Goal: Contribute content: Contribute content

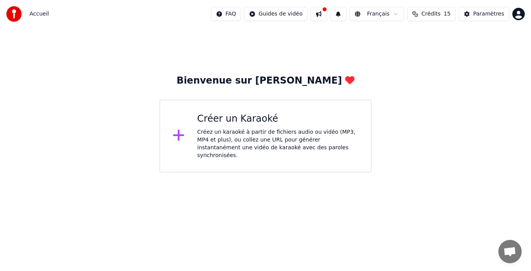
click at [198, 131] on div "Créez un karaoké à partir de fichiers audio ou vidéo (MP3, MP4 et plus), ou col…" at bounding box center [277, 143] width 161 height 31
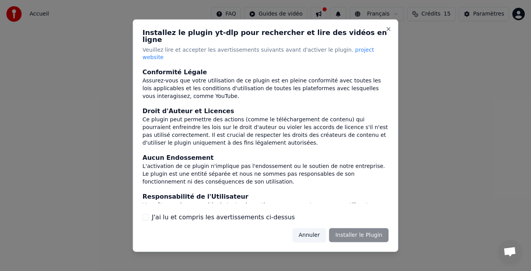
click at [212, 213] on label "J'ai lu et compris les avertissements ci-dessus" at bounding box center [223, 217] width 143 height 9
click at [149, 214] on button "J'ai lu et compris les avertissements ci-dessus" at bounding box center [146, 217] width 6 height 6
click at [341, 228] on button "Installer le Plugin" at bounding box center [359, 235] width 60 height 14
click at [390, 32] on button "Close" at bounding box center [389, 29] width 6 height 6
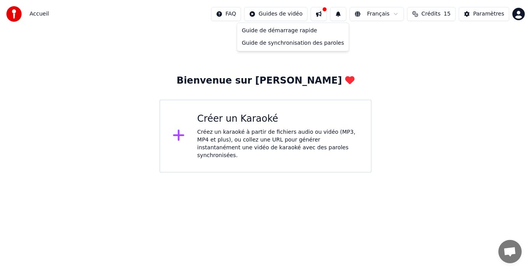
click at [278, 12] on html "Accueil FAQ Guides de vidéo Français Crédits 15 Paramètres Bienvenue sur Youka …" at bounding box center [265, 86] width 531 height 173
click at [213, 69] on html "Accueil FAQ Guides de vidéo Français Crédits 15 Paramètres Bienvenue sur Youka …" at bounding box center [265, 86] width 531 height 173
click at [312, 72] on div "Bienvenue sur [PERSON_NAME] un Karaoké Créez un karaoké à partir de fichiers au…" at bounding box center [265, 100] width 531 height 145
click at [526, 14] on div "Accueil FAQ Guides de vidéo Français Crédits 15 Paramètres" at bounding box center [265, 14] width 531 height 28
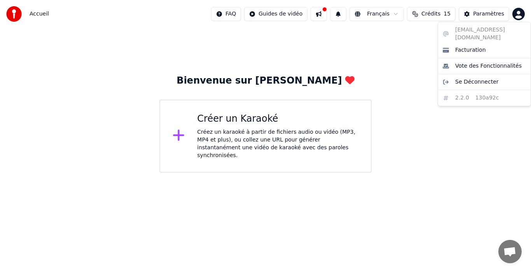
click at [523, 15] on html "Accueil FAQ Guides de vidéo Français Crédits 15 Paramètres Bienvenue sur Youka …" at bounding box center [265, 86] width 531 height 173
click at [473, 14] on html "Accueil FAQ Guides de vidéo Français Crédits 15 Paramètres Bienvenue sur Youka …" at bounding box center [265, 86] width 531 height 173
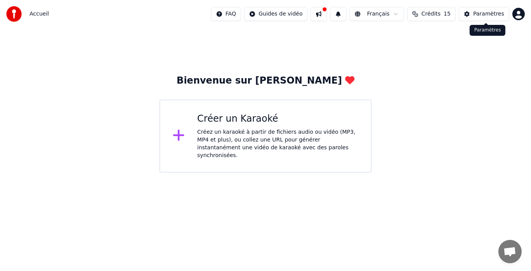
click at [473, 14] on button "Paramètres" at bounding box center [484, 14] width 51 height 14
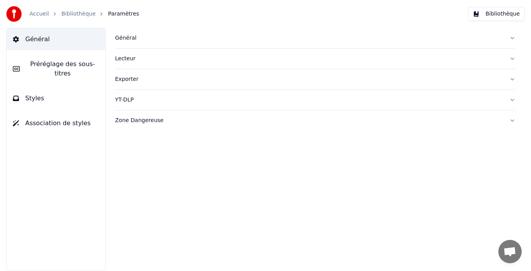
click at [39, 15] on link "Accueil" at bounding box center [39, 14] width 19 height 8
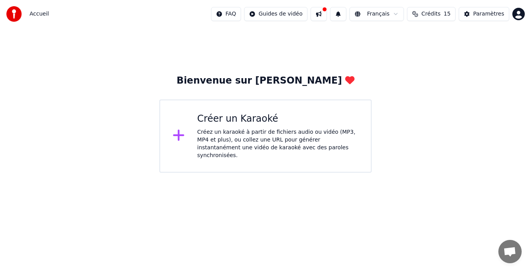
click at [28, 11] on div "Accueil" at bounding box center [27, 14] width 43 height 16
click at [15, 16] on img at bounding box center [14, 14] width 16 height 16
click at [268, 88] on div "Bienvenue sur [PERSON_NAME] un Karaoké Créez un karaoké à partir de fichiers au…" at bounding box center [265, 124] width 212 height 98
click at [298, 15] on html "Accueil FAQ Guides de vidéo Français Crédits 15 Paramètres Bienvenue sur Youka …" at bounding box center [265, 86] width 531 height 173
click at [324, 14] on html "Accueil FAQ Guides de vidéo Français Crédits 15 Paramètres Bienvenue sur Youka …" at bounding box center [265, 86] width 531 height 173
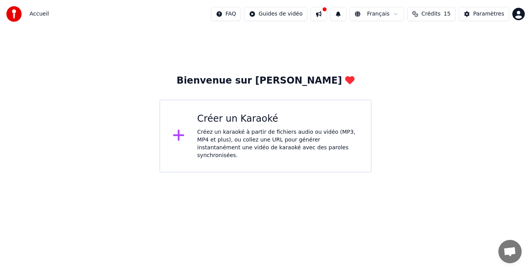
click at [324, 14] on button at bounding box center [319, 14] width 16 height 14
click at [278, 42] on div "Bienvenue sur [PERSON_NAME] un Karaoké Créez un karaoké à partir de fichiers au…" at bounding box center [265, 100] width 531 height 145
click at [288, 74] on div "Bienvenue sur [PERSON_NAME] un Karaoké Créez un karaoké à partir de fichiers au…" at bounding box center [265, 100] width 531 height 145
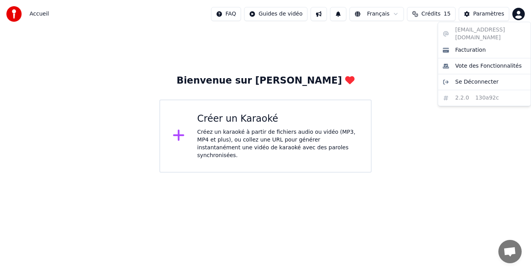
click at [519, 13] on html "Accueil FAQ Guides de vidéo Français Crédits 15 Paramètres Bienvenue sur Youka …" at bounding box center [265, 86] width 531 height 173
click at [446, 15] on html "Accueil FAQ Guides de vidéo Français Crédits 15 Paramètres Bienvenue sur Youka …" at bounding box center [265, 86] width 531 height 173
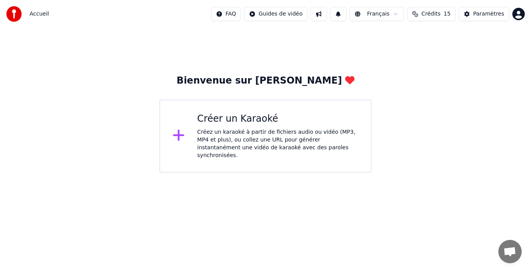
click at [446, 15] on button "Crédits 15" at bounding box center [431, 14] width 49 height 14
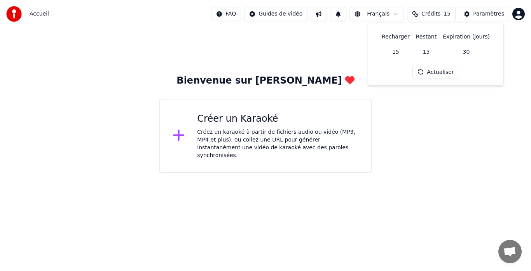
click at [446, 15] on button "Crédits 15" at bounding box center [431, 14] width 49 height 14
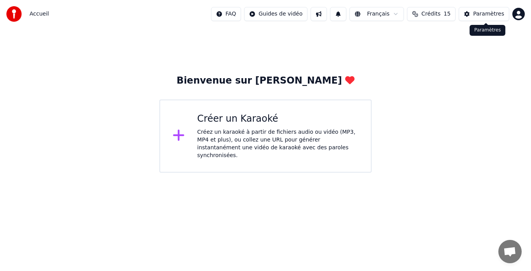
click at [474, 13] on button "Paramètres" at bounding box center [484, 14] width 51 height 14
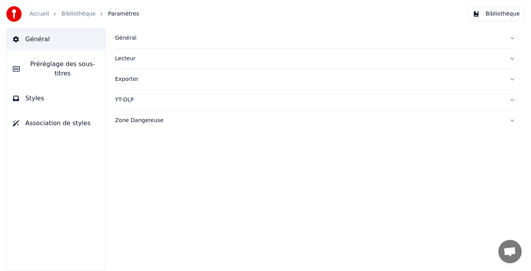
click at [122, 78] on div "Exporter" at bounding box center [309, 79] width 388 height 8
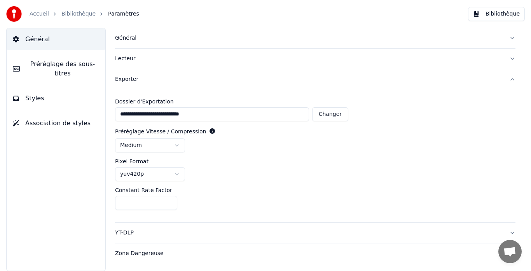
click at [39, 63] on span "Préréglage des sous-titres" at bounding box center [62, 69] width 73 height 19
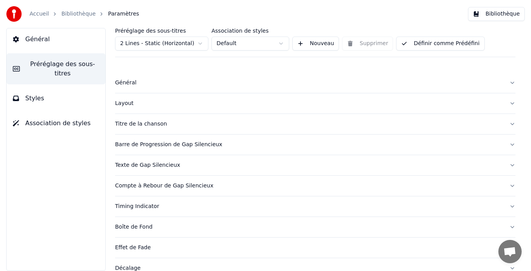
click at [33, 97] on button "Styles" at bounding box center [56, 99] width 99 height 22
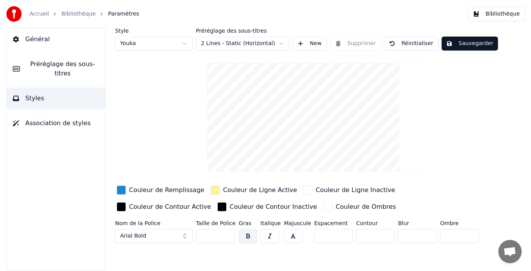
click at [307, 46] on button "New" at bounding box center [309, 44] width 35 height 14
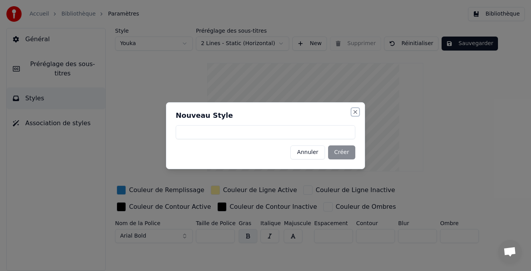
click at [354, 112] on button "Close" at bounding box center [355, 112] width 6 height 6
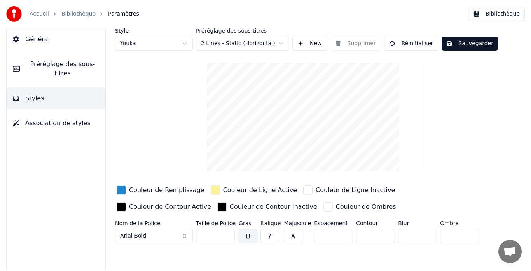
click at [76, 57] on button "Préréglage des sous-titres" at bounding box center [56, 68] width 99 height 31
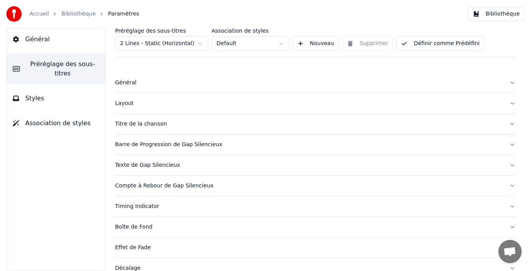
click at [72, 35] on button "Général" at bounding box center [56, 39] width 99 height 22
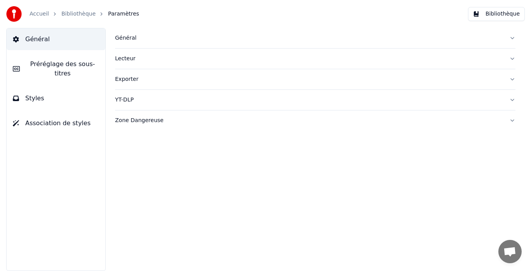
click at [61, 119] on span "Association de styles" at bounding box center [57, 123] width 65 height 9
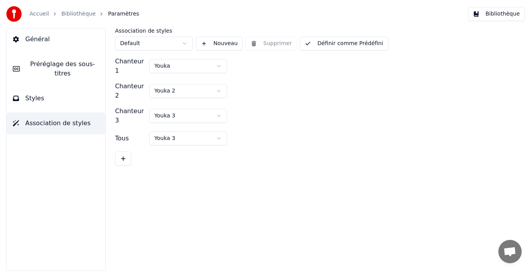
click at [61, 119] on span "Association de styles" at bounding box center [57, 123] width 65 height 9
click at [61, 12] on link "Bibliothèque" at bounding box center [78, 14] width 34 height 8
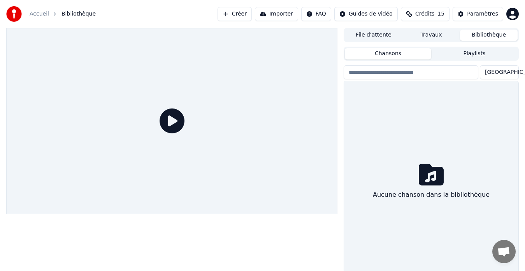
click at [420, 72] on input "search" at bounding box center [410, 72] width 135 height 14
click at [464, 61] on div "Chansons Playlists Trier Aucune chanson dans la bibliothèque" at bounding box center [430, 166] width 175 height 238
click at [432, 33] on button "Travaux" at bounding box center [431, 35] width 58 height 11
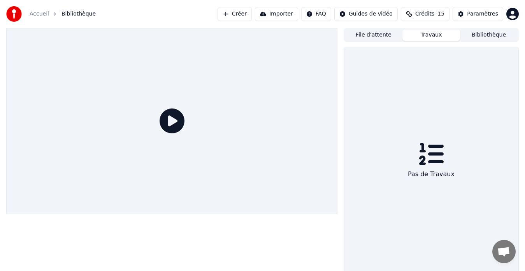
click at [385, 28] on div "Accueil Bibliothèque Créer Importer FAQ Guides de vidéo Crédits 15 Paramètres" at bounding box center [262, 14] width 525 height 28
click at [385, 28] on div "File d'attente Travaux Bibliothèque" at bounding box center [430, 35] width 175 height 14
click at [385, 33] on button "File d'attente" at bounding box center [374, 35] width 58 height 11
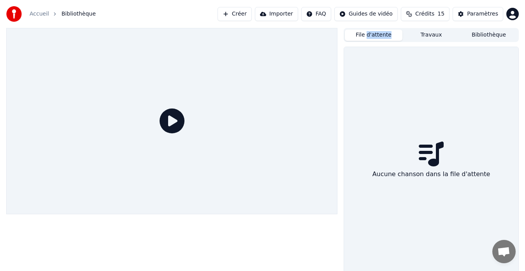
click at [369, 35] on button "File d'attente" at bounding box center [374, 35] width 58 height 11
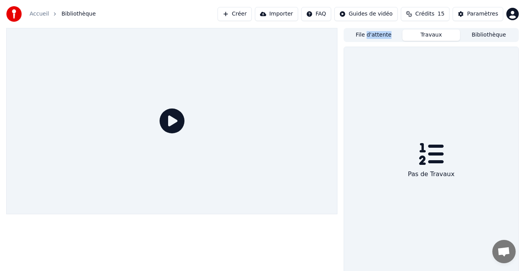
click at [433, 35] on button "Travaux" at bounding box center [431, 35] width 58 height 11
click at [493, 35] on div "Paramètres Paramètres" at bounding box center [481, 30] width 36 height 11
click at [363, 38] on button "File d'attente" at bounding box center [374, 35] width 58 height 11
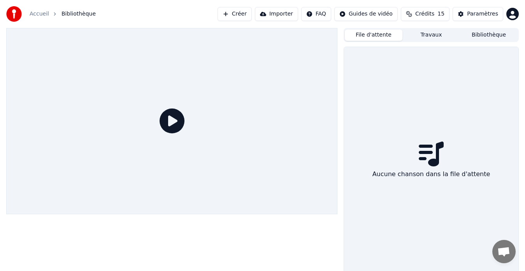
click at [447, 31] on button "Travaux" at bounding box center [431, 35] width 58 height 11
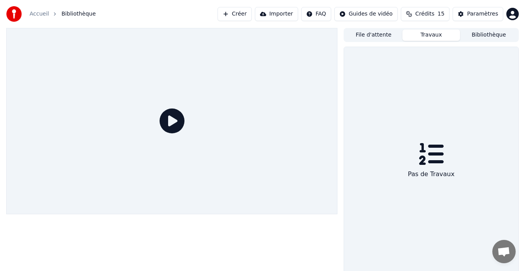
click at [476, 34] on button "Bibliothèque" at bounding box center [489, 35] width 58 height 11
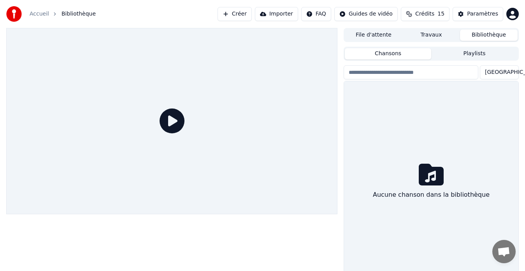
click at [413, 74] on input "search" at bounding box center [410, 72] width 135 height 14
type input "*"
click at [428, 194] on div "Aucune chanson dans la bibliothèque" at bounding box center [430, 195] width 123 height 16
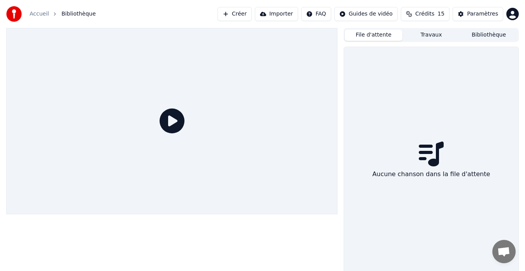
click at [381, 37] on button "File d'attente" at bounding box center [374, 35] width 58 height 11
click at [278, 13] on button "Importer" at bounding box center [276, 14] width 43 height 14
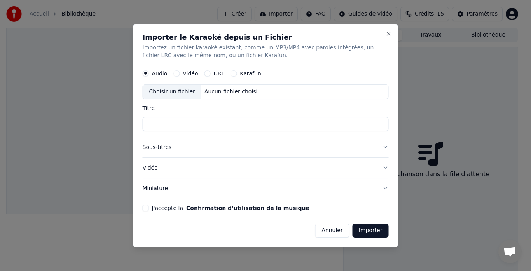
click at [147, 123] on input "Titre" at bounding box center [266, 124] width 246 height 14
click at [144, 208] on button "J'accepte la Confirmation d'utilisation de la musique" at bounding box center [146, 208] width 6 height 6
click at [160, 126] on input "Titre" at bounding box center [266, 124] width 246 height 14
click at [178, 92] on div "Choisir un fichier" at bounding box center [172, 92] width 58 height 14
click at [187, 91] on div "Choisir un fichier" at bounding box center [172, 92] width 58 height 14
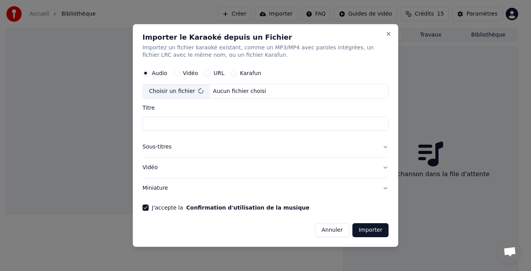
type input "**********"
click at [162, 146] on button "Sous-titres" at bounding box center [266, 147] width 246 height 20
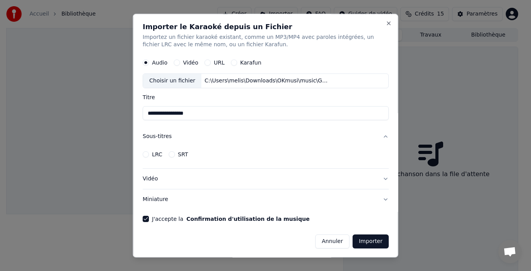
click at [158, 180] on button "Vidéo" at bounding box center [266, 179] width 246 height 20
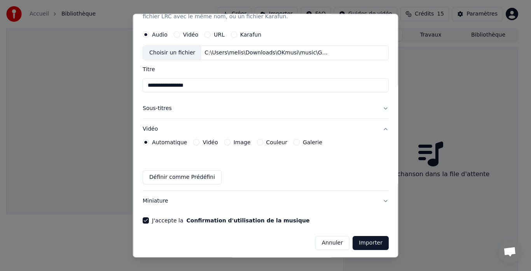
scroll to position [30, 0]
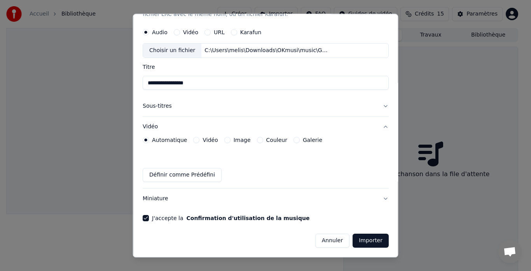
click at [362, 243] on button "Importer" at bounding box center [371, 241] width 36 height 14
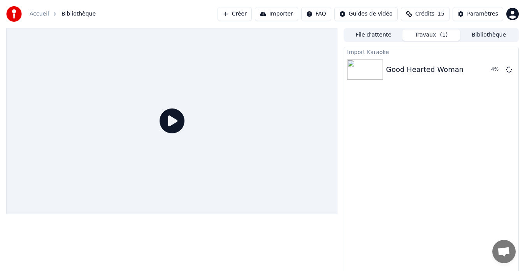
click at [162, 122] on icon at bounding box center [171, 121] width 25 height 25
click at [495, 75] on button "Jouer" at bounding box center [488, 70] width 27 height 14
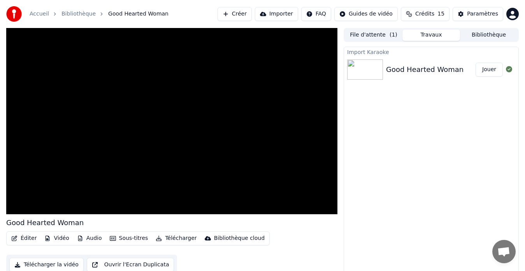
click at [156, 237] on icon "button" at bounding box center [159, 238] width 6 height 5
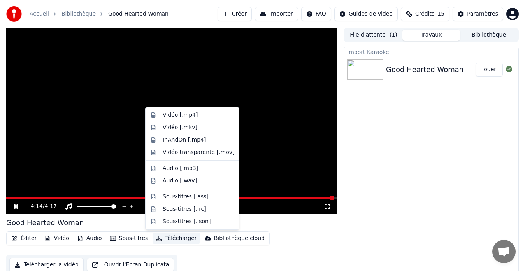
click at [348, 158] on div "Import Karaoke Good Hearted Woman Jouer" at bounding box center [430, 162] width 175 height 230
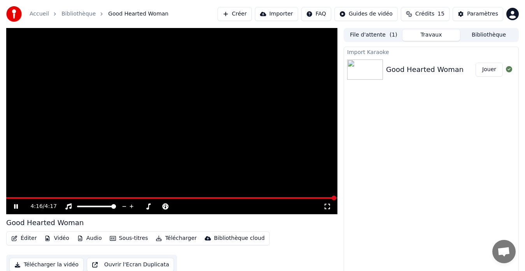
click at [379, 37] on button "File d'attente ( 1 )" at bounding box center [374, 35] width 58 height 11
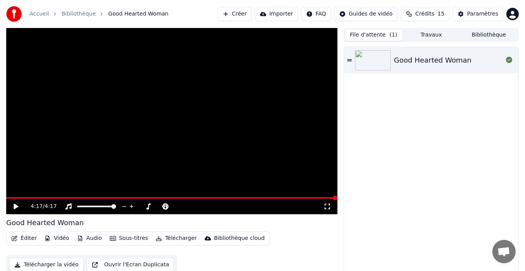
click at [36, 14] on link "Accueil" at bounding box center [39, 14] width 19 height 8
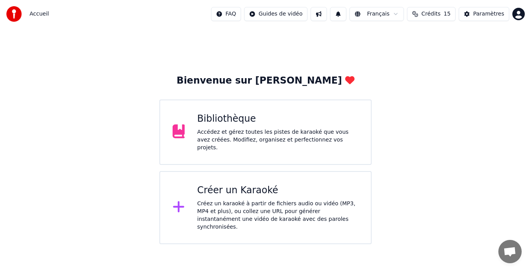
click at [235, 190] on div "Créer un Karaoké" at bounding box center [277, 190] width 161 height 12
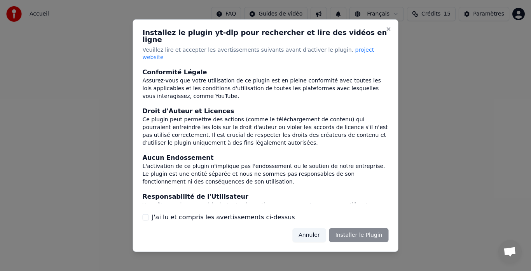
click at [207, 213] on label "J'ai lu et compris les avertissements ci-dessus" at bounding box center [223, 217] width 143 height 9
click at [149, 214] on button "J'ai lu et compris les avertissements ci-dessus" at bounding box center [146, 217] width 6 height 6
click at [356, 228] on button "Installer le Plugin" at bounding box center [359, 235] width 60 height 14
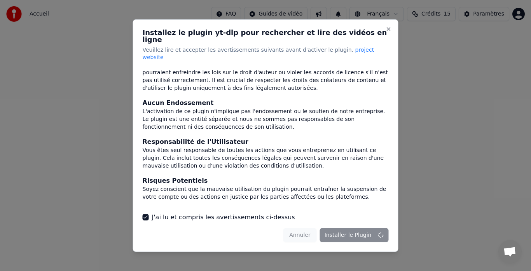
scroll to position [84, 0]
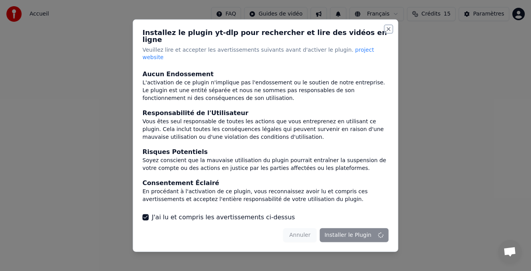
click at [391, 32] on button "Close" at bounding box center [389, 29] width 6 height 6
click at [298, 229] on div "Annuler Installer le Plugin" at bounding box center [335, 235] width 105 height 14
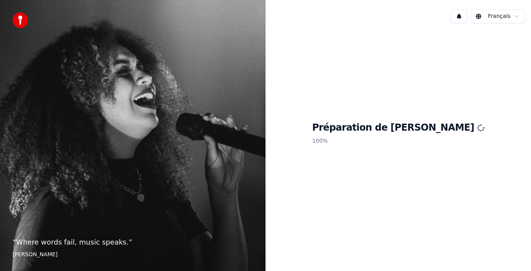
click at [406, 131] on h1 "Préparation de [PERSON_NAME]" at bounding box center [398, 128] width 172 height 12
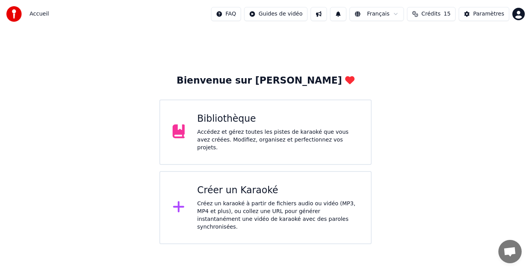
click at [241, 125] on div "Bibliothèque" at bounding box center [277, 119] width 161 height 12
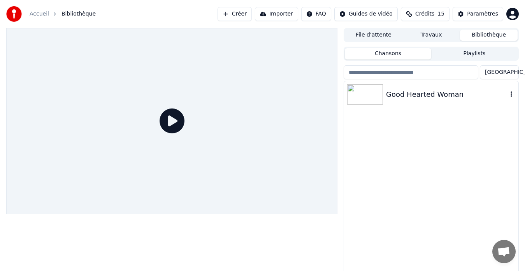
click at [410, 95] on div "Good Hearted Woman" at bounding box center [446, 94] width 121 height 11
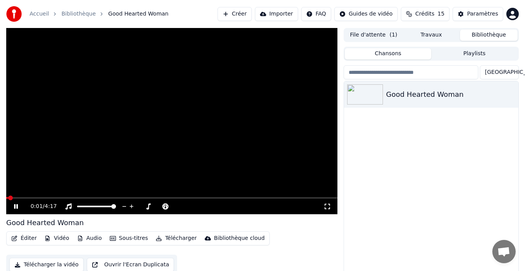
click at [23, 236] on button "Éditer" at bounding box center [24, 238] width 32 height 11
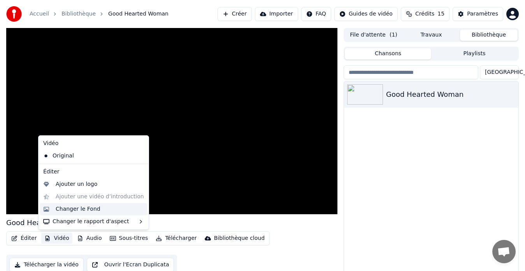
click at [76, 207] on div "Changer le Fond" at bounding box center [78, 209] width 45 height 8
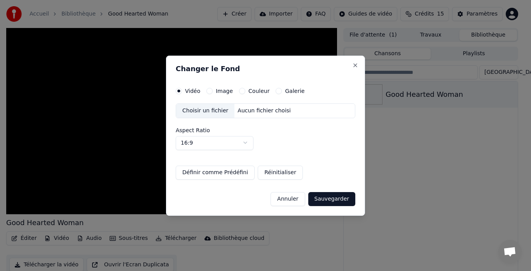
click at [211, 90] on button "Image" at bounding box center [210, 91] width 6 height 6
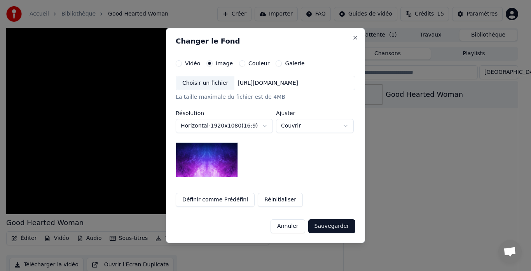
click at [254, 84] on div "https://imagedelivery.net/jkI57_JBx8hWPzcSI-uF5w/c7639807-3f76-4ea5-9112-66e75e…" at bounding box center [268, 83] width 67 height 8
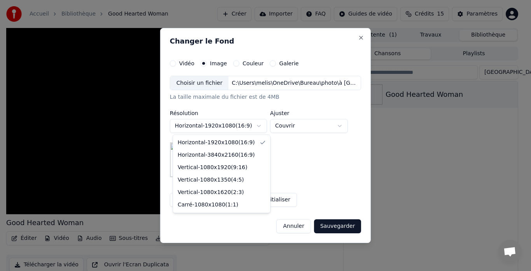
click at [237, 121] on body "**********" at bounding box center [262, 135] width 525 height 271
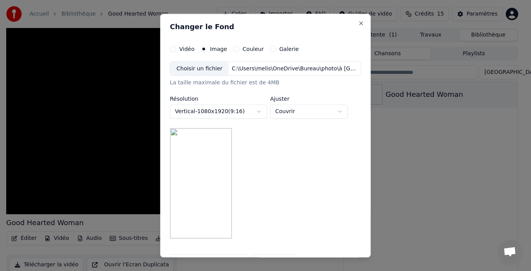
click at [229, 110] on body "**********" at bounding box center [262, 135] width 525 height 271
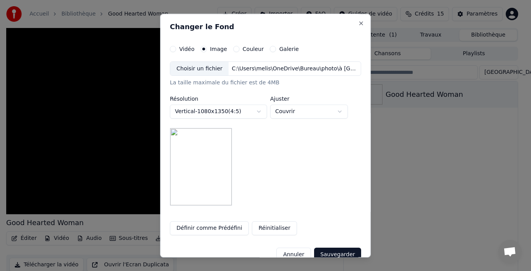
click at [228, 111] on body "**********" at bounding box center [262, 135] width 525 height 271
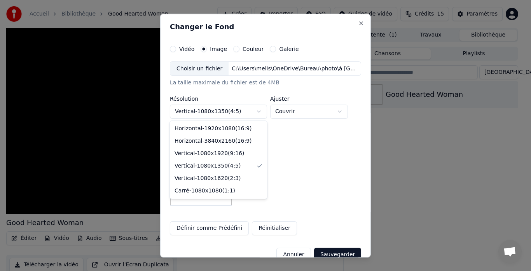
select select "*********"
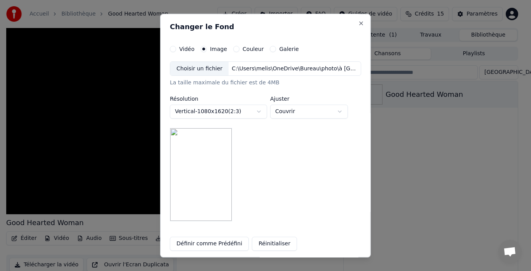
click at [294, 115] on body "**********" at bounding box center [262, 135] width 525 height 271
click at [289, 112] on body "**********" at bounding box center [262, 135] width 525 height 271
click at [282, 112] on body "**********" at bounding box center [262, 135] width 525 height 271
select select "*****"
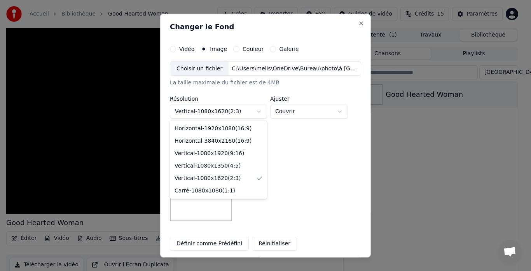
click at [238, 117] on body "**********" at bounding box center [262, 135] width 525 height 271
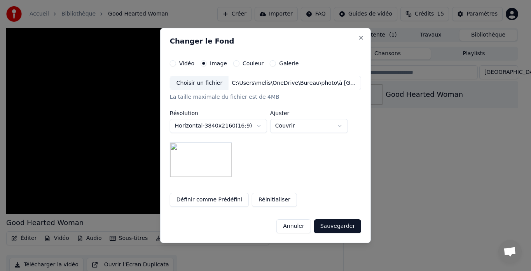
click at [215, 125] on body "**********" at bounding box center [262, 135] width 525 height 271
click at [216, 83] on div "Choisir un fichier" at bounding box center [199, 83] width 58 height 14
click at [256, 127] on body "**********" at bounding box center [262, 135] width 525 height 271
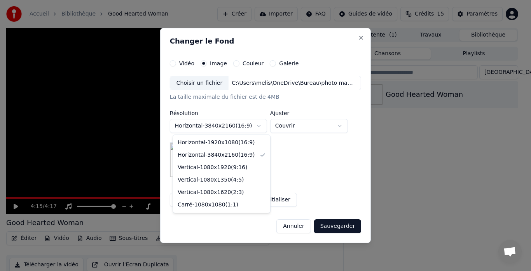
select select "*********"
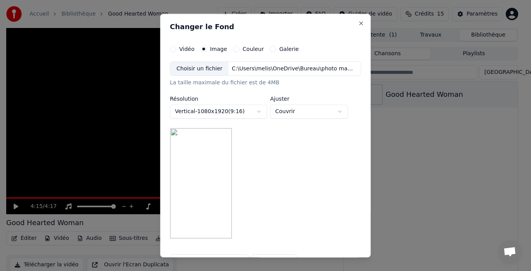
click at [318, 113] on body "**********" at bounding box center [262, 135] width 525 height 271
click at [314, 109] on body "**********" at bounding box center [262, 135] width 525 height 271
click at [299, 115] on body "**********" at bounding box center [262, 135] width 525 height 271
click at [303, 112] on body "**********" at bounding box center [262, 135] width 525 height 271
click at [307, 107] on body "**********" at bounding box center [262, 135] width 525 height 271
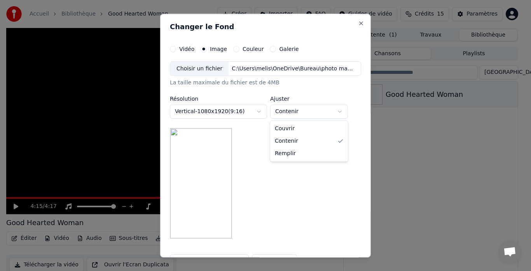
select select "*****"
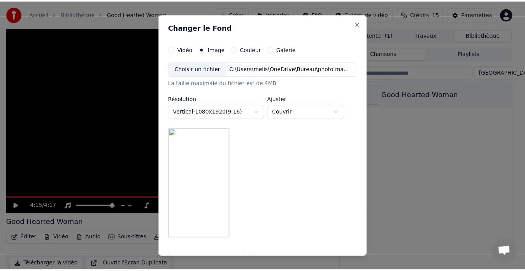
scroll to position [47, 0]
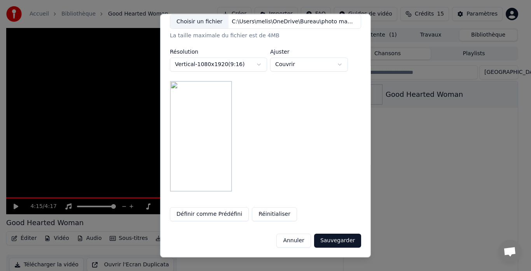
click at [344, 238] on button "Sauvegarder" at bounding box center [337, 241] width 47 height 14
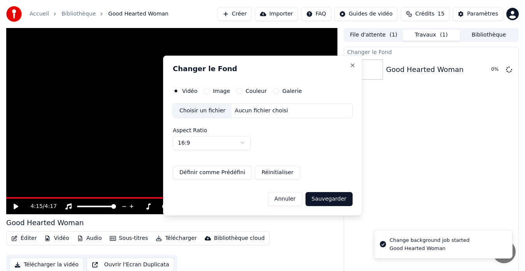
scroll to position [0, 0]
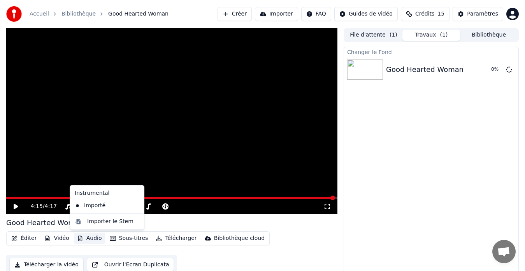
click at [90, 238] on button "Audio" at bounding box center [89, 238] width 31 height 11
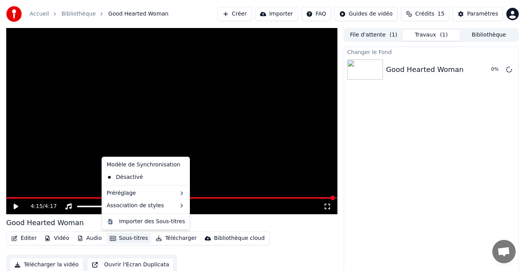
click at [123, 236] on button "Sous-titres" at bounding box center [129, 238] width 45 height 11
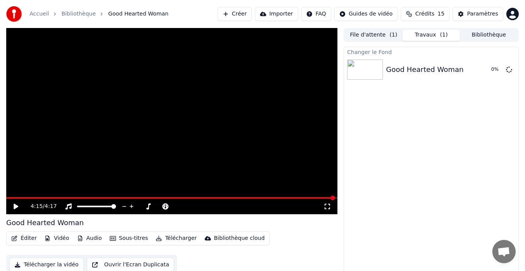
click at [123, 236] on button "Sous-titres" at bounding box center [129, 238] width 45 height 11
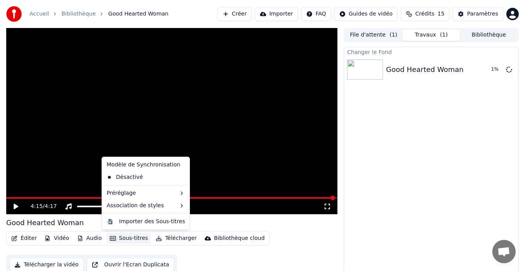
click at [129, 252] on div "Éditer Vidéo Audio Sous-titres Télécharger Bibliothèque cloud Télécharger la vi…" at bounding box center [171, 253] width 331 height 44
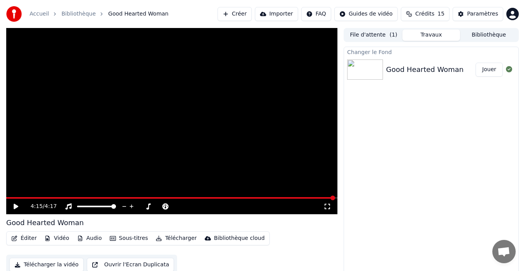
click at [20, 207] on icon at bounding box center [21, 206] width 18 height 6
click at [395, 71] on div "Good Hearted Woman" at bounding box center [424, 69] width 77 height 11
click at [357, 68] on img at bounding box center [365, 70] width 36 height 20
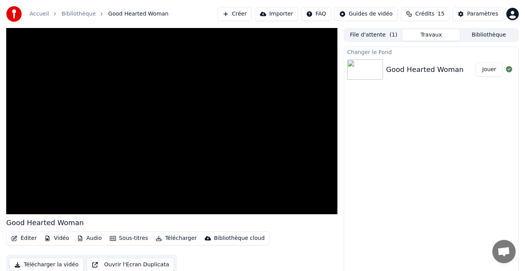
click at [368, 54] on div "Changer le Fond" at bounding box center [431, 51] width 174 height 9
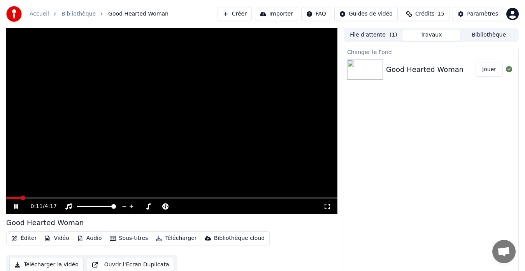
click at [297, 15] on button "Importer" at bounding box center [276, 14] width 43 height 14
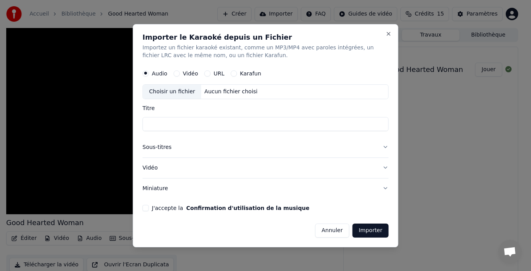
click at [204, 91] on div "Aucun fichier choisi" at bounding box center [231, 92] width 60 height 8
click at [333, 224] on button "Annuler" at bounding box center [332, 230] width 34 height 14
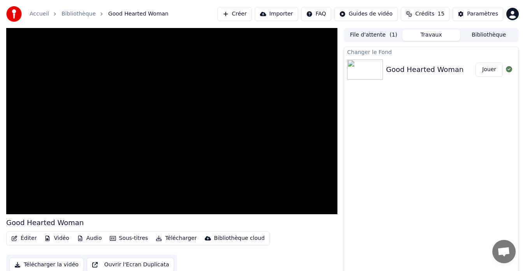
click at [493, 68] on button "Jouer" at bounding box center [488, 70] width 27 height 14
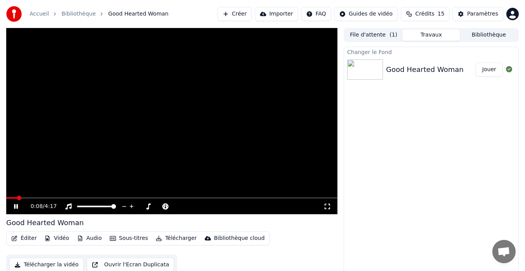
click at [16, 206] on icon at bounding box center [16, 206] width 4 height 5
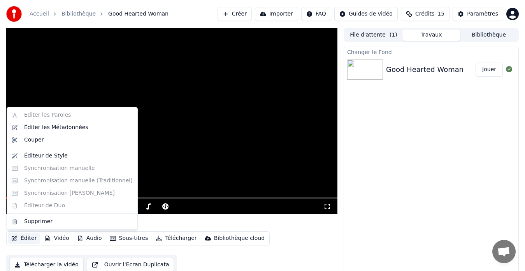
click at [24, 239] on button "Éditer" at bounding box center [24, 238] width 32 height 11
click at [38, 156] on div "Éditeur de Style" at bounding box center [46, 156] width 44 height 8
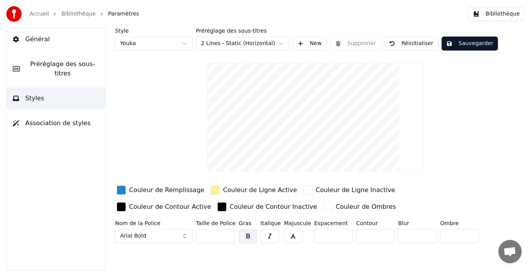
click at [327, 192] on div "Couleur de Ligne Inactive" at bounding box center [355, 190] width 79 height 9
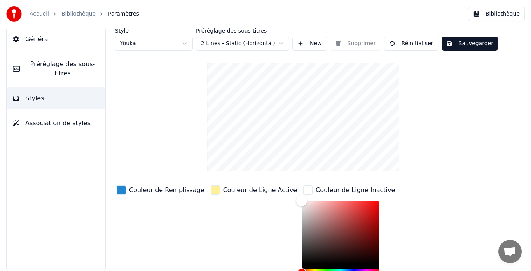
click at [303, 189] on div "button" at bounding box center [307, 190] width 9 height 9
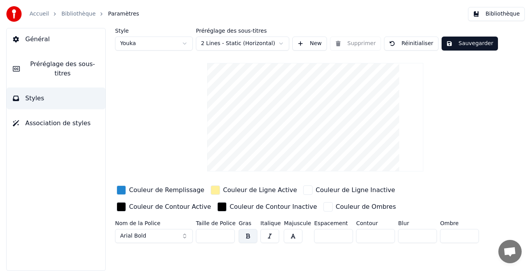
click at [46, 69] on button "Préréglage des sous-titres" at bounding box center [56, 68] width 99 height 31
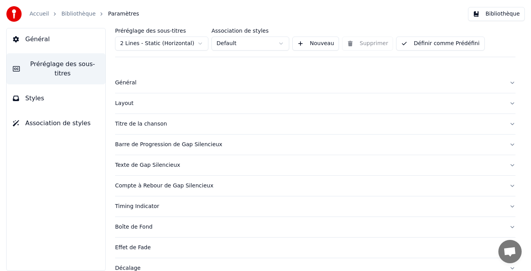
click at [28, 44] on button "Général" at bounding box center [56, 39] width 99 height 22
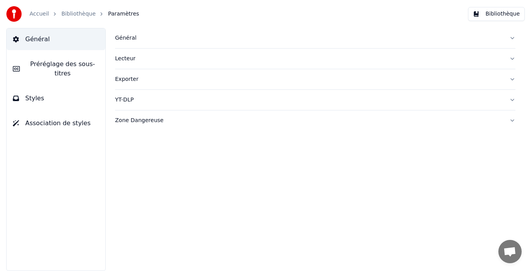
click at [72, 18] on link "Bibliothèque" at bounding box center [78, 14] width 34 height 8
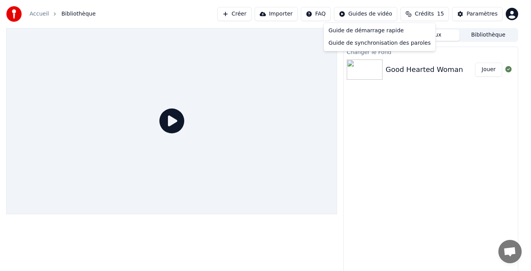
click at [362, 14] on html "Accueil Bibliothèque Créer Importer FAQ Guides de vidéo Crédits 15 Paramètres F…" at bounding box center [265, 135] width 531 height 271
click at [352, 42] on div "Guide de synchronisation des paroles" at bounding box center [380, 43] width 109 height 12
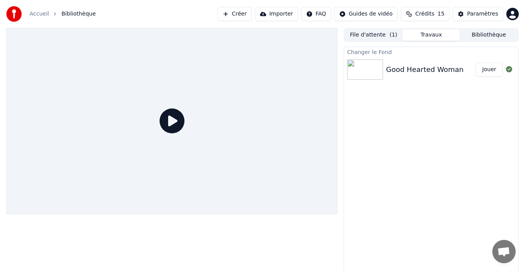
click at [406, 70] on div "Good Hearted Woman" at bounding box center [424, 69] width 77 height 11
click at [486, 71] on button "Jouer" at bounding box center [488, 70] width 27 height 14
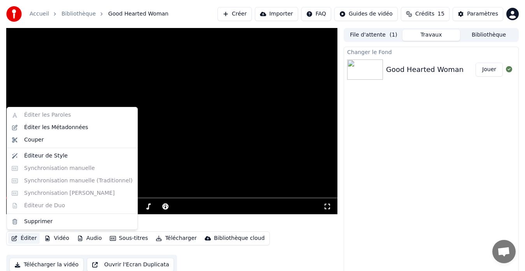
click at [15, 234] on button "Éditer" at bounding box center [24, 238] width 32 height 11
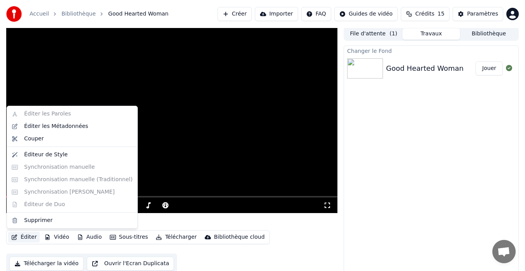
click at [40, 107] on div "Éditer les Paroles Éditer les Métadonnées Couper Éditeur de Style Synchronisati…" at bounding box center [72, 167] width 131 height 123
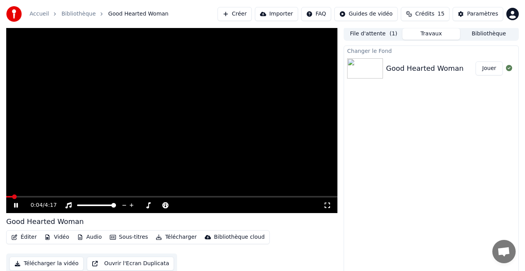
click at [456, 129] on div "Changer le Fond Good Hearted Woman Jouer" at bounding box center [430, 161] width 175 height 230
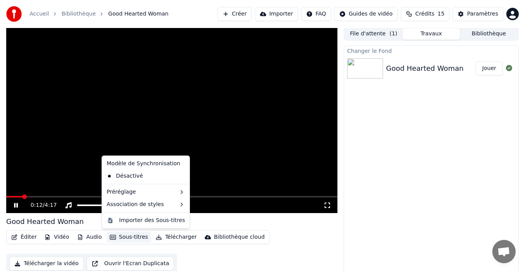
click at [135, 236] on button "Sous-titres" at bounding box center [129, 237] width 45 height 11
click at [144, 171] on div "Désactivé" at bounding box center [145, 176] width 84 height 12
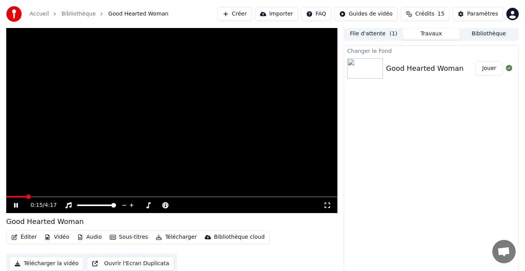
click at [161, 235] on button "Télécharger" at bounding box center [175, 237] width 47 height 11
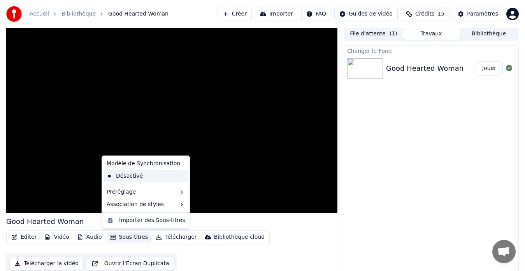
click at [133, 177] on div "Désactivé" at bounding box center [145, 176] width 84 height 12
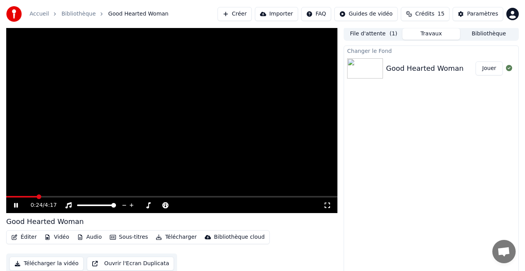
click at [120, 236] on button "Sous-titres" at bounding box center [129, 237] width 45 height 11
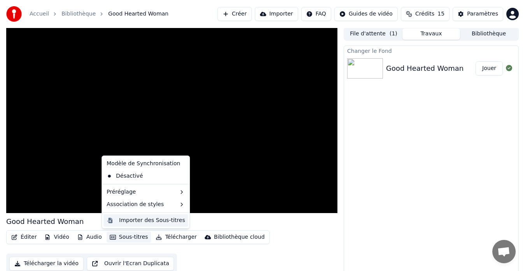
click at [139, 221] on div "Importer des Sous-titres" at bounding box center [152, 221] width 66 height 8
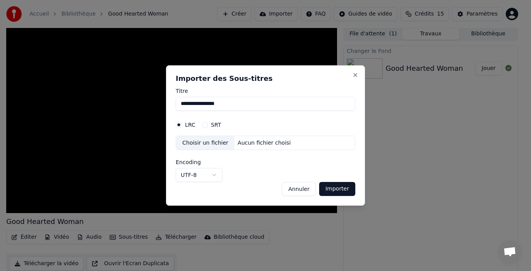
click at [353, 184] on button "Importer" at bounding box center [337, 189] width 36 height 14
click at [334, 196] on button "Importer" at bounding box center [337, 189] width 36 height 14
click at [337, 186] on button "Importer" at bounding box center [337, 189] width 36 height 14
click at [205, 173] on body "**********" at bounding box center [262, 134] width 525 height 271
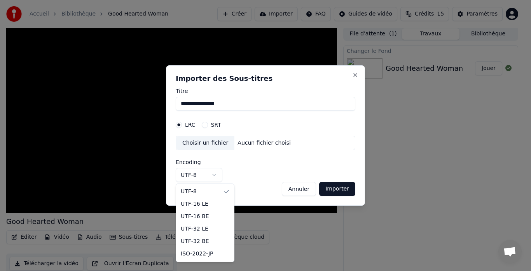
click at [205, 173] on body "**********" at bounding box center [262, 134] width 525 height 271
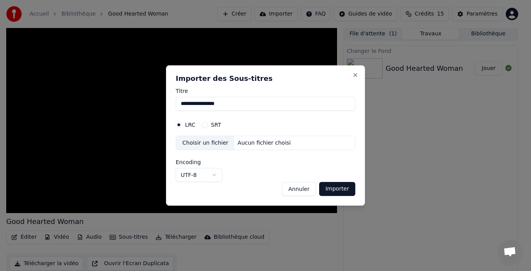
click at [338, 187] on button "Importer" at bounding box center [337, 189] width 36 height 14
click at [356, 76] on button "Close" at bounding box center [355, 75] width 6 height 6
type input "**********"
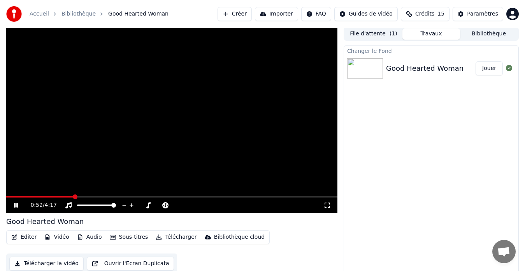
drag, startPoint x: 67, startPoint y: 194, endPoint x: 13, endPoint y: 206, distance: 55.3
click at [13, 206] on div "0:52 / 4:17" at bounding box center [171, 120] width 331 height 186
click at [85, 246] on div "Éditer Vidéo Audio Sous-titres Télécharger Bibliothèque cloud Télécharger la vi…" at bounding box center [171, 252] width 331 height 44
click at [85, 235] on button "Audio" at bounding box center [89, 237] width 31 height 11
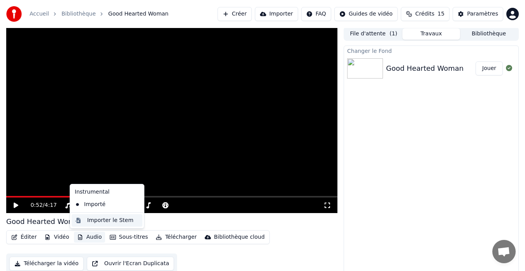
click at [98, 220] on div "Importer le Stem" at bounding box center [110, 221] width 46 height 8
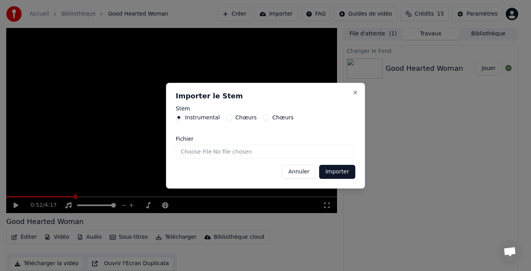
click at [199, 153] on input "Fichier" at bounding box center [266, 152] width 180 height 14
click at [305, 173] on button "Annuler" at bounding box center [299, 172] width 34 height 14
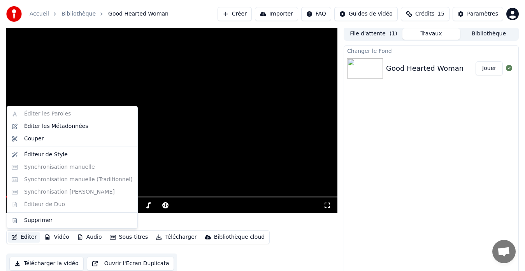
click at [25, 240] on button "Éditer" at bounding box center [24, 237] width 32 height 11
click at [35, 113] on div "Éditer les Paroles Éditer les Métadonnées Couper Éditeur de Style Synchronisati…" at bounding box center [72, 167] width 131 height 123
click at [455, 134] on div "Changer le Fond Good Hearted Woman Jouer" at bounding box center [430, 161] width 175 height 230
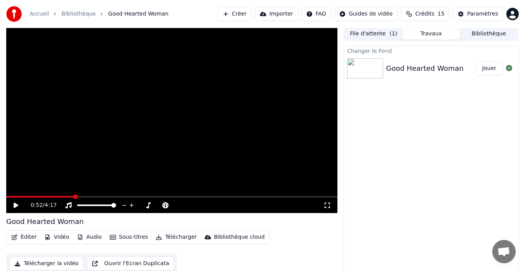
click at [250, 17] on button "Créer" at bounding box center [234, 14] width 34 height 14
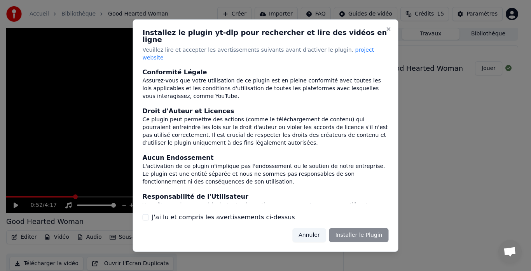
click at [207, 213] on label "J'ai lu et compris les avertissements ci-dessus" at bounding box center [223, 217] width 143 height 9
click at [149, 214] on button "J'ai lu et compris les avertissements ci-dessus" at bounding box center [146, 217] width 6 height 6
click at [315, 231] on button "Annuler" at bounding box center [308, 235] width 33 height 14
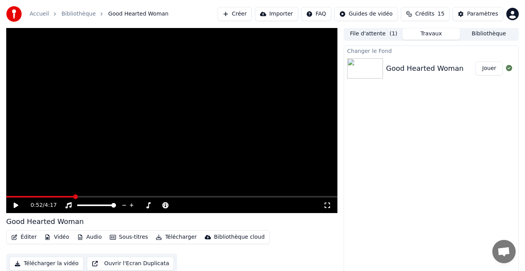
click at [74, 18] on div "Accueil Bibliothèque Good Hearted Woman" at bounding box center [87, 14] width 162 height 16
click at [36, 16] on link "Accueil" at bounding box center [39, 14] width 19 height 8
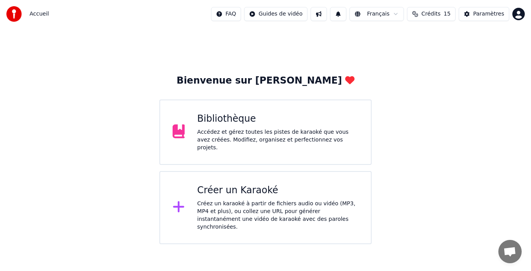
click at [224, 133] on div "Accédez et gérez toutes les pistes de karaoké que vous avez créées. Modifiez, o…" at bounding box center [277, 139] width 161 height 23
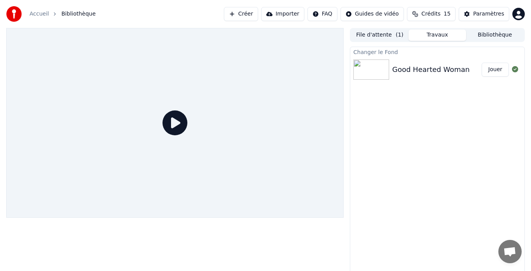
click at [327, 14] on html "Accueil Bibliothèque Créer Importer FAQ Guides de vidéo Crédits 15 Paramètres F…" at bounding box center [265, 135] width 531 height 271
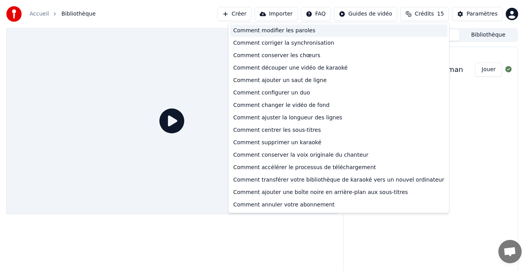
click at [304, 30] on div "Comment modifier les paroles" at bounding box center [338, 31] width 217 height 12
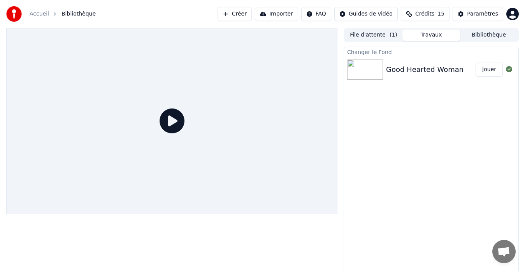
click at [240, 8] on button "Créer" at bounding box center [234, 14] width 34 height 14
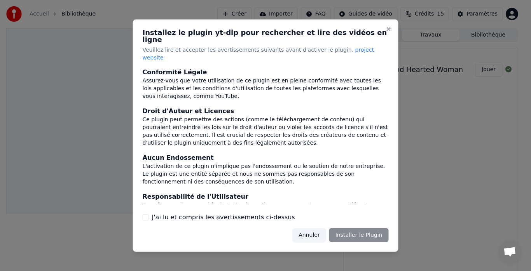
click at [191, 214] on label "J'ai lu et compris les avertissements ci-dessus" at bounding box center [223, 217] width 143 height 9
click at [149, 214] on button "J'ai lu et compris les avertissements ci-dessus" at bounding box center [146, 217] width 6 height 6
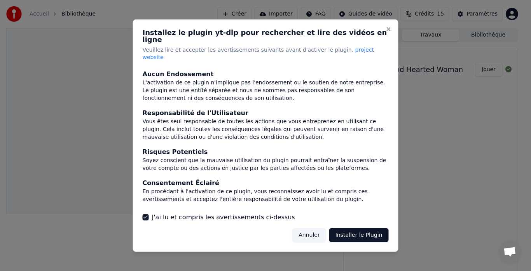
click at [354, 228] on button "Installer le Plugin" at bounding box center [359, 235] width 60 height 14
click at [304, 229] on div "Annuler Installer le Plugin" at bounding box center [335, 235] width 105 height 14
click at [391, 32] on button "Close" at bounding box center [389, 29] width 6 height 6
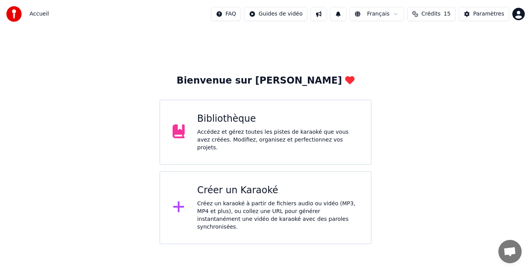
click at [284, 200] on div "Créez un karaoké à partir de fichiers audio ou vidéo (MP3, MP4 et plus), ou col…" at bounding box center [277, 215] width 161 height 31
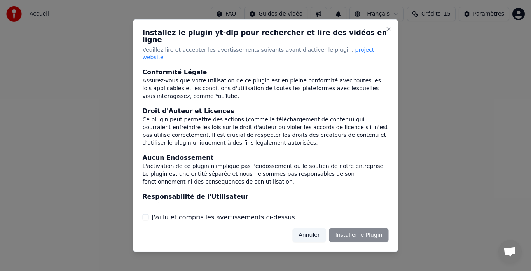
click at [225, 213] on label "J'ai lu et compris les avertissements ci-dessus" at bounding box center [223, 217] width 143 height 9
click at [149, 214] on button "J'ai lu et compris les avertissements ci-dessus" at bounding box center [146, 217] width 6 height 6
click at [346, 228] on button "Installer le Plugin" at bounding box center [359, 235] width 60 height 14
click at [531, 33] on div at bounding box center [265, 135] width 531 height 271
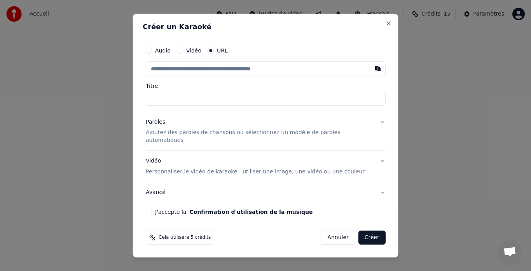
click at [241, 73] on input "text" at bounding box center [266, 69] width 240 height 16
click at [201, 53] on label "Vidéo" at bounding box center [193, 50] width 15 height 5
click at [183, 53] on button "Vidéo" at bounding box center [180, 50] width 6 height 6
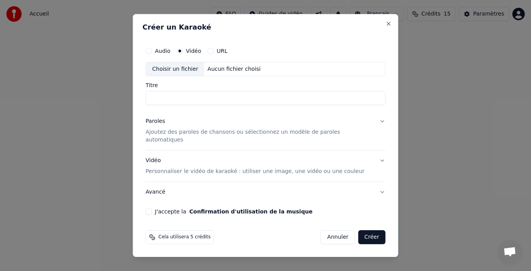
click at [169, 53] on label "Audio" at bounding box center [163, 50] width 16 height 5
click at [152, 53] on button "Audio" at bounding box center [149, 51] width 6 height 6
click at [182, 75] on div "Choisir un fichier" at bounding box center [175, 69] width 58 height 14
type input "**********"
click at [198, 137] on p "Ajoutez des paroles de chansons ou sélectionnez un modèle de paroles automatiqu…" at bounding box center [260, 137] width 228 height 16
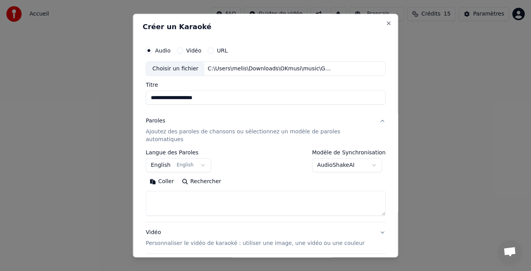
click at [187, 159] on button "English English" at bounding box center [178, 166] width 65 height 14
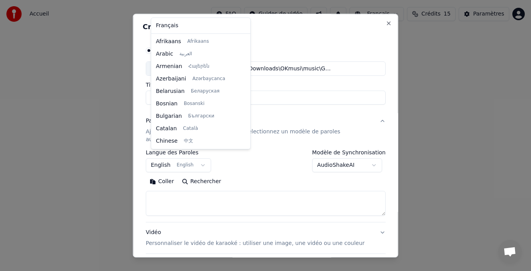
scroll to position [62, 0]
select select "**"
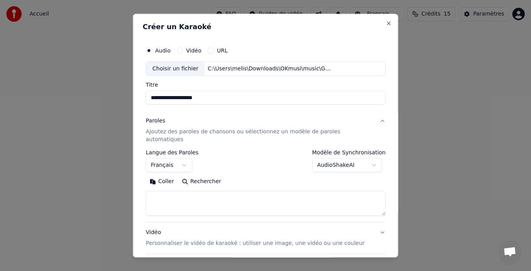
click at [221, 191] on textarea at bounding box center [266, 203] width 240 height 25
paste textarea "**********"
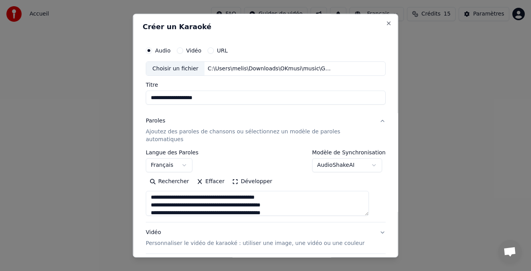
scroll to position [184, 0]
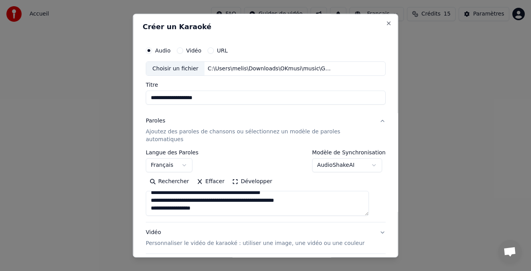
type textarea "**********"
click at [214, 240] on p "Personnaliser le vidéo de karaoké : utiliser une image, une vidéo ou une couleur" at bounding box center [255, 244] width 219 height 8
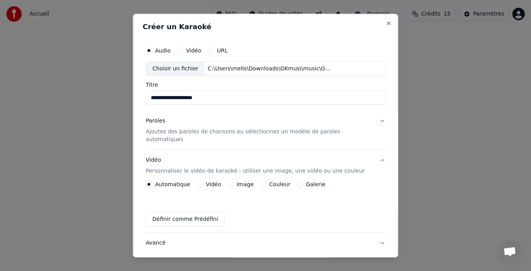
click at [245, 182] on label "Image" at bounding box center [244, 184] width 17 height 5
click at [233, 182] on button "Image" at bounding box center [230, 185] width 6 height 6
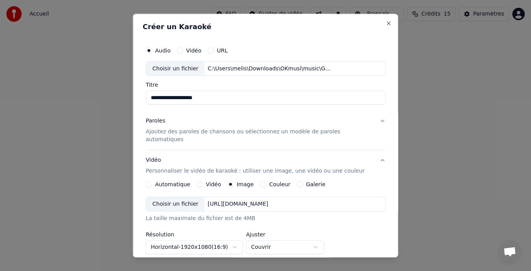
click at [186, 198] on div "Choisir un fichier" at bounding box center [175, 205] width 58 height 14
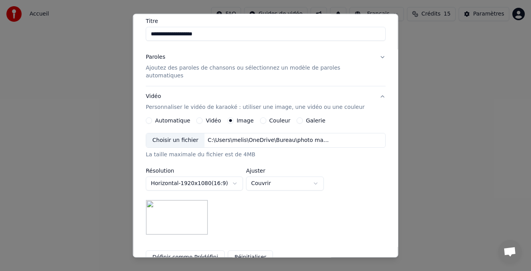
scroll to position [78, 0]
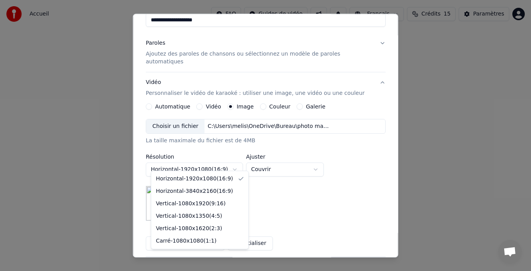
click at [217, 165] on body "**********" at bounding box center [265, 122] width 531 height 244
select select "*********"
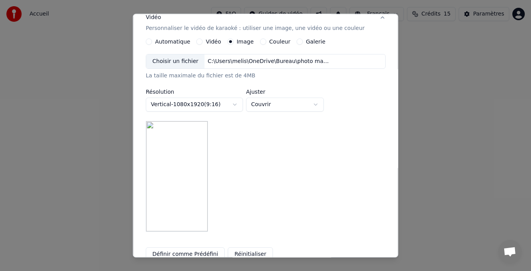
scroll to position [156, 0]
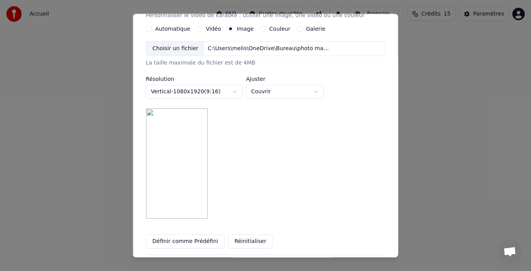
click at [282, 84] on body "**********" at bounding box center [265, 122] width 531 height 244
select select "*******"
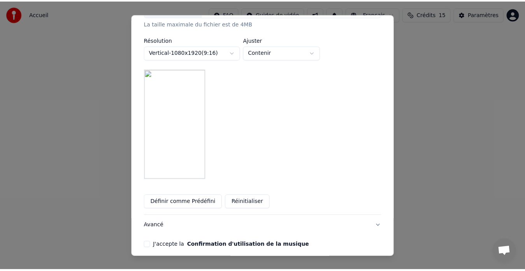
scroll to position [221, 0]
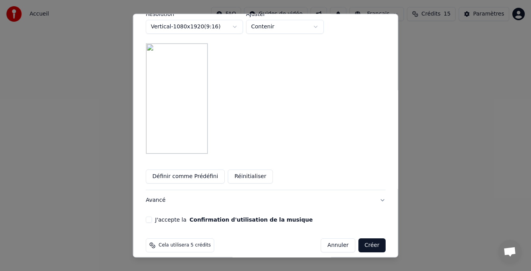
click at [154, 217] on div "J'accepte la Confirmation d'utilisation de la musique" at bounding box center [266, 220] width 240 height 6
click at [152, 217] on button "J'accepte la Confirmation d'utilisation de la musique" at bounding box center [149, 220] width 6 height 6
click at [366, 238] on button "Créer" at bounding box center [371, 245] width 27 height 14
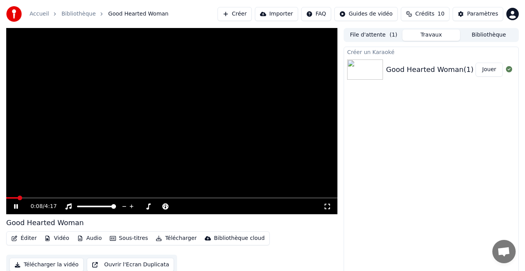
click at [32, 234] on button "Éditer" at bounding box center [24, 238] width 32 height 11
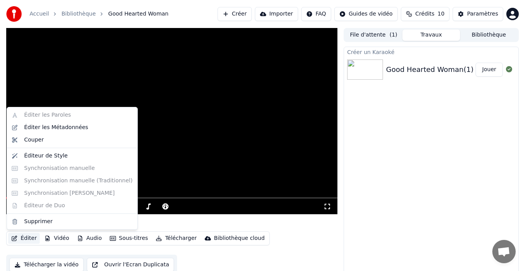
click at [32, 234] on button "Éditer" at bounding box center [24, 238] width 32 height 11
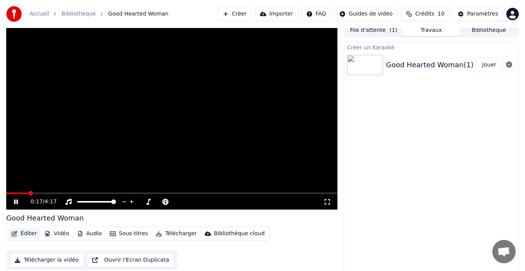
scroll to position [6, 0]
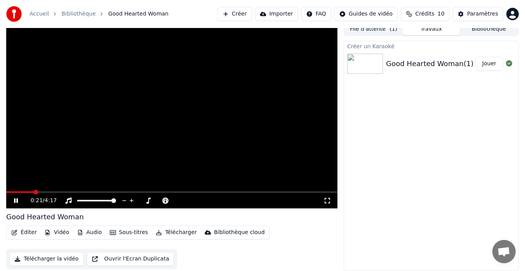
click at [28, 232] on button "Éditer" at bounding box center [24, 232] width 32 height 11
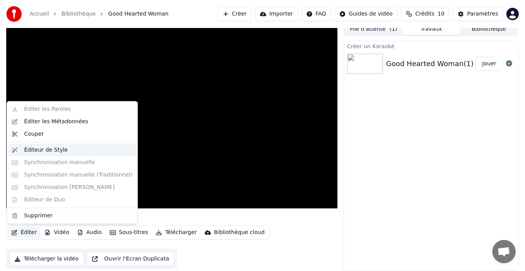
click at [47, 149] on div "Éditeur de Style" at bounding box center [46, 150] width 44 height 8
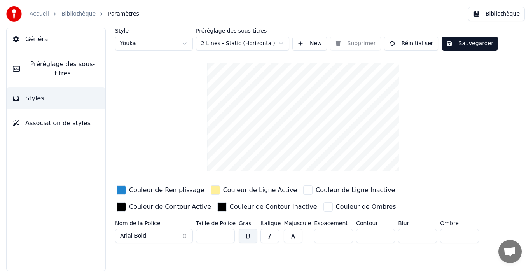
click at [30, 43] on span "Général" at bounding box center [37, 39] width 25 height 9
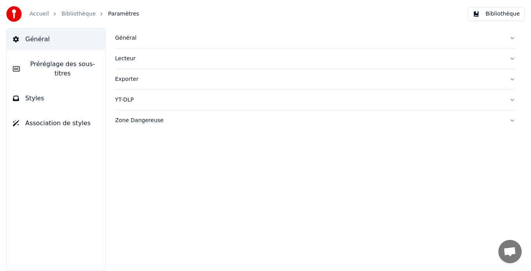
click at [83, 9] on div "Accueil Bibliothèque Paramètres" at bounding box center [72, 14] width 133 height 16
click at [70, 13] on link "Bibliothèque" at bounding box center [78, 14] width 34 height 8
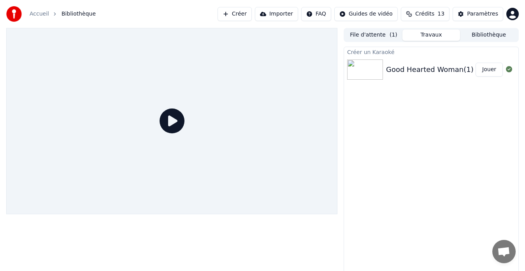
click at [371, 33] on button "File d'attente ( 1 )" at bounding box center [374, 35] width 58 height 11
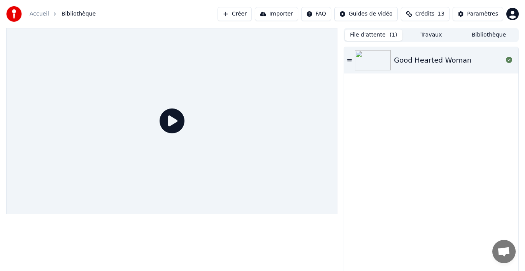
click at [422, 33] on button "Travaux" at bounding box center [431, 35] width 58 height 11
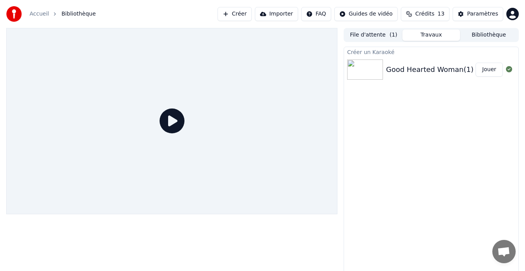
click at [486, 37] on button "Bibliothèque" at bounding box center [489, 35] width 58 height 11
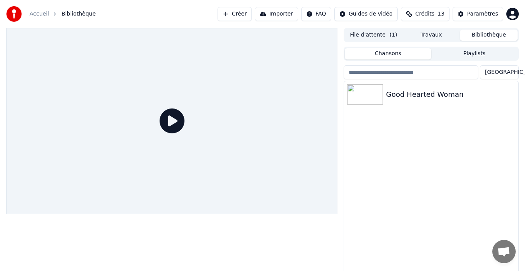
click at [429, 35] on button "Travaux" at bounding box center [431, 35] width 58 height 11
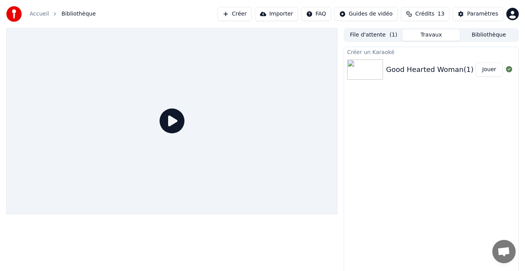
click at [396, 65] on div "Good Hearted Woman(1)" at bounding box center [430, 69] width 88 height 11
click at [420, 65] on div "Good Hearted Woman(1)" at bounding box center [430, 69] width 88 height 11
click at [487, 71] on button "Jouer" at bounding box center [488, 70] width 27 height 14
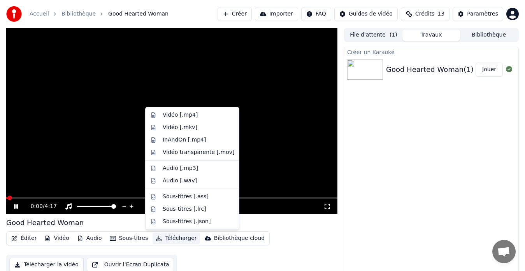
click at [168, 238] on button "Télécharger" at bounding box center [175, 238] width 47 height 11
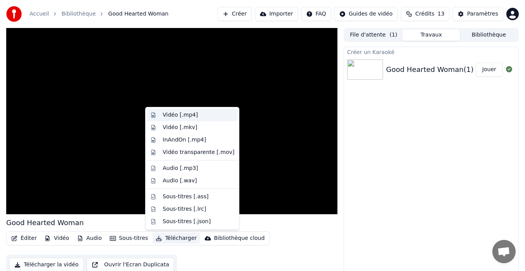
click at [189, 114] on div "Vidéo [.mp4]" at bounding box center [180, 115] width 35 height 8
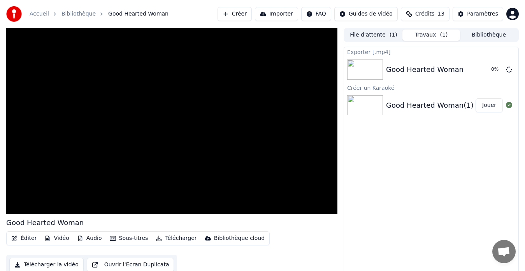
click at [437, 134] on div "Exporter [.mp4] Good Hearted Woman 0 % Créer un Karaoké Good Hearted Woman(1) J…" at bounding box center [430, 162] width 175 height 230
click at [371, 36] on button "File d'attente ( 1 )" at bounding box center [374, 35] width 58 height 11
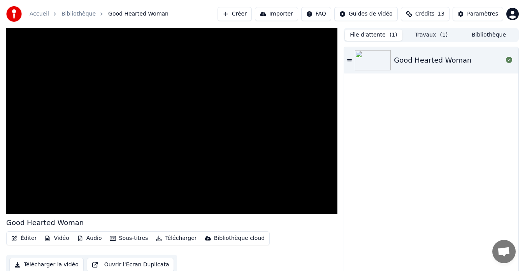
click at [419, 35] on button "Travaux ( 1 )" at bounding box center [431, 35] width 58 height 11
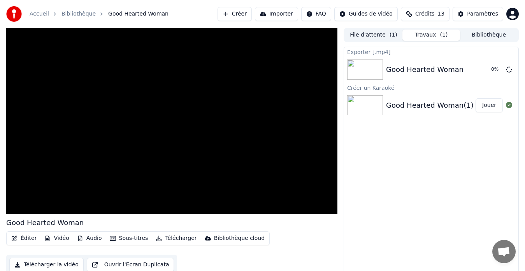
click at [369, 36] on button "File d'attente ( 1 )" at bounding box center [374, 35] width 58 height 11
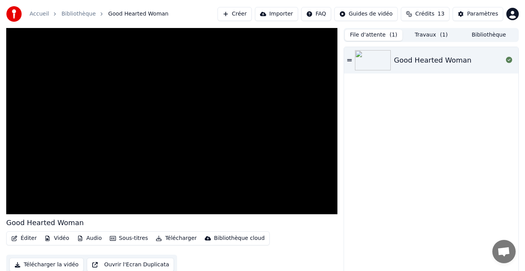
click at [474, 37] on button "Bibliothèque" at bounding box center [489, 35] width 58 height 11
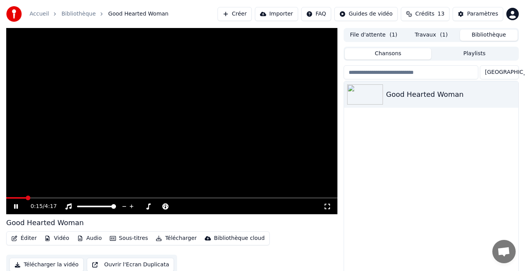
click at [240, 12] on button "Créer" at bounding box center [234, 14] width 34 height 14
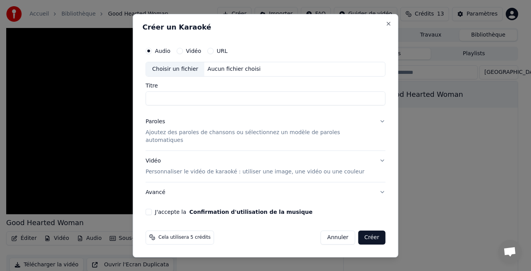
click at [183, 54] on button "Vidéo" at bounding box center [180, 51] width 6 height 6
click at [208, 77] on div "Choisir un fichier Aucun fichier choisi" at bounding box center [266, 69] width 240 height 15
click at [193, 131] on div "Paroles Ajoutez des paroles de chansons ou sélectionnez un modèle de paroles au…" at bounding box center [260, 131] width 228 height 26
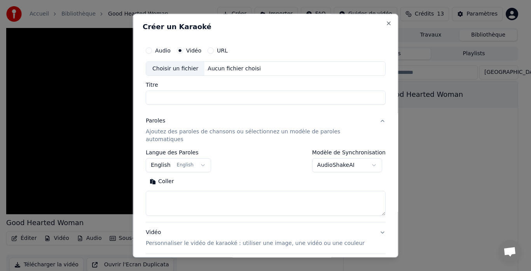
click at [191, 151] on body "**********" at bounding box center [262, 135] width 525 height 271
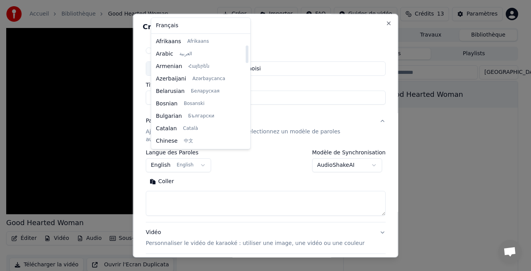
scroll to position [62, 0]
select select "**"
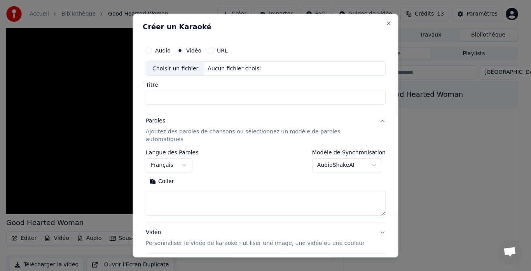
click at [226, 68] on div "Aucun fichier choisi" at bounding box center [235, 69] width 60 height 8
click at [210, 240] on p "Personnaliser le vidéo de karaoké : utiliser une image, une vidéo ou une couleur" at bounding box center [255, 244] width 219 height 8
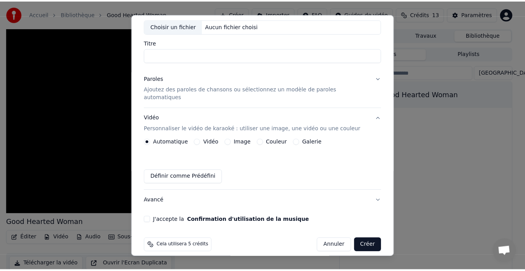
scroll to position [43, 0]
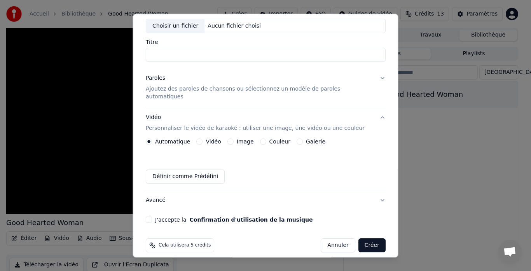
click at [328, 239] on button "Annuler" at bounding box center [338, 246] width 34 height 14
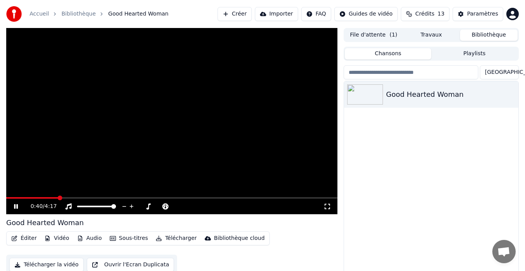
click at [67, 12] on link "Bibliothèque" at bounding box center [78, 14] width 34 height 8
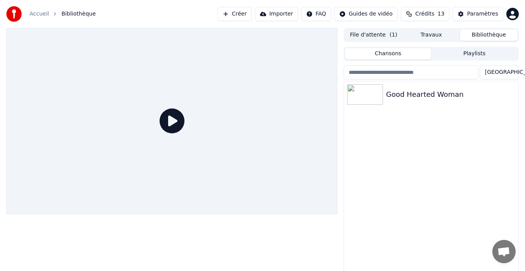
click at [437, 33] on button "Travaux" at bounding box center [431, 35] width 58 height 11
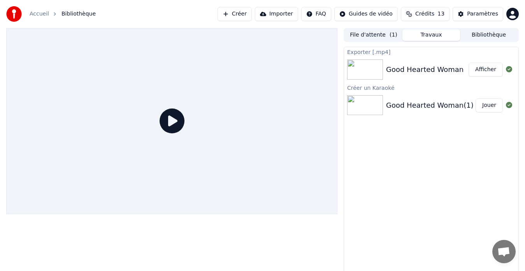
click at [397, 105] on div "Good Hearted Woman(1)" at bounding box center [430, 105] width 88 height 11
click at [378, 105] on img at bounding box center [365, 105] width 36 height 20
click at [467, 104] on div "Good Hearted Woman(1)" at bounding box center [430, 105] width 89 height 11
click at [506, 106] on icon at bounding box center [509, 105] width 6 height 6
click at [439, 105] on div "Good Hearted Woman(1)" at bounding box center [430, 105] width 88 height 11
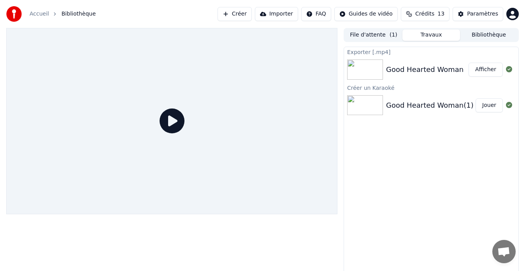
click at [439, 105] on div "Good Hearted Woman(1)" at bounding box center [430, 105] width 88 height 11
click at [408, 98] on div "Good Hearted Woman(1) Jouer" at bounding box center [431, 105] width 174 height 26
click at [402, 102] on div "Good Hearted Woman(1)" at bounding box center [430, 105] width 88 height 11
click at [376, 108] on img at bounding box center [365, 105] width 36 height 20
click at [499, 106] on button "Jouer" at bounding box center [488, 105] width 27 height 14
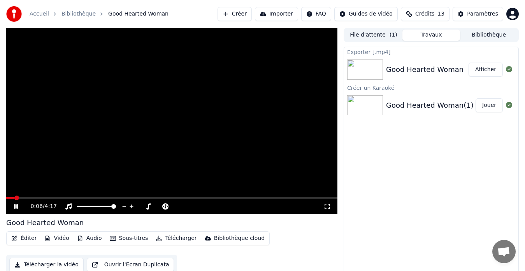
click at [60, 242] on button "Vidéo" at bounding box center [56, 238] width 31 height 11
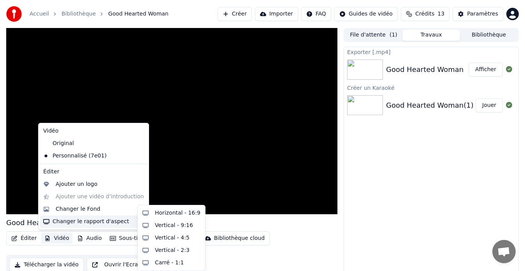
click at [299, 229] on div "Good Hearted Woman Éditer Vidéo Audio Sous-titres Télécharger Bibliothèque clou…" at bounding box center [171, 246] width 331 height 58
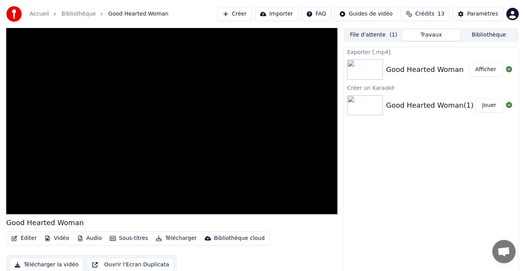
click at [123, 241] on button "Sous-titres" at bounding box center [129, 238] width 45 height 11
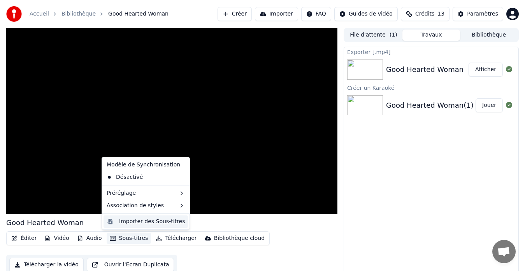
click at [140, 222] on div "Importer des Sous-titres" at bounding box center [152, 222] width 66 height 8
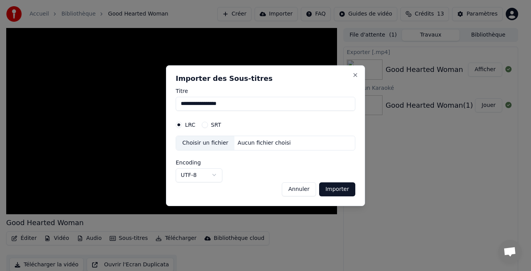
click at [236, 104] on input "**********" at bounding box center [266, 104] width 180 height 14
click at [207, 143] on div "Choisir un fichier" at bounding box center [205, 143] width 58 height 14
click at [194, 172] on body "**********" at bounding box center [262, 135] width 525 height 271
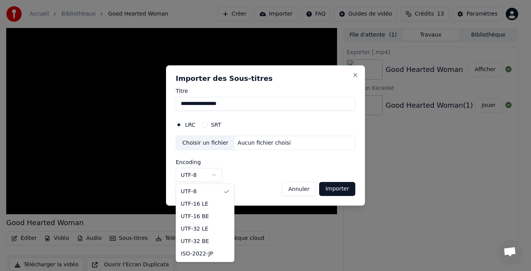
click at [194, 172] on body "**********" at bounding box center [262, 135] width 525 height 271
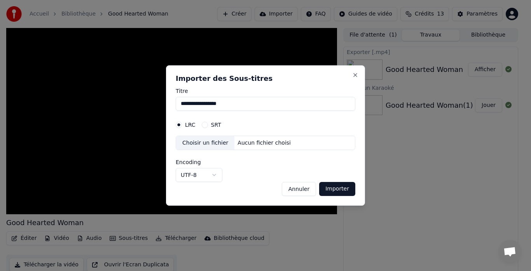
click at [184, 104] on input "**********" at bounding box center [266, 104] width 180 height 14
drag, startPoint x: 239, startPoint y: 105, endPoint x: 139, endPoint y: 106, distance: 99.9
click at [139, 106] on body "**********" at bounding box center [262, 135] width 525 height 271
drag, startPoint x: 236, startPoint y: 106, endPoint x: 208, endPoint y: 105, distance: 27.6
click at [208, 105] on input "**********" at bounding box center [266, 104] width 180 height 14
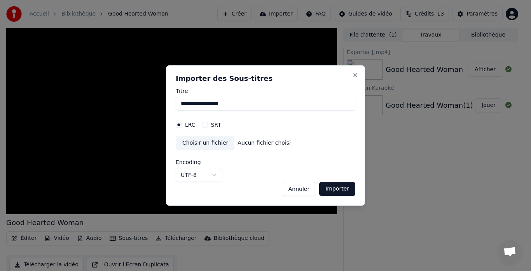
click at [319, 182] on button "Importer" at bounding box center [337, 189] width 36 height 14
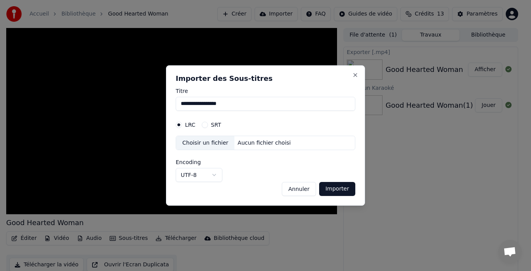
click at [342, 188] on button "Importer" at bounding box center [337, 189] width 36 height 14
click at [347, 187] on button "Importer" at bounding box center [337, 189] width 36 height 14
click at [294, 75] on h2 "Importer des Sous-titres" at bounding box center [266, 78] width 180 height 7
click at [198, 145] on div "Choisir un fichier" at bounding box center [205, 143] width 58 height 14
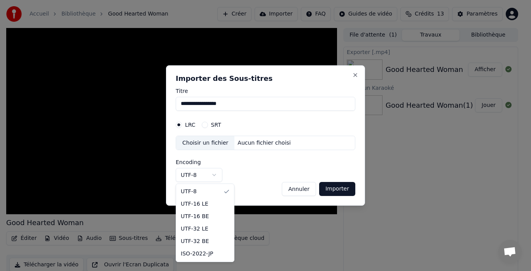
click at [181, 172] on body "**********" at bounding box center [262, 135] width 525 height 271
click at [298, 188] on body "**********" at bounding box center [262, 135] width 525 height 271
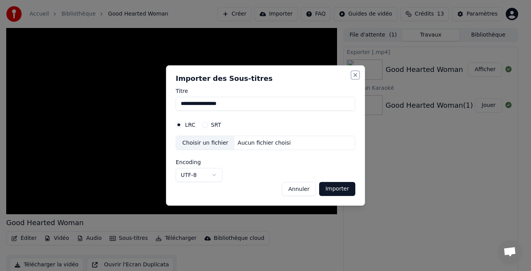
click at [355, 74] on button "Close" at bounding box center [355, 75] width 6 height 6
type input "**********"
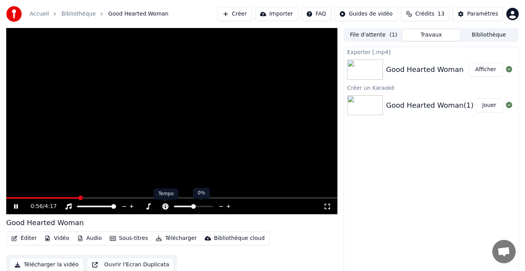
click at [163, 206] on icon at bounding box center [165, 206] width 8 height 6
click at [323, 203] on div "0:58 / 4:17" at bounding box center [176, 207] width 293 height 8
click at [327, 207] on icon at bounding box center [327, 206] width 8 height 6
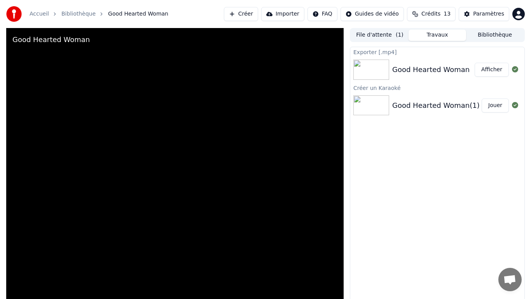
click at [293, 173] on div at bounding box center [175, 177] width 338 height 299
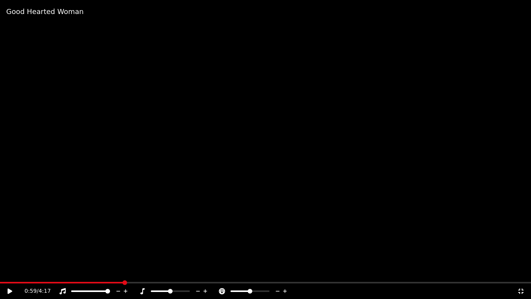
click at [523, 271] on icon at bounding box center [521, 291] width 8 height 6
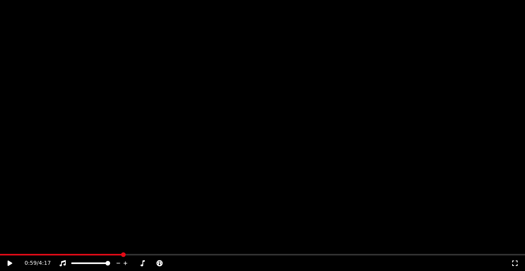
click at [325, 256] on div "0:59 / 4:17" at bounding box center [262, 264] width 525 height 16
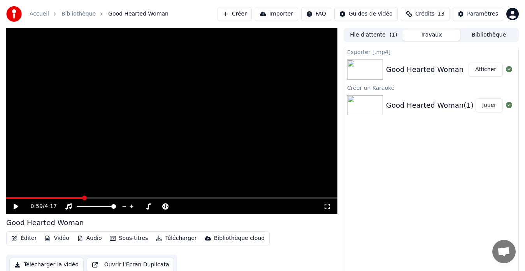
click at [326, 209] on icon at bounding box center [326, 206] width 5 height 5
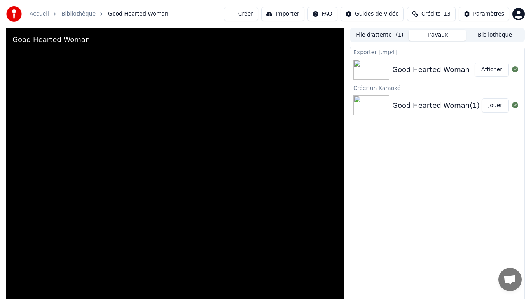
click at [40, 34] on div "Good Hearted Woman" at bounding box center [50, 39] width 77 height 11
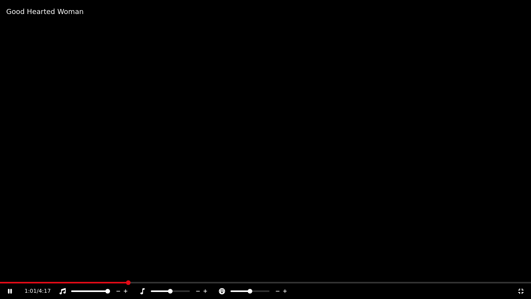
click at [525, 271] on icon at bounding box center [521, 291] width 8 height 6
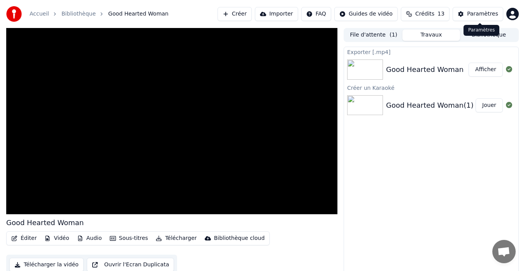
click at [485, 15] on div "Paramètres" at bounding box center [482, 14] width 31 height 8
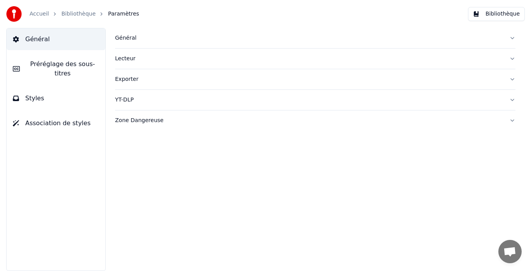
click at [47, 66] on span "Préréglage des sous-titres" at bounding box center [62, 69] width 73 height 19
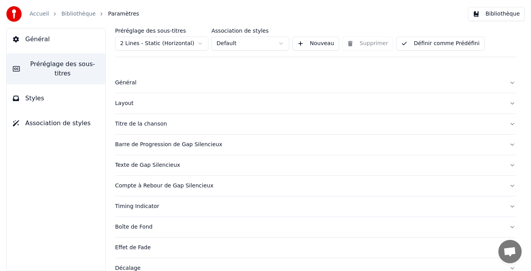
click at [67, 11] on link "Bibliothèque" at bounding box center [78, 14] width 34 height 8
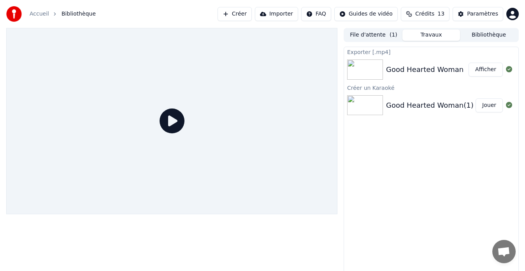
click at [371, 14] on html "Accueil Bibliothèque Créer Importer FAQ Guides de vidéo Crédits 13 Paramètres F…" at bounding box center [262, 135] width 525 height 271
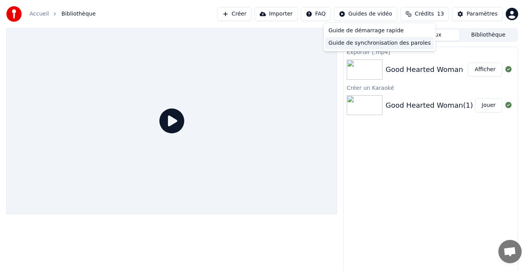
click at [362, 43] on div "Guide de synchronisation des paroles" at bounding box center [380, 43] width 109 height 12
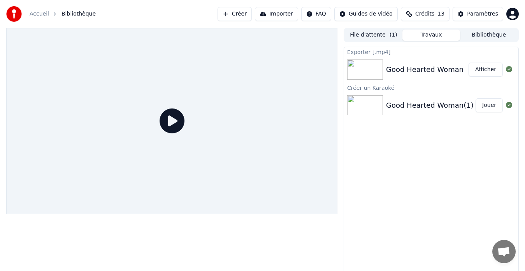
click at [413, 101] on div "Good Hearted Woman(1)" at bounding box center [430, 105] width 88 height 11
click at [369, 100] on img at bounding box center [365, 105] width 36 height 20
click at [360, 89] on div "Créer un Karaoké" at bounding box center [431, 87] width 174 height 9
click at [418, 104] on div "Good Hearted Woman(1)" at bounding box center [430, 105] width 88 height 11
click at [483, 107] on button "Jouer" at bounding box center [488, 105] width 27 height 14
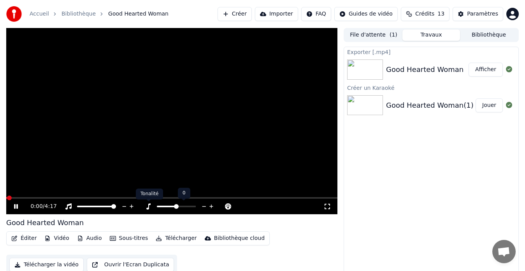
click at [148, 204] on icon at bounding box center [148, 206] width 8 height 6
drag, startPoint x: 173, startPoint y: 204, endPoint x: 161, endPoint y: 206, distance: 12.6
click at [161, 206] on div at bounding box center [183, 207] width 63 height 8
click at [177, 208] on span at bounding box center [176, 206] width 5 height 5
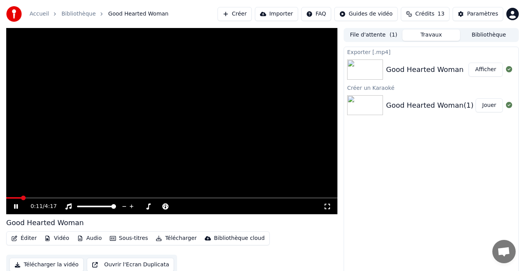
click at [16, 236] on icon "button" at bounding box center [14, 238] width 6 height 5
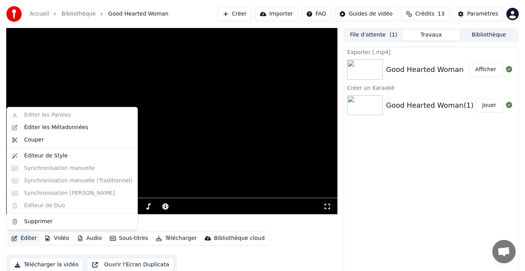
click at [42, 108] on div "Éditer les Paroles Éditer les Métadonnées Couper Éditeur de Style Synchronisati…" at bounding box center [72, 168] width 131 height 123
click at [45, 119] on div "Éditer les Paroles Éditer les Métadonnées Couper Éditeur de Style Synchronisati…" at bounding box center [72, 168] width 131 height 123
click at [45, 114] on div "Éditer les Paroles Éditer les Métadonnées Couper Éditeur de Style Synchronisati…" at bounding box center [72, 168] width 131 height 123
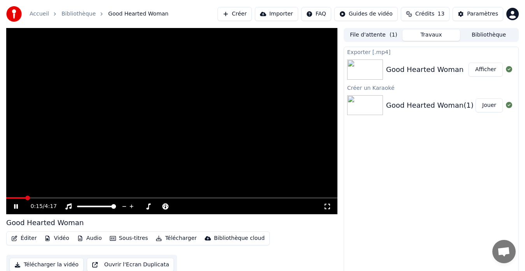
click at [388, 166] on div "Exporter [.mp4] Good Hearted Woman Afficher Créer un Karaoké Good Hearted Woman…" at bounding box center [430, 162] width 175 height 230
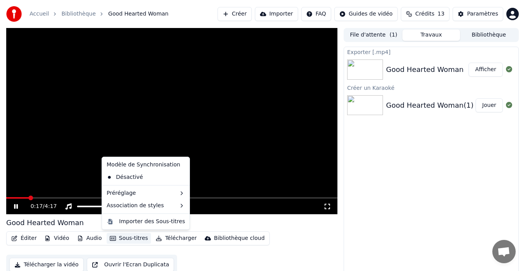
click at [123, 235] on button "Sous-titres" at bounding box center [129, 238] width 45 height 11
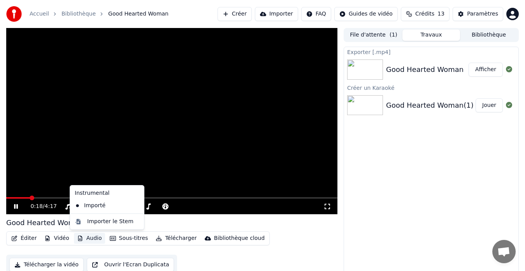
click at [89, 234] on button "Audio" at bounding box center [89, 238] width 31 height 11
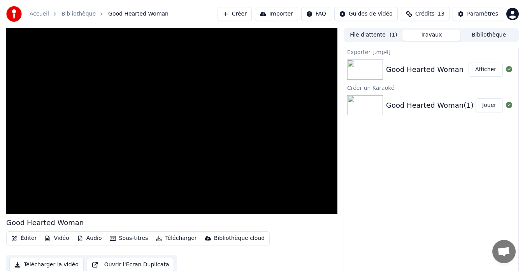
click at [90, 237] on button "Audio" at bounding box center [89, 238] width 31 height 11
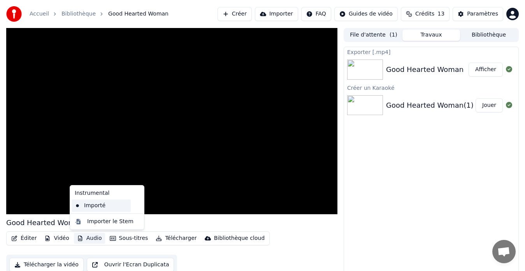
click at [99, 201] on div "Importé" at bounding box center [101, 206] width 59 height 12
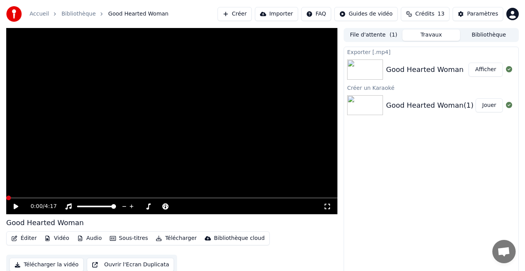
click at [18, 210] on div "0:00 / 4:17" at bounding box center [171, 207] width 325 height 8
click at [18, 203] on icon at bounding box center [21, 206] width 18 height 6
click at [66, 238] on button "Vidéo" at bounding box center [56, 238] width 31 height 11
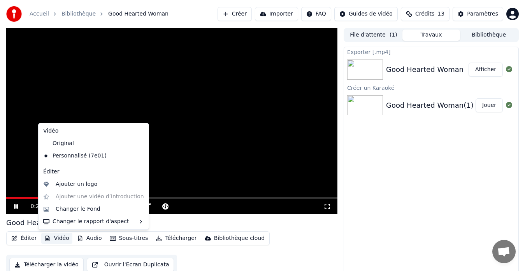
click at [59, 234] on button "Vidéo" at bounding box center [56, 238] width 31 height 11
click at [59, 239] on button "Vidéo" at bounding box center [56, 238] width 31 height 11
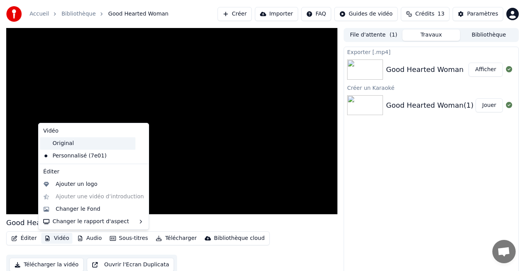
click at [87, 140] on div "Original" at bounding box center [87, 143] width 95 height 12
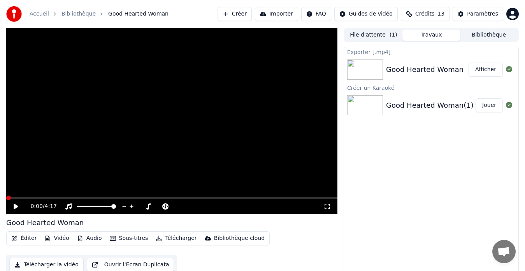
click at [50, 239] on button "Vidéo" at bounding box center [56, 238] width 31 height 11
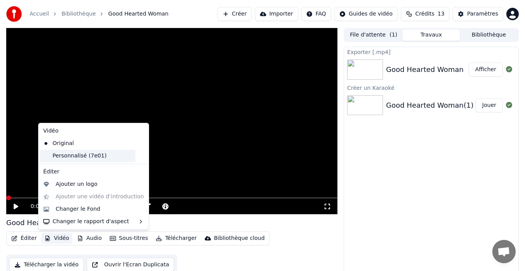
click at [81, 158] on div "Personnalisé (7e01)" at bounding box center [87, 156] width 95 height 12
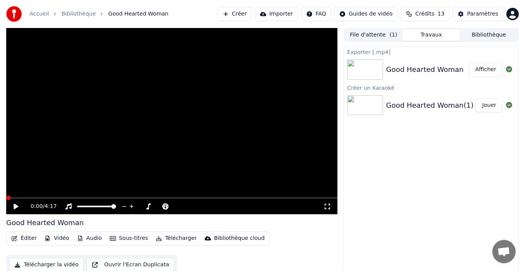
click at [54, 241] on button "Vidéo" at bounding box center [56, 238] width 31 height 11
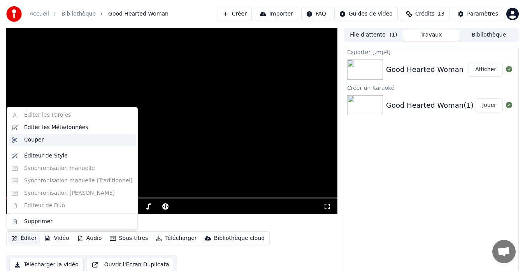
click at [53, 139] on div "Couper" at bounding box center [78, 140] width 109 height 8
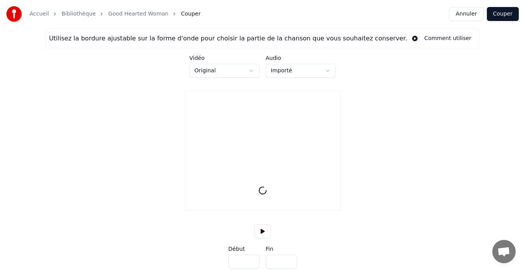
click at [460, 13] on button "Annuler" at bounding box center [466, 14] width 34 height 14
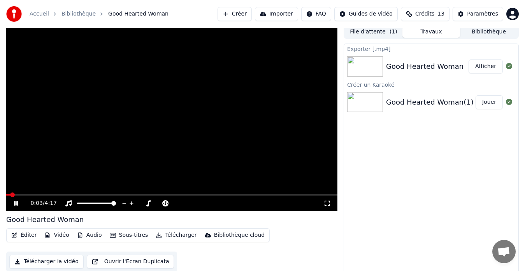
scroll to position [6, 0]
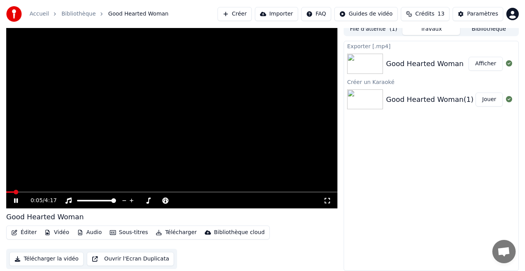
click at [273, 12] on button "Importer" at bounding box center [276, 14] width 43 height 14
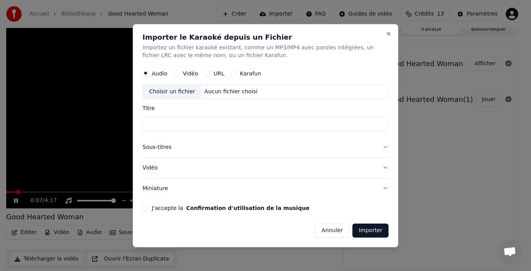
click at [177, 74] on button "Vidéo" at bounding box center [176, 73] width 6 height 6
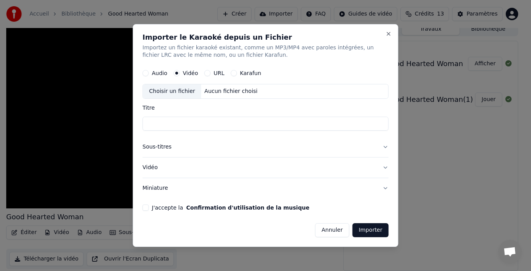
click at [163, 94] on div "Choisir un fichier" at bounding box center [172, 92] width 58 height 14
click at [389, 32] on button "Close" at bounding box center [389, 34] width 6 height 6
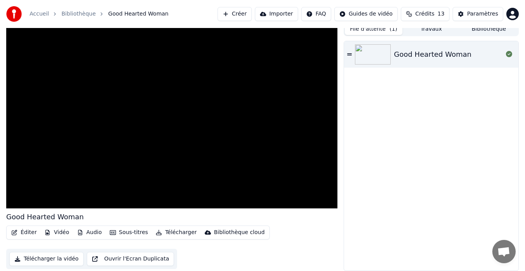
click at [378, 30] on button "File d'attente ( 1 )" at bounding box center [374, 29] width 58 height 11
click at [478, 31] on button "Bibliothèque" at bounding box center [489, 29] width 58 height 11
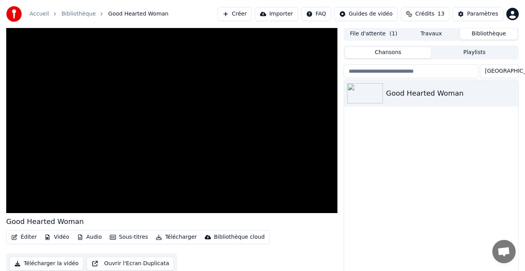
scroll to position [0, 0]
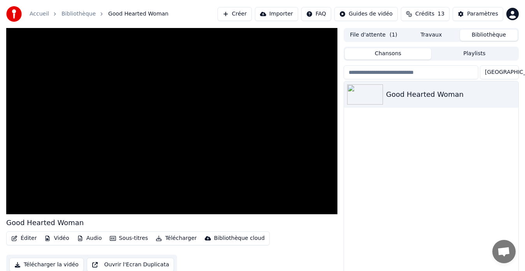
click at [464, 52] on button "Playlists" at bounding box center [474, 53] width 86 height 11
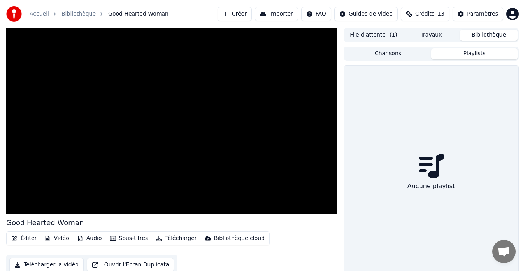
click at [433, 170] on icon at bounding box center [430, 166] width 25 height 25
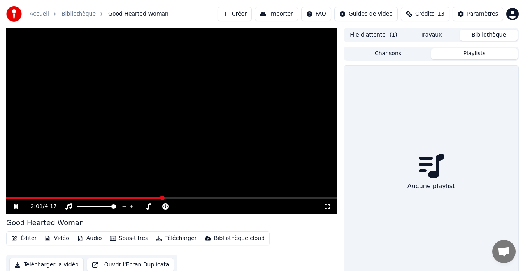
click at [20, 206] on icon at bounding box center [21, 206] width 18 height 6
click at [428, 11] on span "Crédits" at bounding box center [424, 14] width 19 height 8
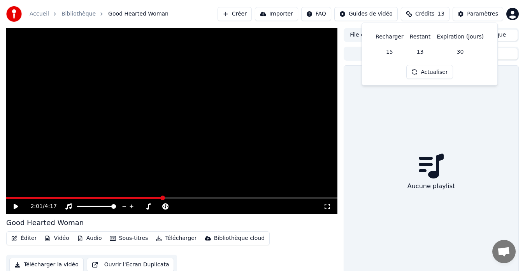
click at [427, 11] on span "Crédits" at bounding box center [424, 14] width 19 height 8
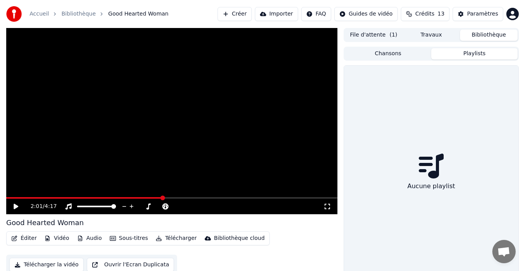
click at [277, 17] on button "Importer" at bounding box center [276, 14] width 43 height 14
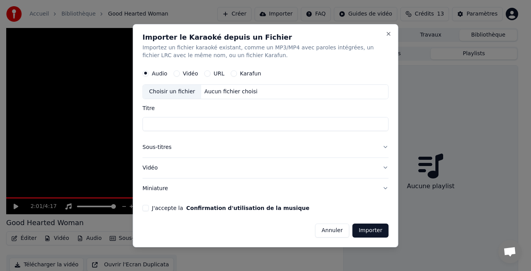
click at [233, 72] on button "Karafun" at bounding box center [234, 73] width 6 height 6
click at [174, 93] on div "Choisir un fichier" at bounding box center [172, 92] width 58 height 14
click at [177, 72] on button "Vidéo" at bounding box center [176, 73] width 6 height 6
click at [190, 88] on div "Choisir un fichier" at bounding box center [172, 92] width 58 height 14
click at [183, 88] on div "Choisir un fichier" at bounding box center [172, 92] width 58 height 14
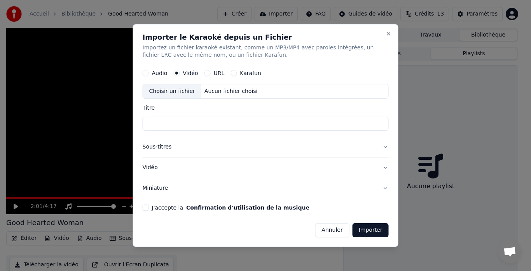
click at [205, 73] on button "URL" at bounding box center [208, 73] width 6 height 6
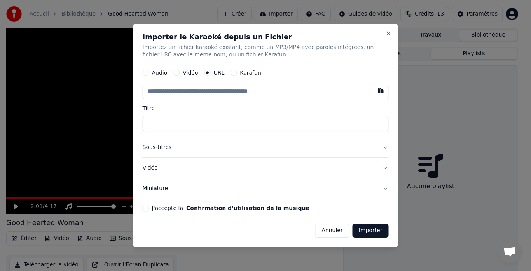
click at [232, 74] on button "Karafun" at bounding box center [234, 73] width 6 height 6
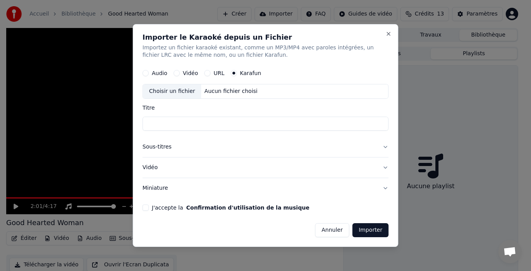
click at [175, 90] on div "Choisir un fichier" at bounding box center [172, 92] width 58 height 14
click at [187, 73] on label "Vidéo" at bounding box center [190, 73] width 15 height 5
click at [180, 73] on button "Vidéo" at bounding box center [176, 73] width 6 height 6
click at [173, 91] on div "Choisir un fichier" at bounding box center [172, 92] width 58 height 14
type input "**********"
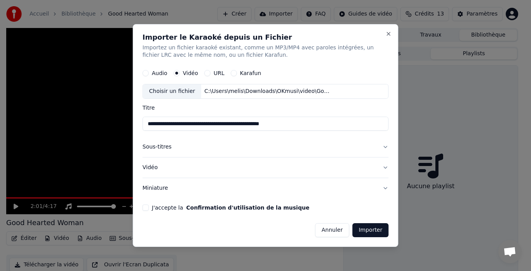
click at [373, 224] on button "Importer" at bounding box center [371, 230] width 36 height 14
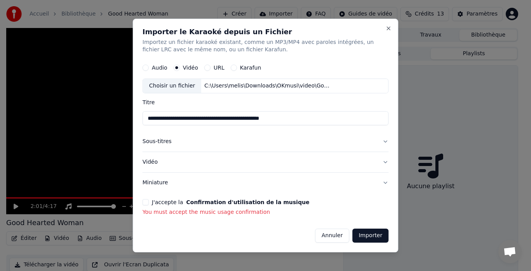
click at [143, 202] on button "J'accepte la Confirmation d'utilisation de la musique" at bounding box center [146, 202] width 6 height 6
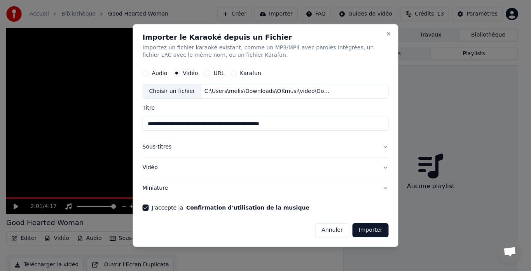
click at [378, 236] on button "Importer" at bounding box center [371, 230] width 36 height 14
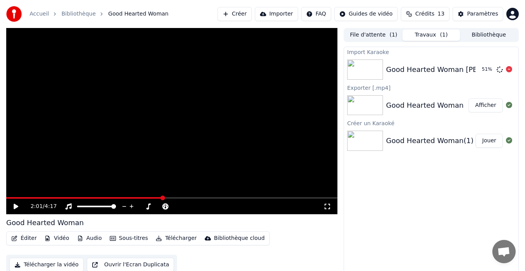
click at [411, 69] on div "Good Hearted Woman Willie Nelson Karaoke Version KaraFun" at bounding box center [484, 69] width 196 height 11
click at [428, 207] on div "Import Karaoke Good Hearted Woman Willie Nelson Karaoke Version KaraFun 84 % Ex…" at bounding box center [430, 162] width 175 height 230
click at [404, 74] on div "Good Hearted Woman Willie Nelson Karaoke Version KaraFun" at bounding box center [484, 69] width 196 height 11
click at [493, 67] on button "Jouer" at bounding box center [488, 70] width 27 height 14
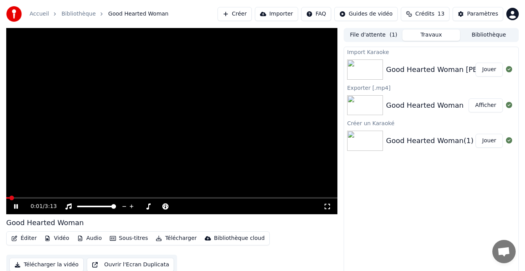
click at [18, 241] on button "Éditer" at bounding box center [24, 238] width 32 height 11
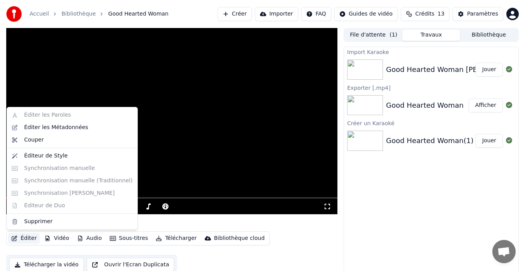
click at [45, 110] on div "Éditer les Paroles Éditer les Métadonnées Couper Éditeur de Style Synchronisati…" at bounding box center [72, 168] width 131 height 123
click at [47, 120] on div "Éditer les Paroles Éditer les Métadonnées Couper Éditeur de Style Synchronisati…" at bounding box center [72, 168] width 131 height 123
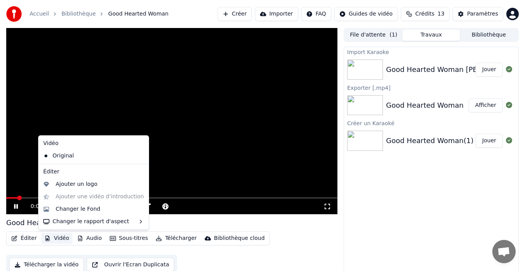
click at [154, 86] on video at bounding box center [171, 121] width 331 height 186
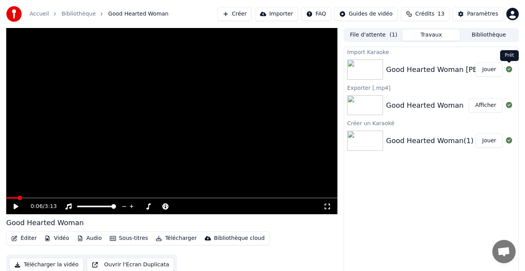
click at [509, 68] on icon at bounding box center [509, 69] width 6 height 6
click at [463, 63] on div "Good Hearted Woman Willie Nelson Karaoke Version KaraFun Jouer" at bounding box center [431, 69] width 174 height 26
click at [403, 67] on div "Good Hearted Woman Willie Nelson Karaoke Version KaraFun" at bounding box center [484, 69] width 196 height 11
click at [362, 63] on img at bounding box center [365, 70] width 36 height 20
click at [379, 104] on img at bounding box center [365, 105] width 36 height 20
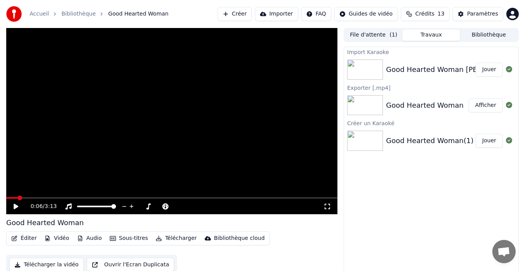
click at [487, 107] on button "Afficher" at bounding box center [485, 105] width 34 height 14
click at [422, 141] on div "Good Hearted Woman(1)" at bounding box center [430, 140] width 88 height 11
click at [371, 138] on img at bounding box center [365, 141] width 36 height 20
click at [482, 139] on button "Jouer" at bounding box center [488, 141] width 27 height 14
click at [165, 237] on button "Télécharger" at bounding box center [175, 238] width 47 height 11
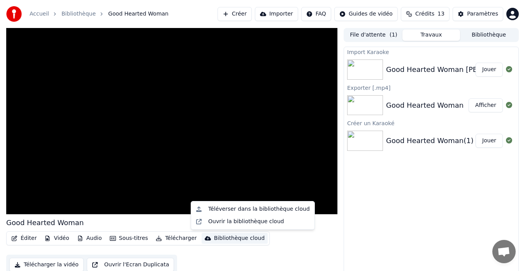
click at [202, 253] on div "Éditer Vidéo Audio Sous-titres Télécharger Bibliothèque cloud Télécharger la vi…" at bounding box center [171, 253] width 331 height 44
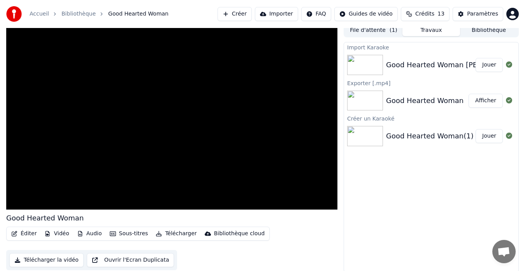
scroll to position [6, 0]
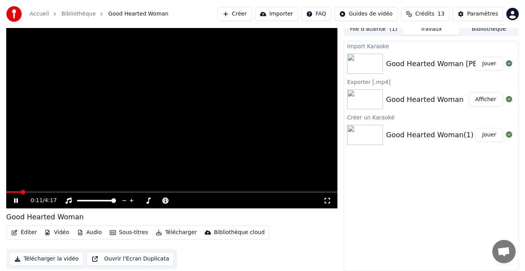
click at [287, 12] on button "Importer" at bounding box center [276, 14] width 43 height 14
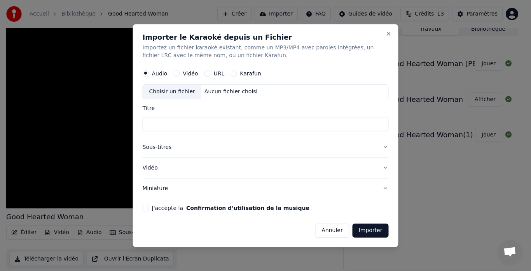
click at [209, 74] on div "URL" at bounding box center [215, 73] width 20 height 6
click at [205, 74] on button "URL" at bounding box center [208, 73] width 6 height 6
click at [196, 90] on input "text" at bounding box center [266, 92] width 246 height 16
click at [340, 234] on button "Annuler" at bounding box center [332, 231] width 34 height 14
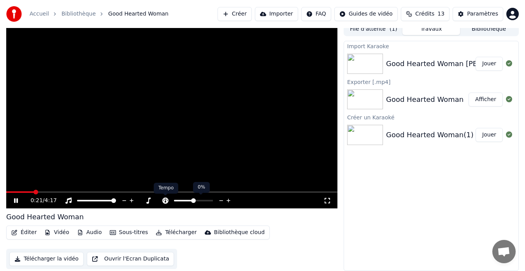
click at [164, 201] on icon at bounding box center [165, 201] width 6 height 6
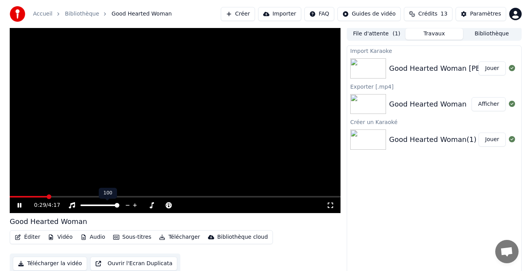
scroll to position [0, 0]
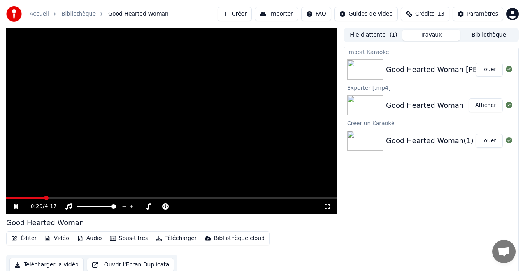
click at [56, 233] on button "Vidéo" at bounding box center [56, 238] width 31 height 11
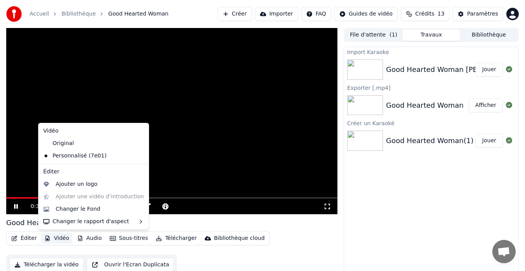
click at [57, 242] on button "Vidéo" at bounding box center [56, 238] width 31 height 11
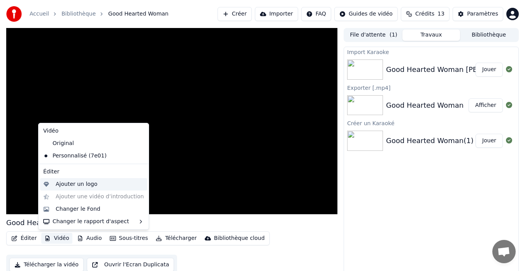
click at [69, 183] on div "Ajouter un logo" at bounding box center [77, 184] width 42 height 8
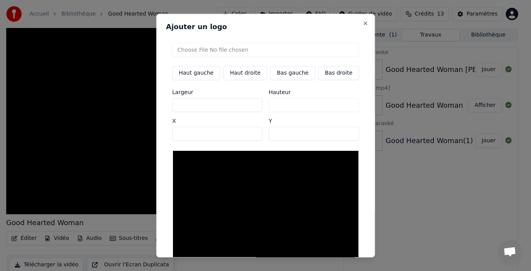
click at [211, 46] on input "file" at bounding box center [265, 50] width 187 height 14
click at [362, 22] on button "Close" at bounding box center [365, 23] width 6 height 6
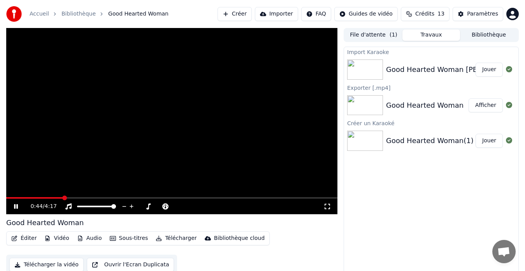
click at [22, 237] on button "Éditer" at bounding box center [24, 238] width 32 height 11
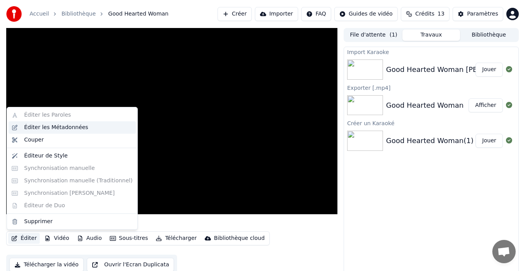
click at [30, 127] on div "Éditer les Métadonnées" at bounding box center [56, 128] width 64 height 8
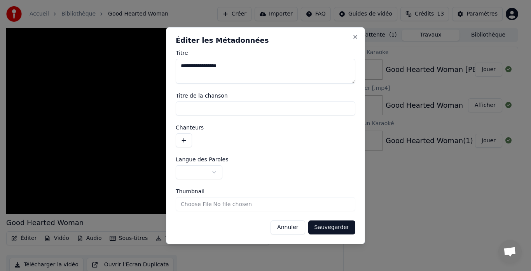
click at [234, 67] on textarea "**********" at bounding box center [266, 71] width 180 height 25
click at [246, 68] on textarea "**********" at bounding box center [266, 71] width 180 height 25
click at [214, 111] on input "Titre de la chanson" at bounding box center [266, 109] width 180 height 14
drag, startPoint x: 248, startPoint y: 63, endPoint x: 102, endPoint y: 72, distance: 146.1
click at [102, 72] on body "**********" at bounding box center [262, 135] width 525 height 271
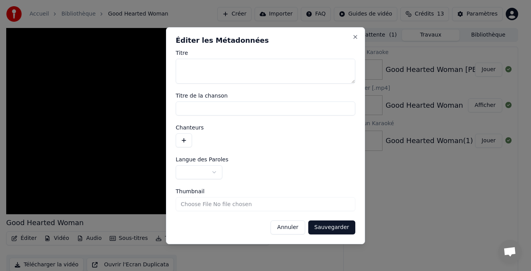
click at [194, 102] on input "Titre de la chanson" at bounding box center [266, 109] width 180 height 14
paste input "**********"
type input "**********"
click at [187, 138] on button "button" at bounding box center [184, 140] width 16 height 14
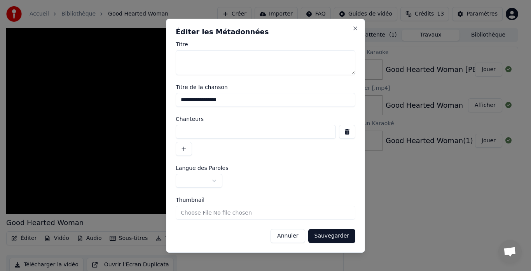
click at [350, 132] on button "button" at bounding box center [347, 132] width 16 height 14
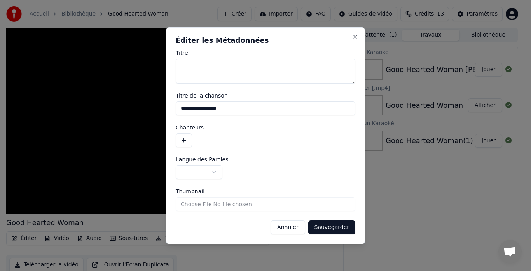
click at [206, 158] on span "Langue des Paroles" at bounding box center [202, 159] width 53 height 5
click at [203, 172] on body "**********" at bounding box center [262, 135] width 525 height 271
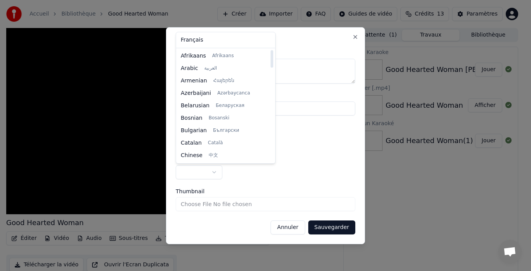
select select "**"
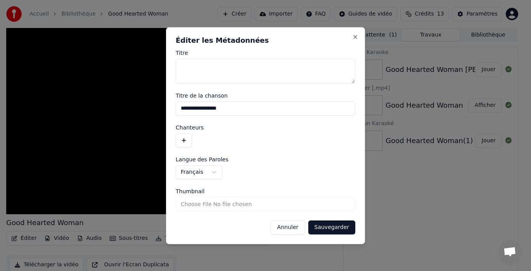
click at [193, 206] on input "Thumbnail" at bounding box center [266, 204] width 180 height 14
click at [333, 225] on button "Sauvegarder" at bounding box center [331, 228] width 47 height 14
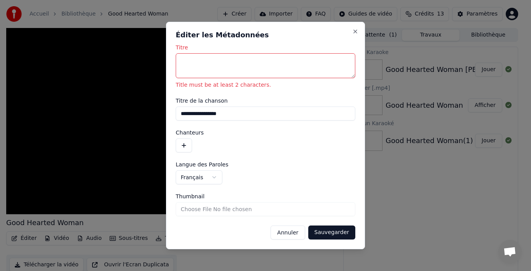
click at [207, 65] on textarea "Titre" at bounding box center [266, 65] width 180 height 25
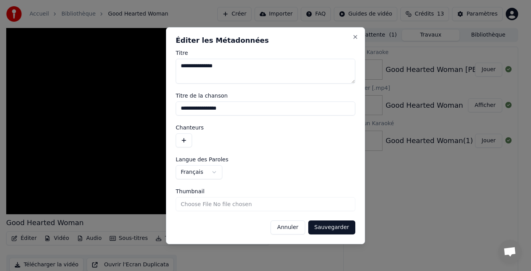
type textarea "**********"
click at [337, 233] on button "Sauvegarder" at bounding box center [331, 228] width 47 height 14
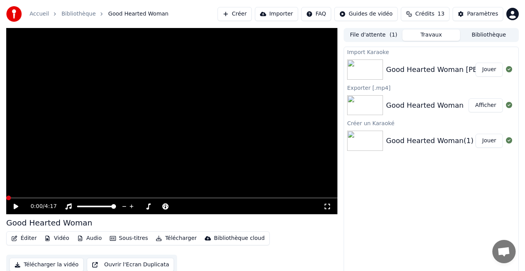
click at [439, 143] on div "Good Hearted Woman(1)" at bounding box center [430, 140] width 88 height 11
click at [250, 12] on button "Créer" at bounding box center [234, 14] width 34 height 14
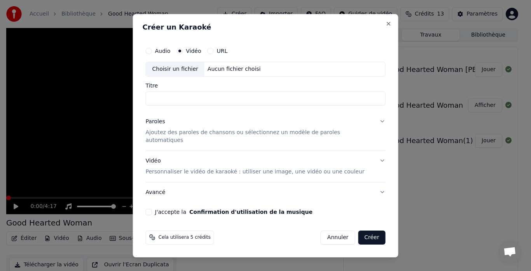
click at [152, 54] on button "Audio" at bounding box center [149, 51] width 6 height 6
click at [177, 135] on p "Ajoutez des paroles de chansons ou sélectionnez un modèle de paroles automatiqu…" at bounding box center [260, 137] width 228 height 16
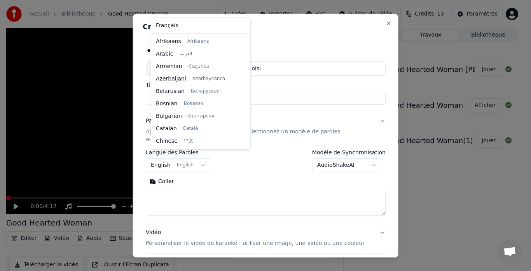
click at [165, 158] on body "**********" at bounding box center [262, 135] width 525 height 271
select select "**"
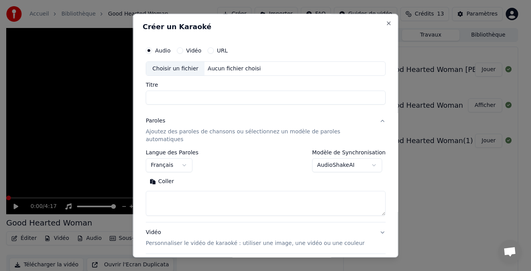
click at [207, 191] on textarea at bounding box center [266, 203] width 240 height 25
paste textarea "**********"
type textarea "**********"
drag, startPoint x: 212, startPoint y: 191, endPoint x: 0, endPoint y: 196, distance: 212.0
click at [0, 196] on body "**********" at bounding box center [262, 135] width 525 height 271
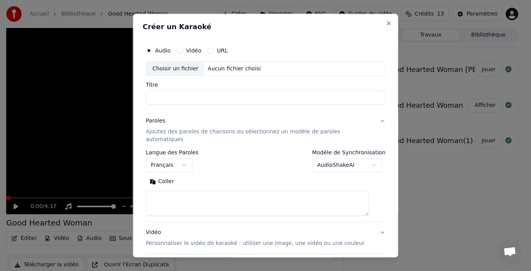
paste textarea "**********"
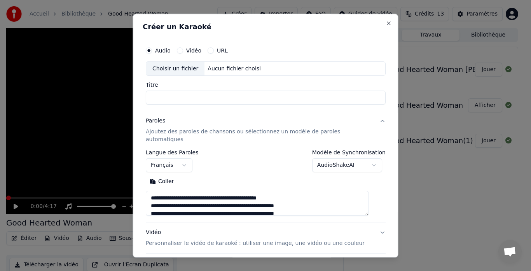
scroll to position [181, 0]
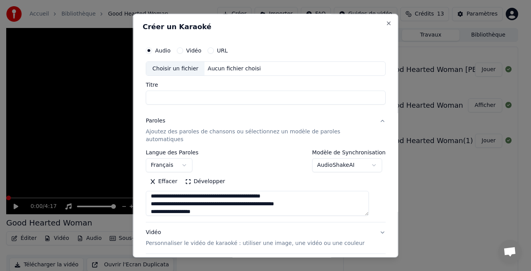
type textarea "**********"
click at [183, 50] on button "Vidéo" at bounding box center [180, 50] width 6 height 6
click at [178, 93] on input "Titre" at bounding box center [266, 98] width 240 height 14
click at [348, 159] on body "**********" at bounding box center [262, 135] width 525 height 271
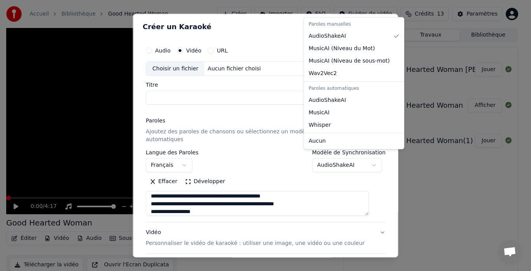
select select "**********"
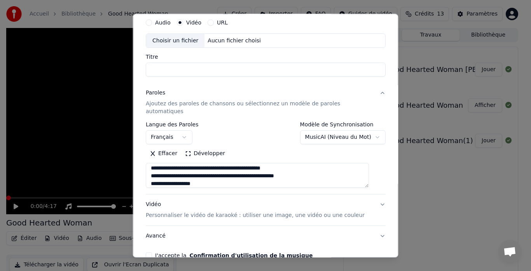
scroll to position [64, 0]
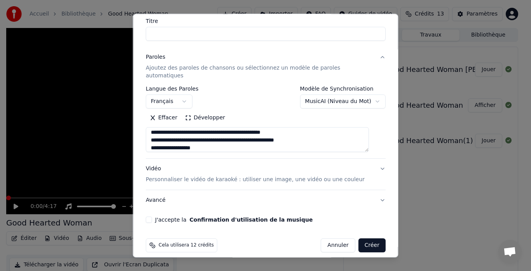
click at [152, 217] on button "J'accepte la Confirmation d'utilisation de la musique" at bounding box center [149, 220] width 6 height 6
click at [365, 239] on button "Créer" at bounding box center [371, 246] width 27 height 14
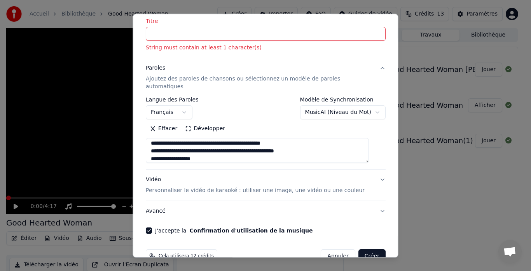
click at [358, 250] on button "Créer" at bounding box center [371, 257] width 27 height 14
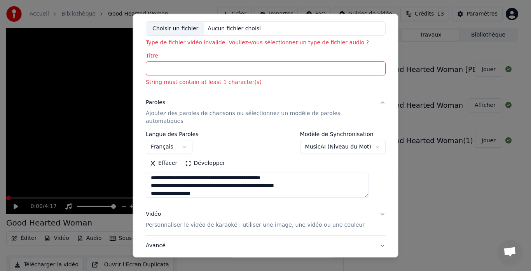
scroll to position [0, 0]
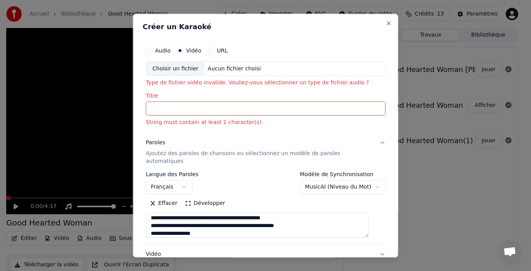
click at [175, 111] on input "Titre" at bounding box center [266, 109] width 240 height 14
click at [184, 68] on div "Choisir un fichier" at bounding box center [175, 69] width 58 height 14
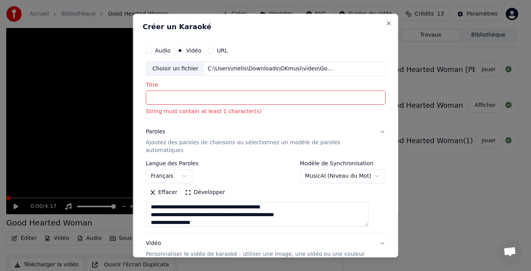
type input "**********"
click at [194, 110] on p "String must contain at least 1 character(s)" at bounding box center [266, 112] width 240 height 8
click at [201, 132] on div "Paroles Ajoutez des paroles de chansons ou sélectionnez un modèle de paroles au…" at bounding box center [260, 141] width 228 height 26
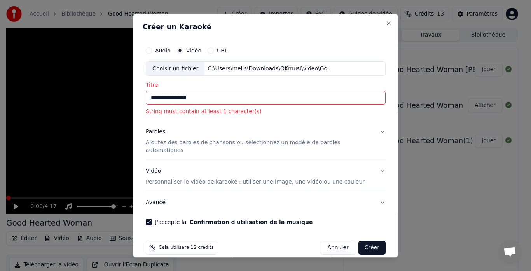
click at [208, 96] on input "**********" at bounding box center [266, 98] width 240 height 14
click at [214, 99] on input "**********" at bounding box center [266, 98] width 240 height 14
click at [156, 99] on input "**********" at bounding box center [266, 98] width 240 height 14
click at [176, 110] on p "String must contain at least 1 character(s)" at bounding box center [266, 112] width 240 height 8
click at [218, 97] on input "**********" at bounding box center [266, 98] width 240 height 14
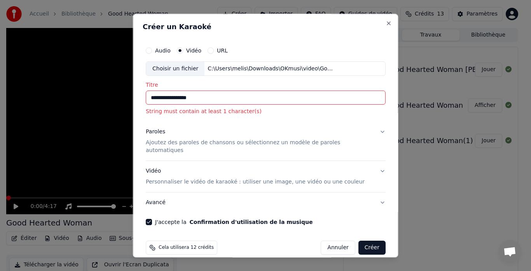
click at [212, 144] on p "Ajoutez des paroles de chansons ou sélectionnez un modèle de paroles automatiqu…" at bounding box center [260, 147] width 228 height 16
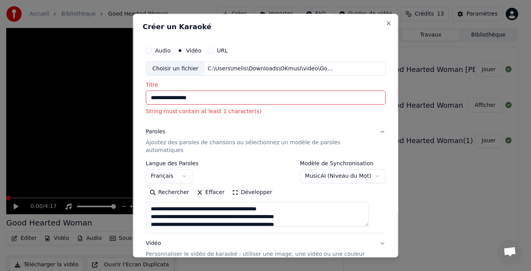
click at [251, 187] on button "Développer" at bounding box center [252, 193] width 48 height 12
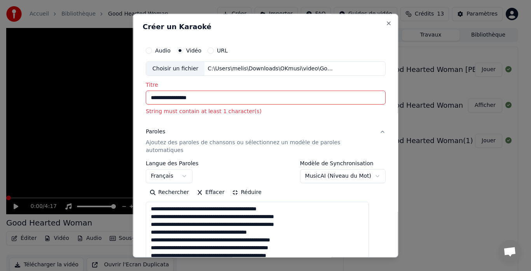
click at [251, 187] on button "Réduire" at bounding box center [246, 193] width 37 height 12
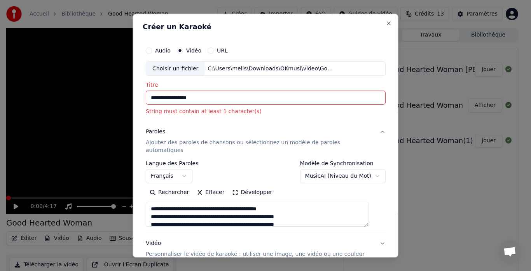
click at [168, 143] on p "Ajoutez des paroles de chansons ou sélectionnez un modèle de paroles automatiqu…" at bounding box center [260, 147] width 228 height 16
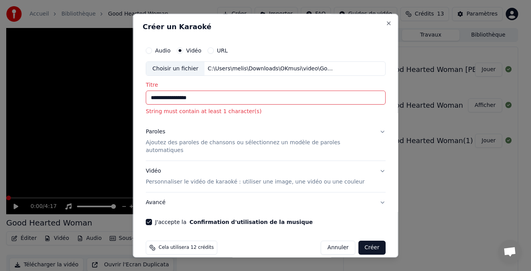
click at [168, 143] on p "Ajoutez des paroles de chansons ou sélectionnez un modèle de paroles automatiqu…" at bounding box center [260, 147] width 228 height 16
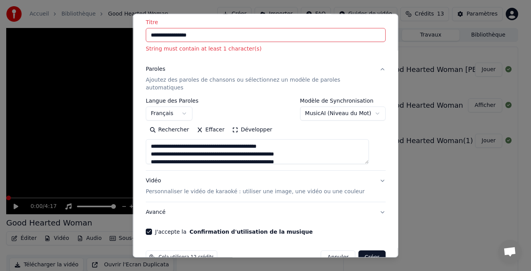
scroll to position [75, 0]
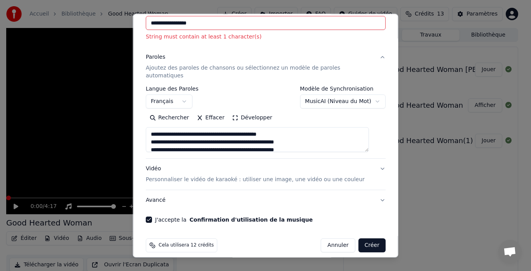
click at [187, 176] on p "Personnaliser le vidéo de karaoké : utiliser une image, une vidéo ou une couleur" at bounding box center [255, 180] width 219 height 8
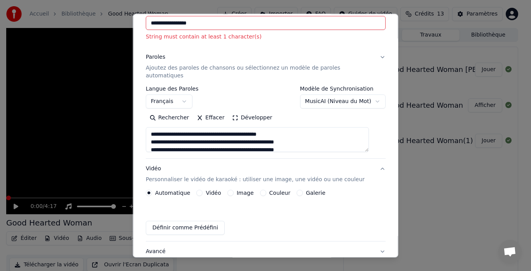
scroll to position [54, 0]
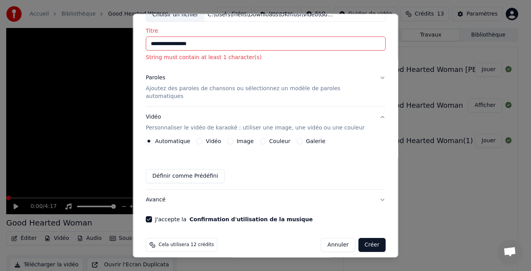
click at [188, 172] on button "Définir comme Prédéfini" at bounding box center [185, 177] width 79 height 14
click at [188, 170] on div "Saved" at bounding box center [266, 177] width 240 height 14
click at [247, 139] on label "Image" at bounding box center [244, 141] width 17 height 5
click at [233, 138] on button "Image" at bounding box center [230, 141] width 6 height 6
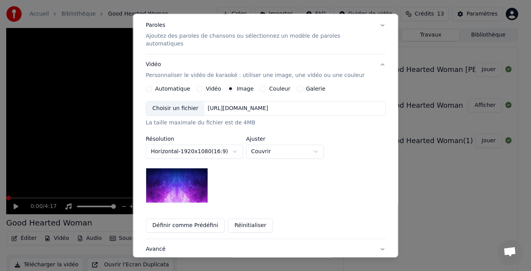
scroll to position [132, 0]
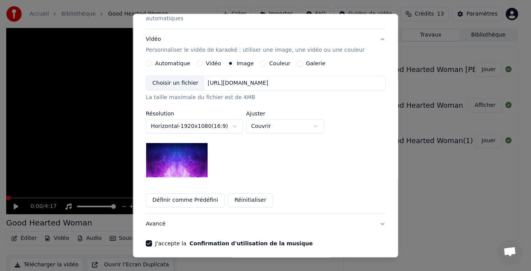
click at [190, 194] on button "Définir comme Prédéfini" at bounding box center [185, 201] width 79 height 14
click at [187, 159] on img at bounding box center [177, 160] width 62 height 35
click at [180, 124] on body "**********" at bounding box center [262, 135] width 525 height 271
click at [180, 117] on body "**********" at bounding box center [262, 135] width 525 height 271
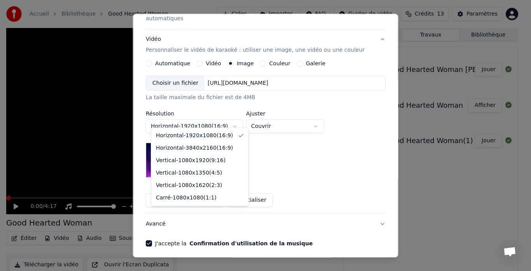
click at [180, 117] on body "**********" at bounding box center [262, 135] width 525 height 271
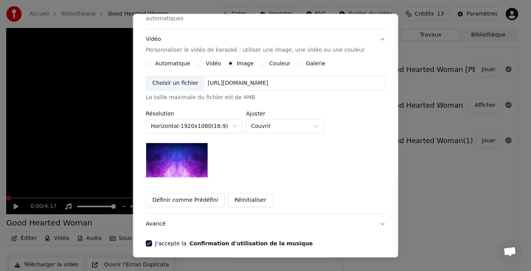
click at [168, 214] on button "Avancé" at bounding box center [266, 224] width 240 height 20
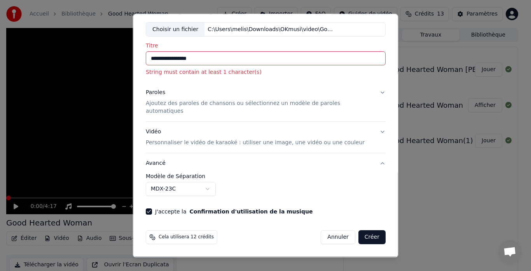
scroll to position [32, 0]
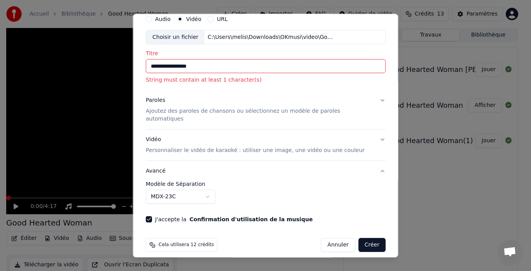
click at [168, 182] on label "Modèle de Séparation" at bounding box center [266, 184] width 240 height 5
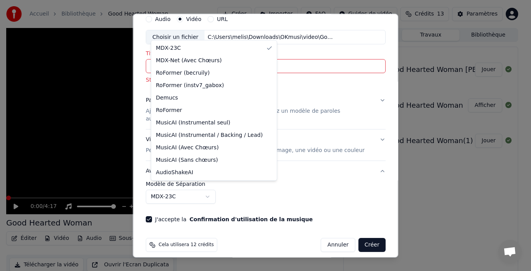
click at [168, 191] on body "**********" at bounding box center [262, 135] width 525 height 271
click at [168, 198] on body "**********" at bounding box center [262, 135] width 525 height 271
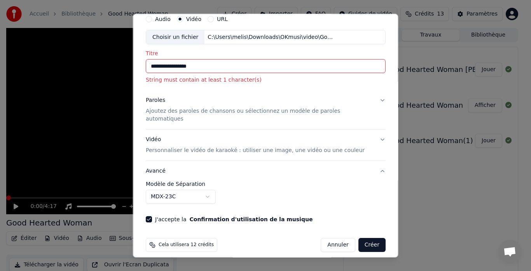
click at [198, 67] on input "**********" at bounding box center [266, 67] width 240 height 14
drag, startPoint x: 214, startPoint y: 65, endPoint x: 134, endPoint y: 69, distance: 79.8
click at [134, 69] on body "**********" at bounding box center [262, 135] width 525 height 271
click at [166, 105] on div "Paroles Ajoutez des paroles de chansons ou sélectionnez un modèle de paroles au…" at bounding box center [260, 110] width 228 height 26
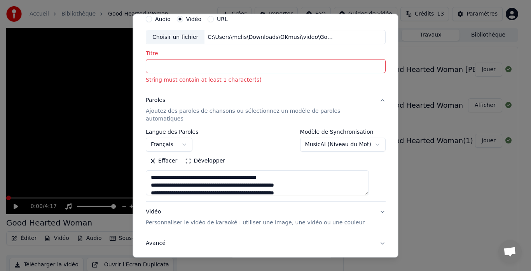
click at [187, 60] on input "Titre" at bounding box center [266, 67] width 240 height 14
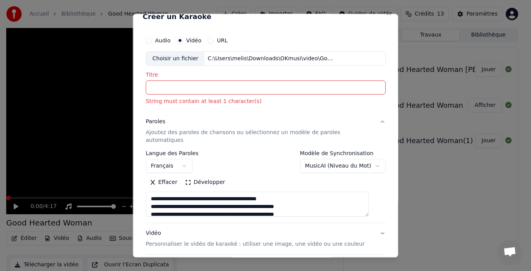
scroll to position [0, 0]
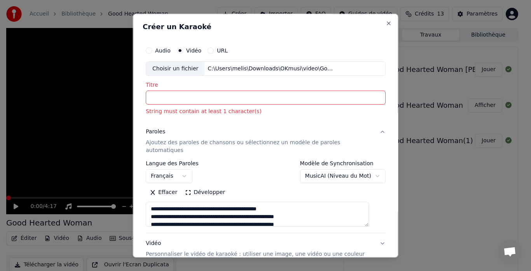
click at [185, 68] on div "Choisir un fichier" at bounding box center [175, 69] width 58 height 14
click at [166, 96] on input "Titre" at bounding box center [266, 98] width 240 height 14
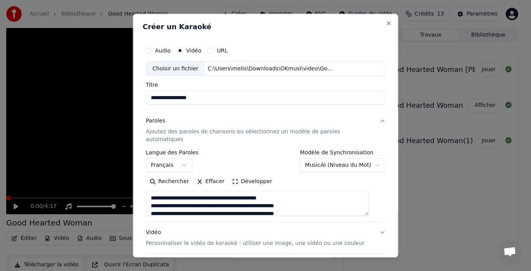
type input "**********"
click at [173, 240] on p "Personnaliser le vidéo de karaoké : utiliser une image, une vidéo ou une couleur" at bounding box center [255, 244] width 219 height 8
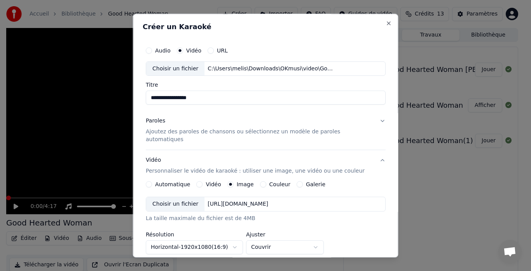
click at [185, 198] on div "Choisir un fichier" at bounding box center [175, 205] width 58 height 14
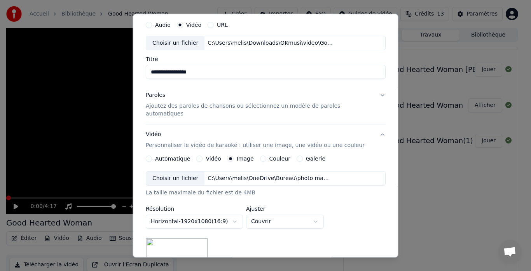
scroll to position [39, 0]
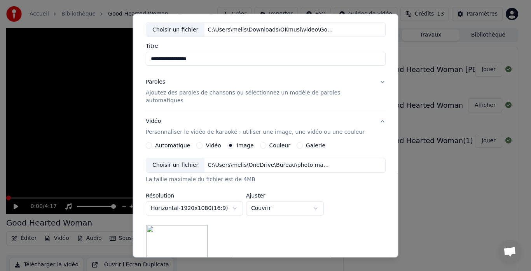
click at [212, 200] on body "**********" at bounding box center [262, 135] width 525 height 271
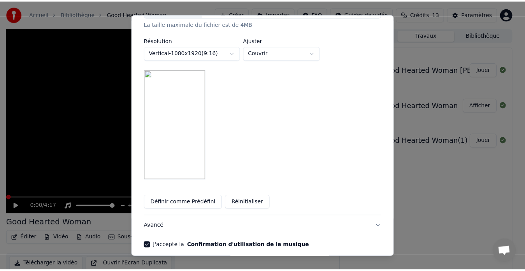
scroll to position [221, 0]
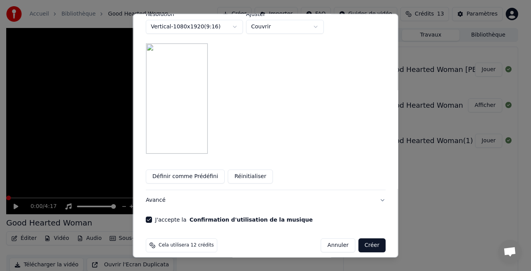
click at [361, 238] on button "Créer" at bounding box center [371, 245] width 27 height 14
select select "*********"
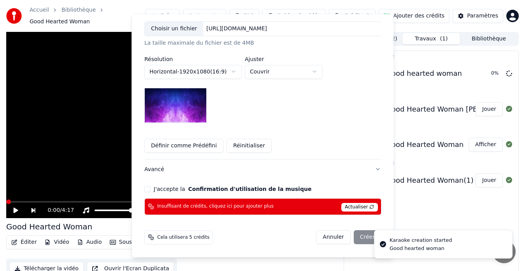
scroll to position [145, 0]
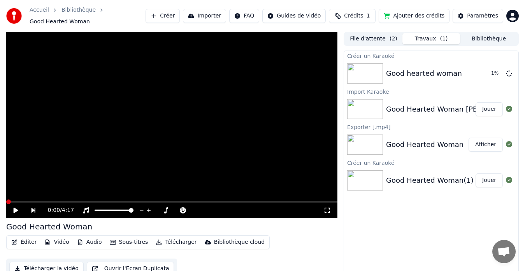
click at [23, 237] on button "Éditer" at bounding box center [24, 242] width 32 height 11
click at [412, 202] on div "Créer un Karaoké Good hearted woman 2 % Import Karaoke Good Hearted Woman Willi…" at bounding box center [430, 166] width 175 height 230
click at [379, 37] on button "File d'attente ( 2 )" at bounding box center [374, 38] width 58 height 11
click at [421, 33] on button "Travaux ( 1 )" at bounding box center [431, 38] width 58 height 11
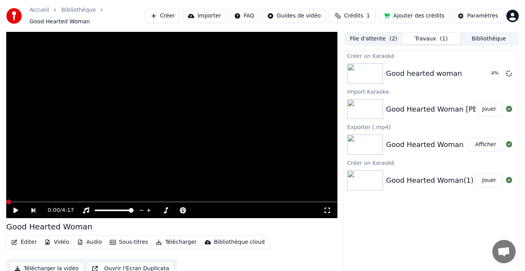
click at [259, 14] on html "Accueil Bibliothèque Good Hearted Woman Créer Importer FAQ Guides de vidéo Créd…" at bounding box center [262, 135] width 525 height 271
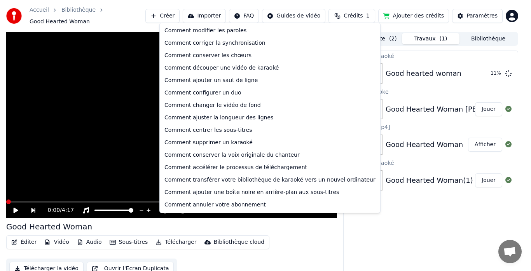
click at [338, 224] on html "Accueil Bibliothèque Good Hearted Woman Créer Importer FAQ Guides de vidéo Créd…" at bounding box center [265, 135] width 531 height 271
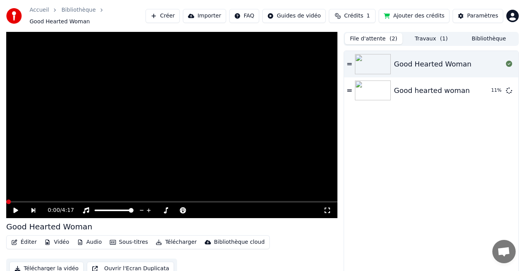
click at [366, 34] on button "File d'attente ( 2 )" at bounding box center [374, 38] width 58 height 11
click at [425, 132] on div "Good Hearted Woman Good hearted woman 11 %" at bounding box center [431, 165] width 174 height 229
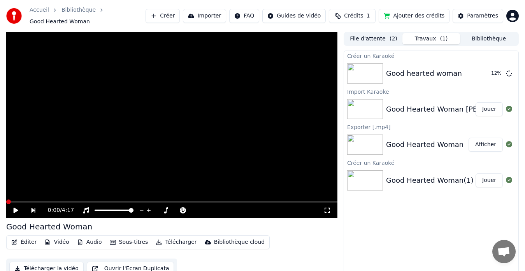
click at [431, 34] on button "Travaux ( 1 )" at bounding box center [431, 38] width 58 height 11
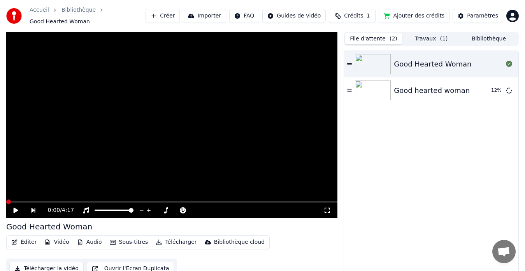
click at [372, 34] on button "File d'attente ( 2 )" at bounding box center [374, 38] width 58 height 11
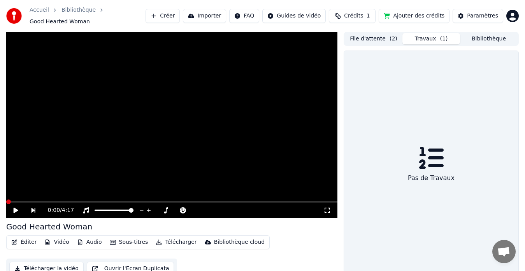
click at [425, 36] on button "Travaux ( 1 )" at bounding box center [431, 38] width 58 height 11
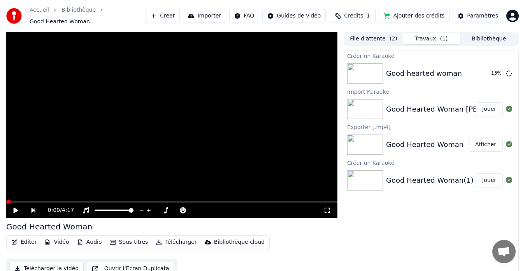
click at [410, 222] on div "Créer un Karaoké Good hearted woman 13 % Import Karaoke Good Hearted Woman Will…" at bounding box center [430, 166] width 175 height 230
click at [343, 249] on div "Créer un Karaoké Good hearted woman 16 % Import Karaoke Good Hearted Woman Will…" at bounding box center [430, 166] width 175 height 230
click at [403, 213] on div "Créer un Karaoké Good hearted woman 25 % Import Karaoke Good Hearted Woman Will…" at bounding box center [430, 166] width 175 height 230
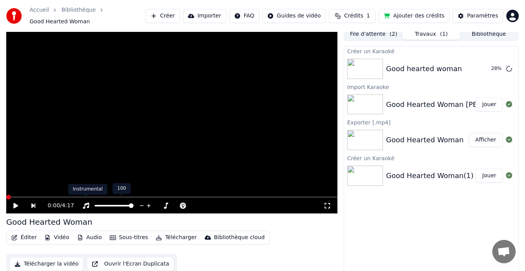
scroll to position [6, 0]
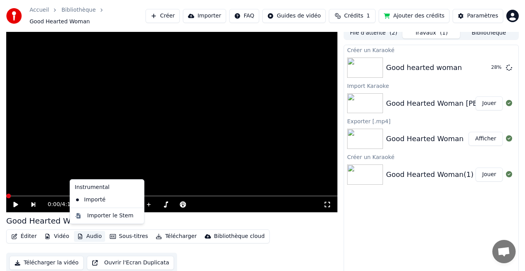
click at [86, 232] on button "Audio" at bounding box center [89, 236] width 31 height 11
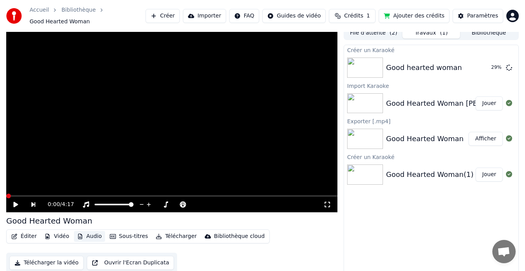
click at [86, 232] on button "Audio" at bounding box center [89, 236] width 31 height 11
click at [13, 234] on icon "button" at bounding box center [14, 236] width 6 height 5
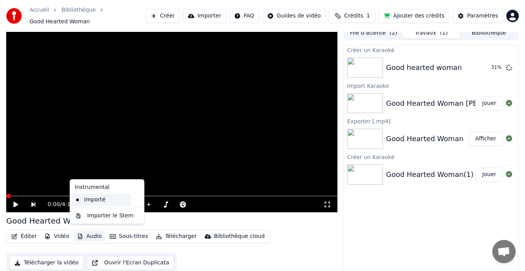
click at [100, 199] on div "Importé" at bounding box center [101, 200] width 59 height 12
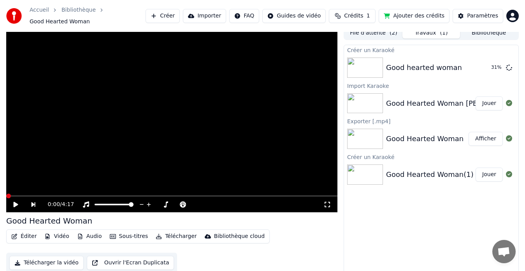
click at [84, 231] on button "Audio" at bounding box center [89, 236] width 31 height 11
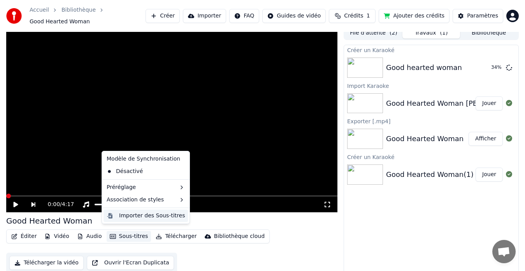
click at [139, 218] on div "Importer des Sous-titres" at bounding box center [152, 216] width 66 height 8
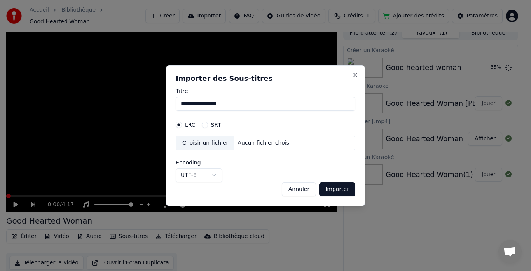
click at [305, 190] on button "Annuler" at bounding box center [299, 189] width 34 height 14
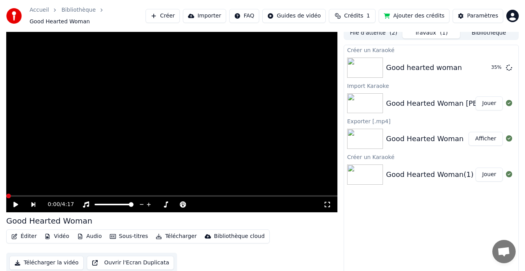
drag, startPoint x: 448, startPoint y: 197, endPoint x: 440, endPoint y: 147, distance: 50.8
click at [447, 198] on div "Créer un Karaoké Good hearted woman 35 % Import Karaoke Good Hearted Woman Will…" at bounding box center [430, 160] width 175 height 230
click at [407, 56] on div "Good hearted woman 35 %" at bounding box center [431, 67] width 174 height 26
click at [434, 194] on div "Créer un Karaoké Good hearted woman 36 % Import Karaoke Good Hearted Woman Will…" at bounding box center [430, 160] width 175 height 230
click at [476, 33] on button "Bibliothèque" at bounding box center [489, 32] width 58 height 11
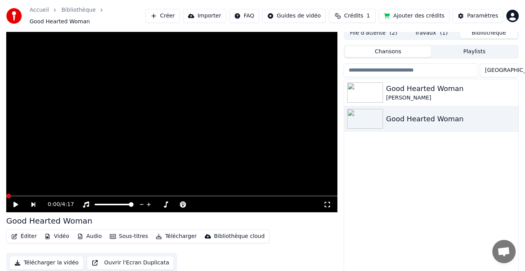
click at [389, 30] on span "( 2 )" at bounding box center [393, 33] width 8 height 8
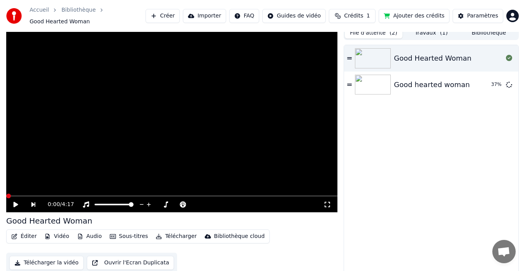
click at [349, 12] on button "Crédits 1" at bounding box center [352, 16] width 47 height 14
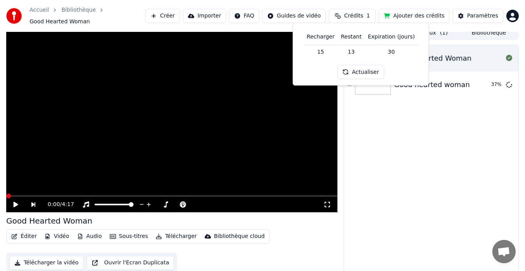
click at [325, 53] on td "15" at bounding box center [320, 52] width 34 height 14
click at [349, 52] on td "13" at bounding box center [351, 52] width 27 height 14
click at [353, 14] on button "Crédits 1" at bounding box center [352, 16] width 47 height 14
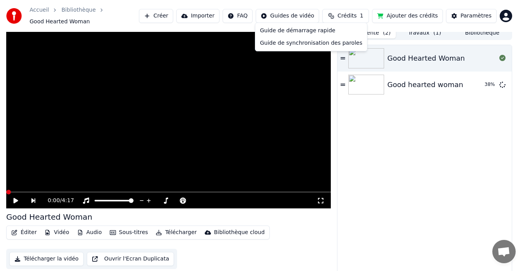
click at [301, 15] on html "Accueil Bibliothèque Good Hearted Woman Créer Importer FAQ Guides de vidéo Créd…" at bounding box center [262, 129] width 525 height 271
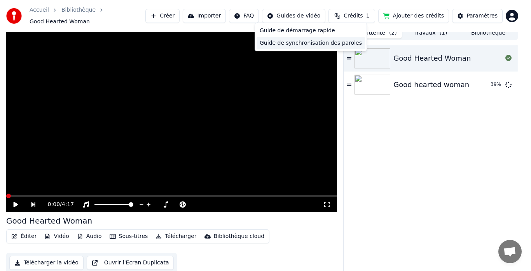
click at [296, 44] on div "Guide de synchronisation des paroles" at bounding box center [311, 43] width 109 height 12
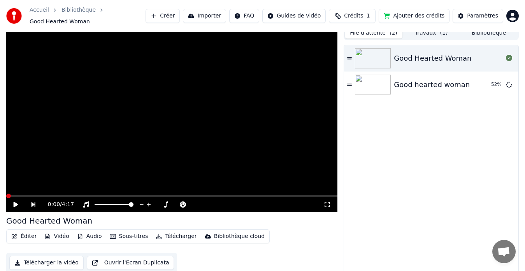
click at [434, 175] on div "Good Hearted Woman Good hearted woman 52 %" at bounding box center [431, 159] width 174 height 229
click at [432, 23] on div "Accueil Bibliothèque Good Hearted Woman Créer Importer FAQ Guides de vidéo Créd…" at bounding box center [262, 16] width 525 height 32
click at [431, 28] on div "Accueil Bibliothèque Good Hearted Woman Créer Importer FAQ Guides de vidéo Créd…" at bounding box center [262, 16] width 525 height 32
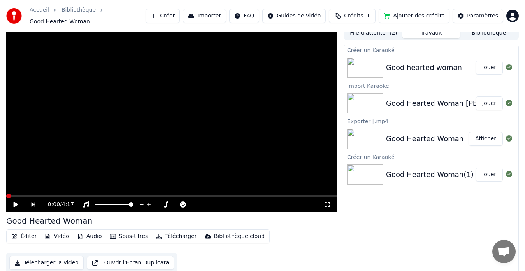
click at [431, 33] on button "Travaux" at bounding box center [431, 32] width 58 height 11
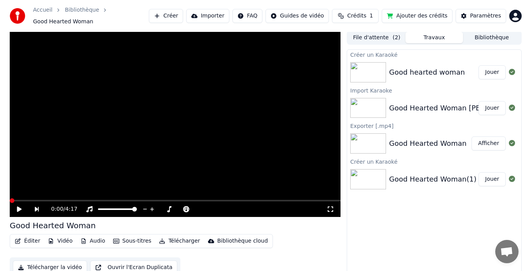
scroll to position [0, 0]
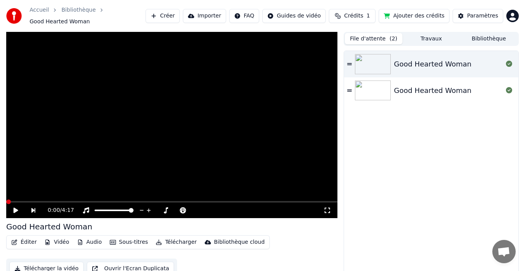
click at [364, 33] on button "File d'attente ( 2 )" at bounding box center [374, 38] width 58 height 11
click at [427, 89] on div "Good Hearted Woman" at bounding box center [432, 90] width 77 height 11
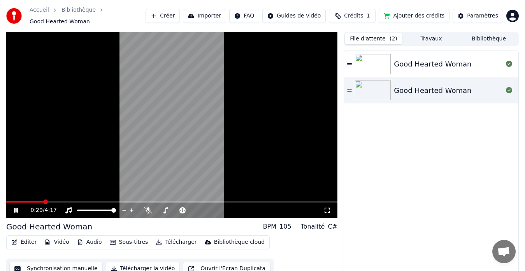
click at [28, 238] on button "Éditer" at bounding box center [24, 242] width 32 height 11
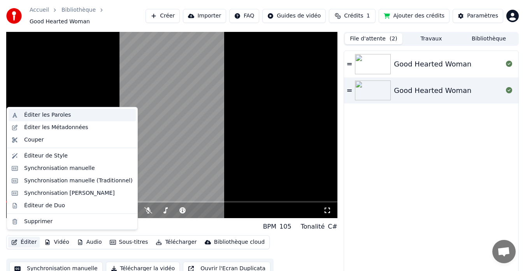
click at [43, 113] on div "Éditer les Paroles" at bounding box center [47, 115] width 47 height 8
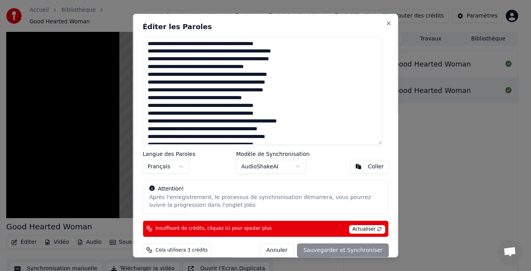
click at [294, 33] on div "Éditer les Paroles Langue des Paroles Français Modèle de Synchronisation AudioS…" at bounding box center [266, 136] width 266 height 244
click at [197, 48] on textarea at bounding box center [263, 91] width 240 height 109
click at [207, 45] on textarea at bounding box center [263, 91] width 240 height 109
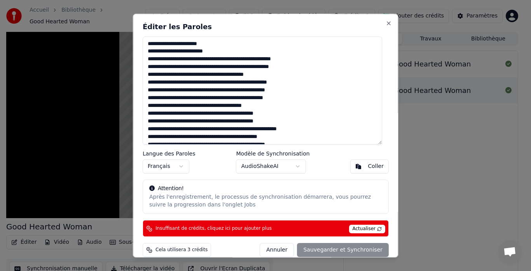
click at [205, 60] on textarea at bounding box center [263, 91] width 240 height 109
click at [207, 63] on textarea at bounding box center [263, 91] width 240 height 109
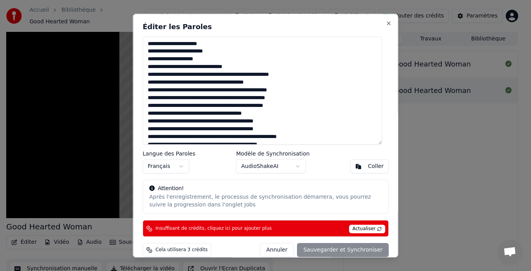
click at [240, 66] on textarea at bounding box center [263, 91] width 240 height 109
click at [208, 74] on textarea at bounding box center [263, 91] width 240 height 109
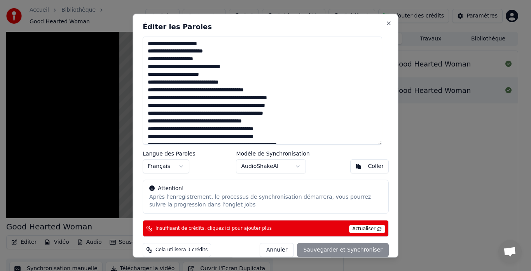
click at [176, 84] on textarea at bounding box center [263, 91] width 240 height 109
click at [190, 99] on textarea at bounding box center [263, 91] width 240 height 109
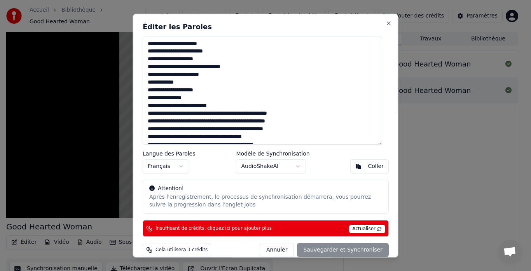
click at [217, 115] on textarea at bounding box center [263, 91] width 240 height 109
click at [231, 121] on textarea at bounding box center [263, 91] width 240 height 109
click at [224, 130] on textarea at bounding box center [263, 91] width 240 height 109
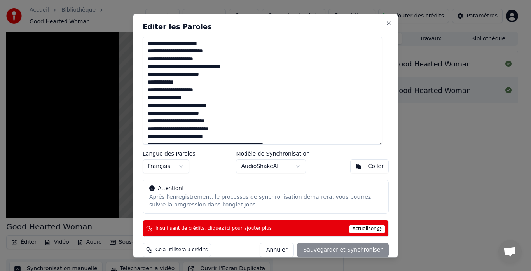
click at [218, 136] on textarea at bounding box center [263, 91] width 240 height 109
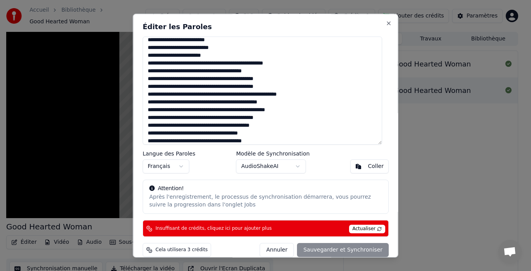
scroll to position [82, 0]
click at [205, 63] on textarea at bounding box center [263, 91] width 240 height 109
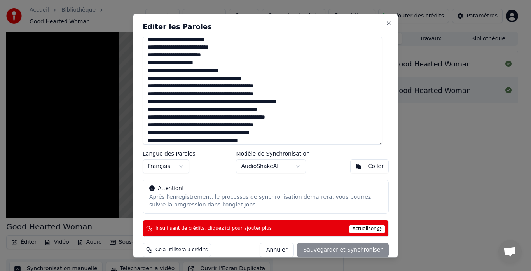
click at [192, 78] on textarea at bounding box center [263, 91] width 240 height 109
click at [214, 87] on textarea at bounding box center [263, 91] width 240 height 109
click at [217, 95] on textarea at bounding box center [263, 91] width 240 height 109
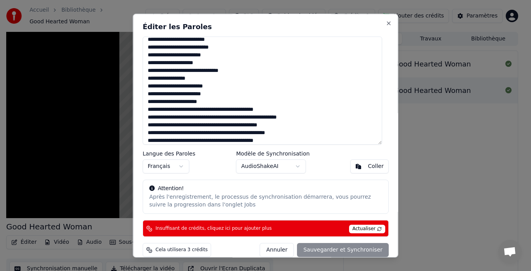
click at [203, 101] on textarea at bounding box center [263, 91] width 240 height 109
click at [208, 109] on textarea at bounding box center [263, 91] width 240 height 109
click at [212, 117] on textarea at bounding box center [263, 91] width 240 height 109
click at [209, 126] on textarea at bounding box center [263, 91] width 240 height 109
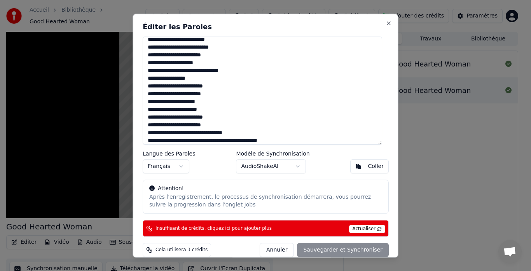
click at [193, 125] on textarea at bounding box center [263, 91] width 240 height 109
click at [199, 136] on textarea at bounding box center [263, 91] width 240 height 109
click at [203, 127] on textarea at bounding box center [263, 91] width 240 height 109
click at [194, 135] on textarea at bounding box center [263, 91] width 240 height 109
click at [238, 133] on textarea at bounding box center [263, 91] width 240 height 109
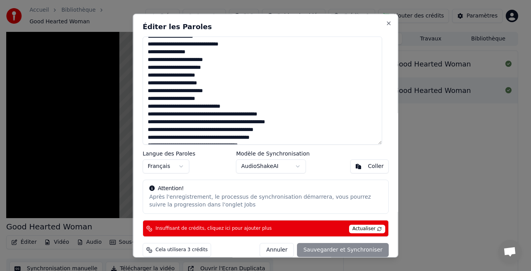
scroll to position [121, 0]
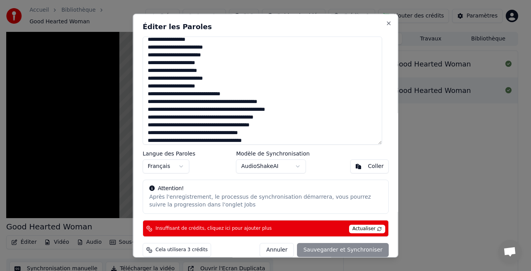
click at [195, 103] on textarea at bounding box center [263, 91] width 240 height 109
click at [216, 103] on textarea at bounding box center [263, 91] width 240 height 109
click at [223, 119] on textarea at bounding box center [263, 91] width 240 height 109
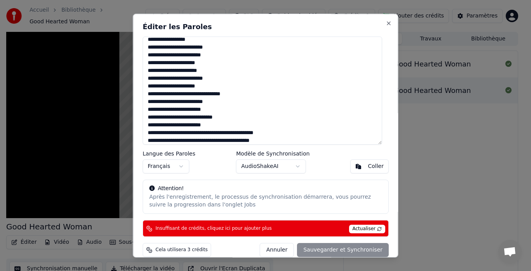
click at [210, 132] on textarea at bounding box center [263, 91] width 240 height 109
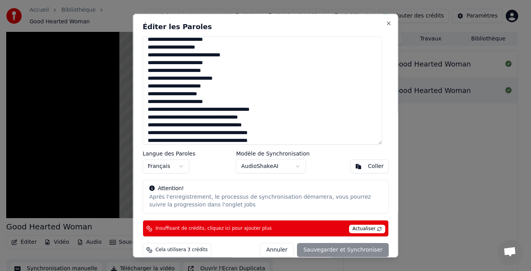
scroll to position [198, 0]
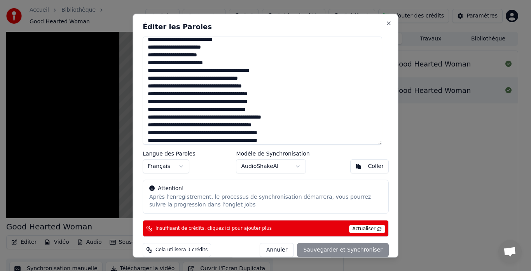
click at [224, 71] on textarea at bounding box center [263, 91] width 240 height 109
click at [206, 86] on textarea at bounding box center [263, 91] width 240 height 109
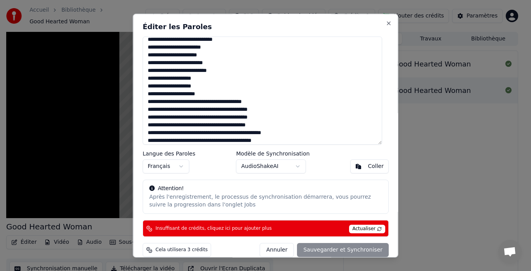
click at [199, 102] on textarea at bounding box center [263, 91] width 240 height 109
click at [197, 116] on textarea at bounding box center [263, 91] width 240 height 109
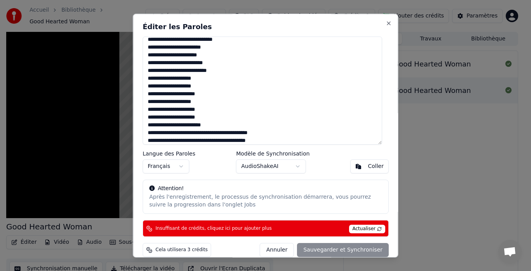
click at [196, 133] on textarea at bounding box center [263, 91] width 240 height 109
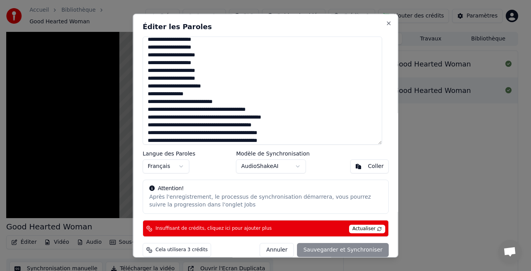
scroll to position [256, 0]
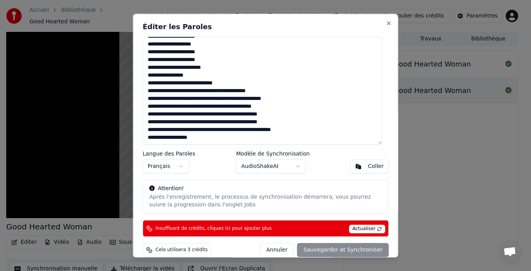
click at [222, 83] on textarea at bounding box center [263, 91] width 240 height 109
click at [203, 93] on textarea at bounding box center [263, 91] width 240 height 109
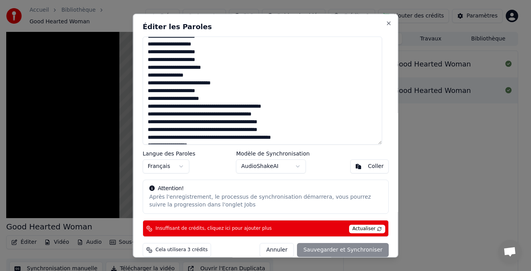
click at [203, 107] on textarea at bounding box center [263, 91] width 240 height 109
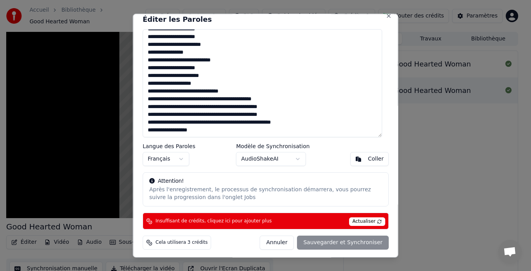
scroll to position [9, 0]
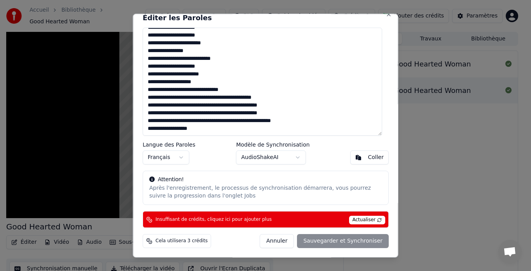
click at [312, 240] on div "Annuler Sauvegarder et Synchroniser" at bounding box center [324, 242] width 129 height 14
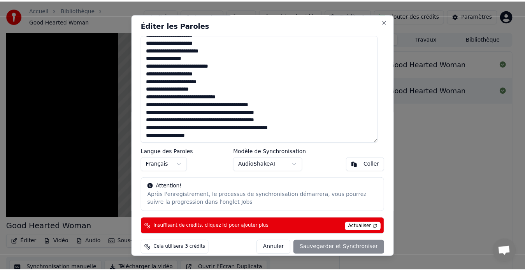
scroll to position [0, 0]
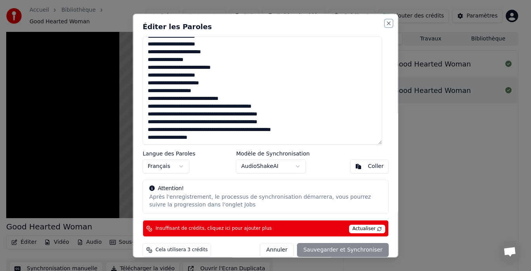
click at [386, 25] on button "Close" at bounding box center [389, 23] width 6 height 6
type textarea "**********"
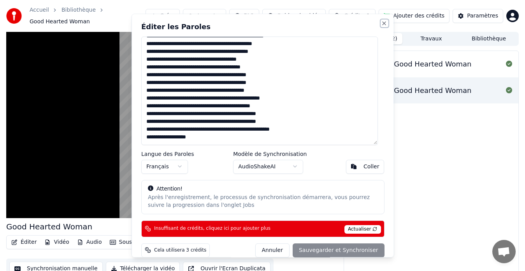
scroll to position [101, 0]
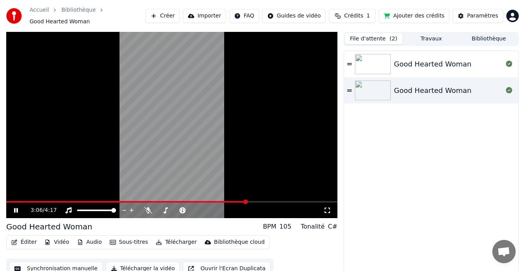
click at [132, 242] on button "Sous-titres" at bounding box center [129, 242] width 45 height 11
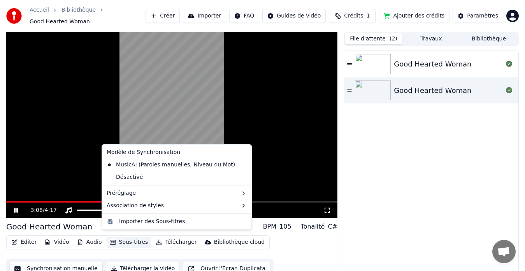
click at [131, 240] on button "Sous-titres" at bounding box center [129, 242] width 45 height 11
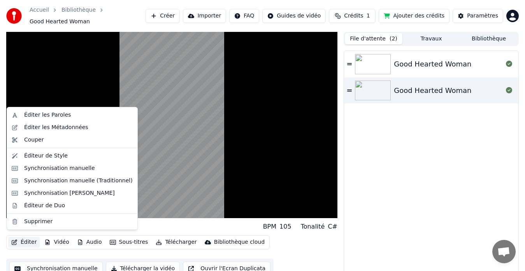
click at [21, 237] on button "Éditer" at bounding box center [24, 242] width 32 height 11
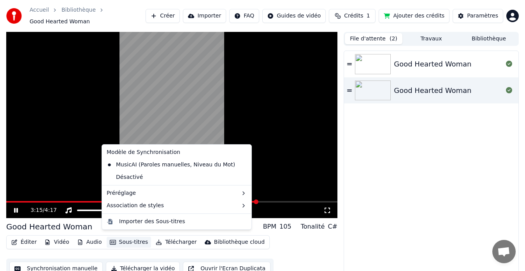
click at [403, 148] on div "Good Hearted Woman Good Hearted Woman" at bounding box center [431, 165] width 174 height 229
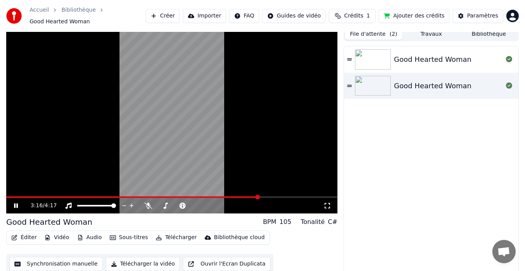
scroll to position [6, 0]
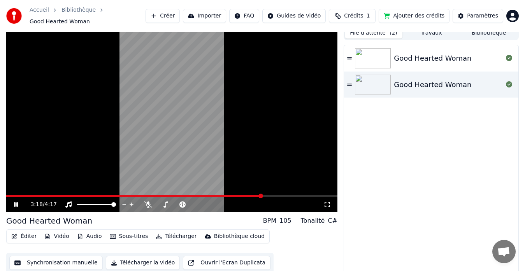
click at [123, 232] on button "Sous-titres" at bounding box center [129, 236] width 45 height 11
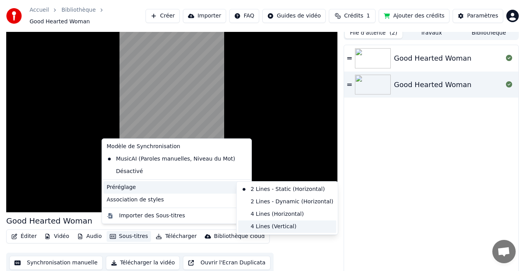
click at [264, 225] on div "4 Lines (Vertical)" at bounding box center [287, 227] width 98 height 12
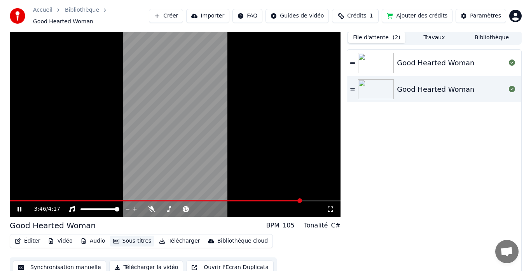
scroll to position [0, 0]
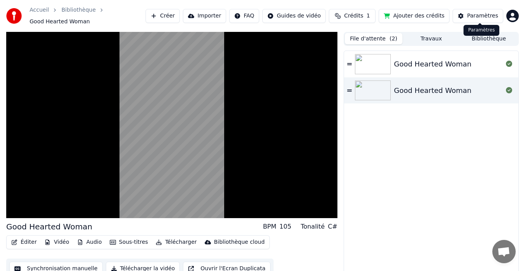
click at [469, 14] on button "Paramètres" at bounding box center [477, 16] width 51 height 14
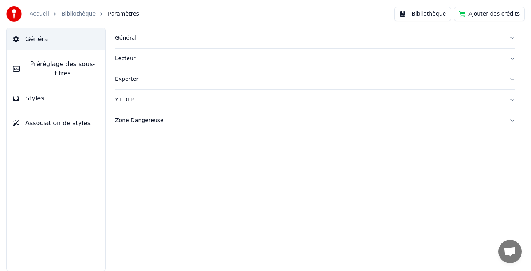
click at [56, 67] on span "Préréglage des sous-titres" at bounding box center [62, 69] width 73 height 19
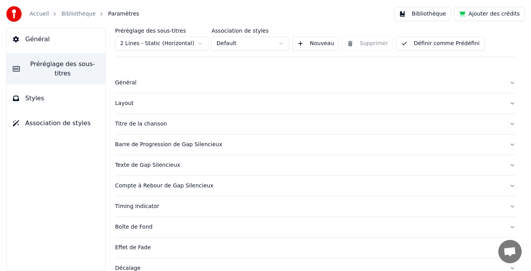
click at [40, 119] on span "Association de styles" at bounding box center [57, 123] width 65 height 9
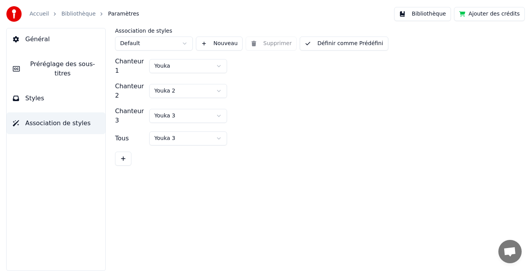
click at [56, 92] on button "Styles" at bounding box center [56, 99] width 99 height 22
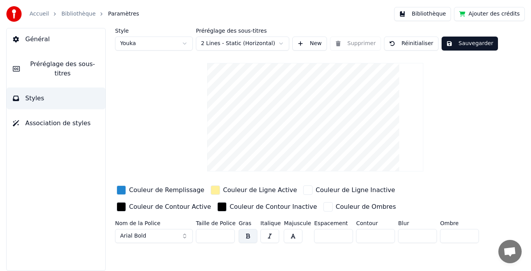
click at [263, 39] on html "Accueil Bibliothèque Paramètres Bibliothèque Ajouter des crédits Général Prérég…" at bounding box center [265, 135] width 531 height 271
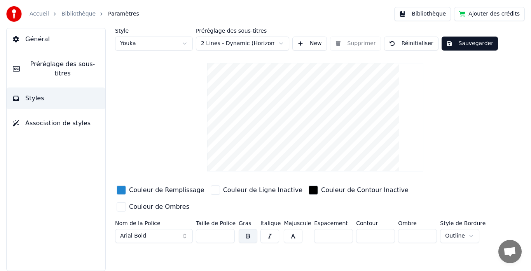
click at [172, 43] on html "Accueil Bibliothèque Paramètres Bibliothèque Ajouter des crédits Général Prérég…" at bounding box center [265, 135] width 531 height 271
click at [144, 43] on html "Accueil Bibliothèque Paramètres Bibliothèque Ajouter des crédits Général Prérég…" at bounding box center [265, 135] width 531 height 271
click at [148, 45] on html "Accueil Bibliothèque Paramètres Bibliothèque Ajouter des crédits Général Prérég…" at bounding box center [265, 135] width 531 height 271
click at [238, 40] on html "Accueil Bibliothèque Paramètres Bibliothèque Ajouter des crédits Général Prérég…" at bounding box center [265, 135] width 531 height 271
click at [159, 229] on button "Arial Bold" at bounding box center [154, 236] width 78 height 14
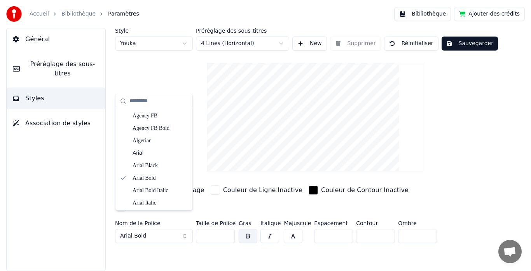
click at [439, 145] on div "Style Youka Préréglage des sous-titres 4 Lines (Horizontal) New Supprimer Réini…" at bounding box center [315, 137] width 401 height 218
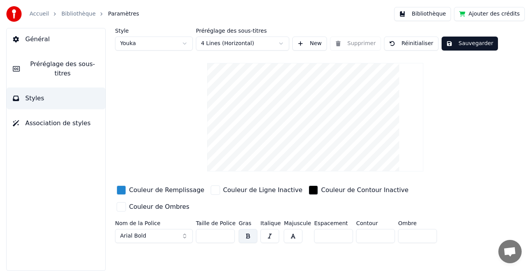
click at [473, 42] on button "Sauvegarder" at bounding box center [470, 44] width 56 height 14
click at [448, 43] on button "Terminé" at bounding box center [463, 44] width 43 height 14
click at [44, 67] on span "Préréglage des sous-titres" at bounding box center [62, 69] width 73 height 19
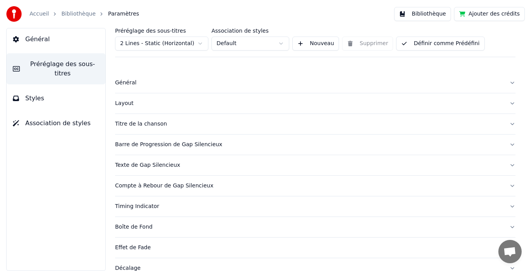
click at [151, 124] on div "Titre de la chanson" at bounding box center [309, 124] width 388 height 8
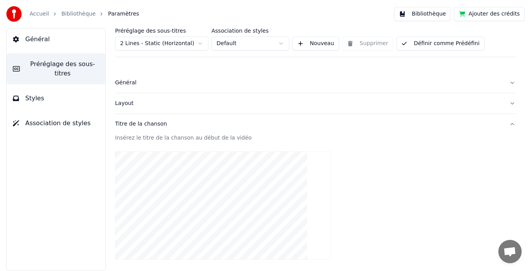
click at [152, 138] on div "Insérez le titre de la chanson au début de la vidéo" at bounding box center [315, 138] width 401 height 8
click at [123, 82] on div "Général" at bounding box center [309, 83] width 388 height 8
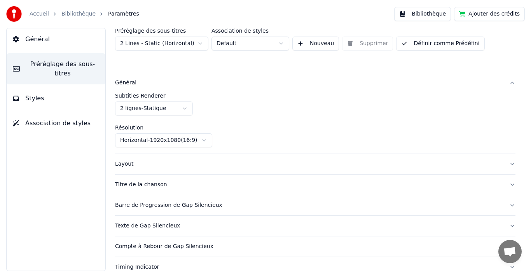
click at [136, 106] on html "Accueil Bibliothèque Paramètres Bibliothèque Ajouter des crédits Général Prérég…" at bounding box center [265, 135] width 531 height 271
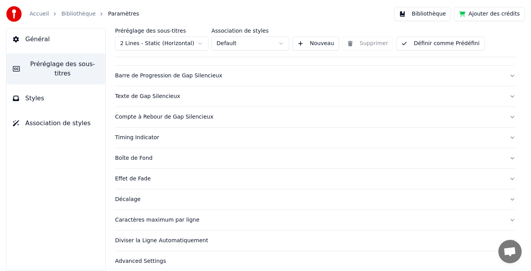
scroll to position [136, 0]
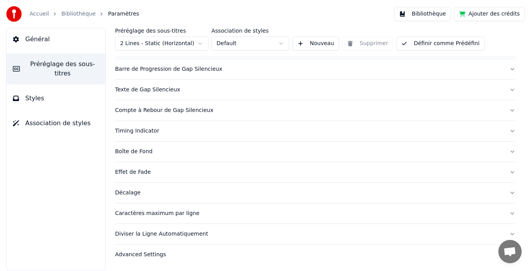
click at [150, 212] on div "Caractères maximum par ligne" at bounding box center [309, 214] width 388 height 8
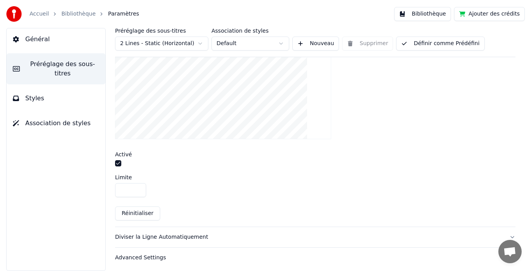
scroll to position [288, 0]
click at [165, 234] on div "Diviser la Ligne Automatiquement" at bounding box center [309, 235] width 388 height 8
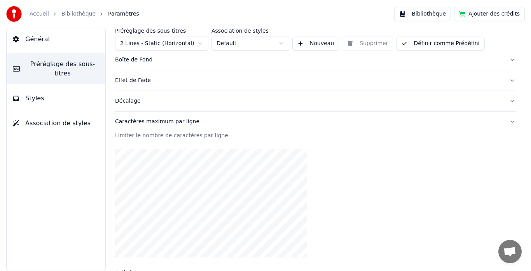
scroll to position [167, 0]
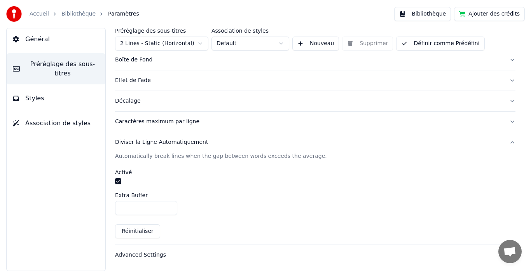
click at [54, 88] on button "Styles" at bounding box center [56, 99] width 99 height 22
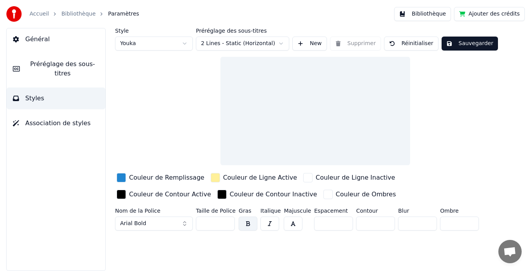
scroll to position [0, 0]
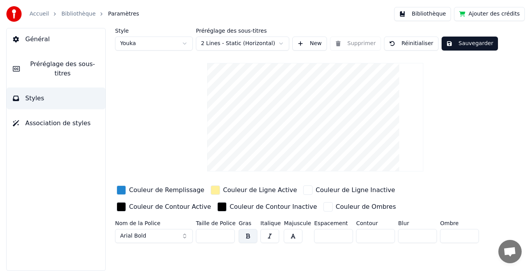
click at [57, 45] on button "Général" at bounding box center [56, 39] width 99 height 22
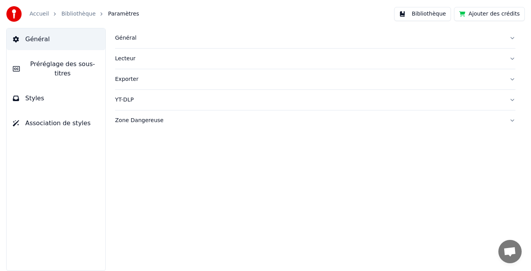
click at [125, 58] on div "Lecteur" at bounding box center [309, 59] width 388 height 8
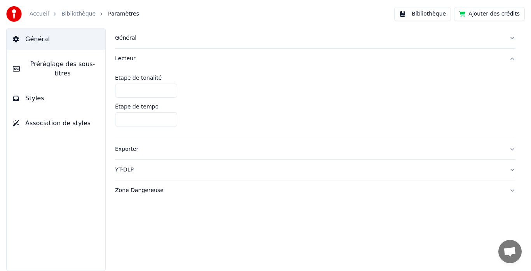
click at [124, 58] on div "Lecteur" at bounding box center [309, 59] width 388 height 8
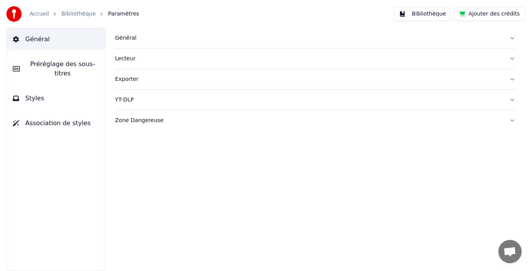
click at [119, 39] on div "Général" at bounding box center [309, 38] width 388 height 8
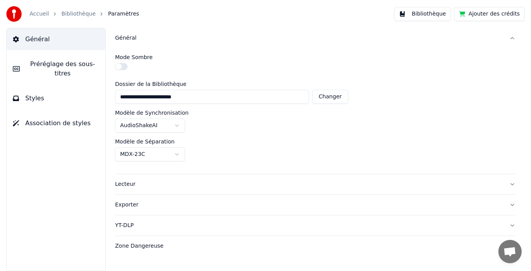
click at [119, 39] on div "Général" at bounding box center [309, 38] width 388 height 8
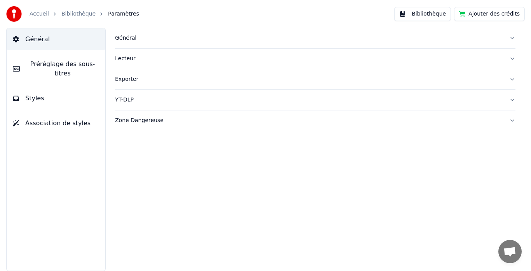
click at [125, 119] on div "Zone Dangereuse" at bounding box center [309, 121] width 388 height 8
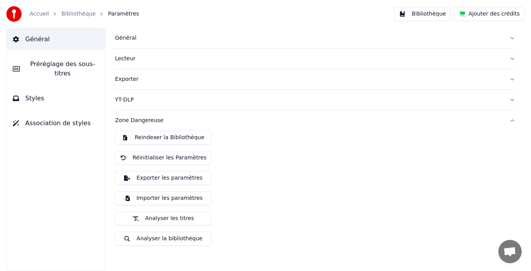
click at [125, 119] on div "Zone Dangereuse" at bounding box center [309, 121] width 388 height 8
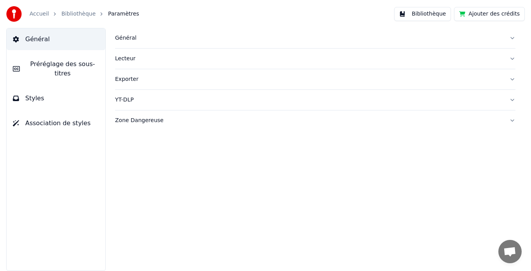
click at [71, 14] on link "Bibliothèque" at bounding box center [78, 14] width 34 height 8
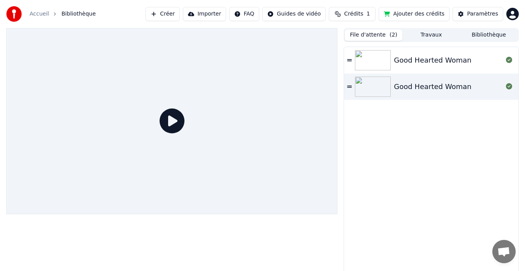
click at [426, 89] on div "Good Hearted Woman" at bounding box center [432, 86] width 77 height 11
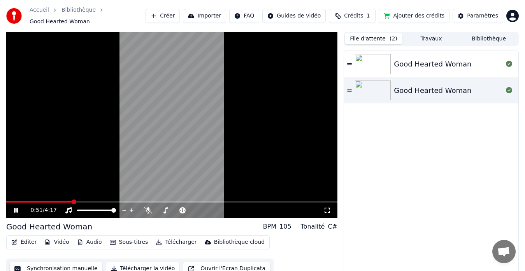
click at [28, 238] on button "Éditer" at bounding box center [24, 242] width 32 height 11
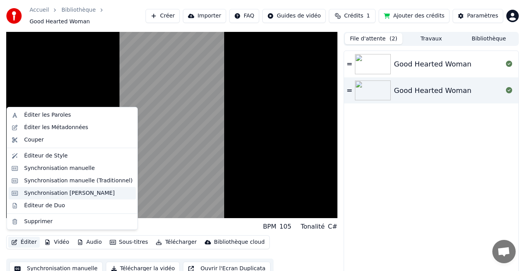
click at [47, 193] on div "Synchronisation Manuelle de Ligne" at bounding box center [69, 193] width 91 height 8
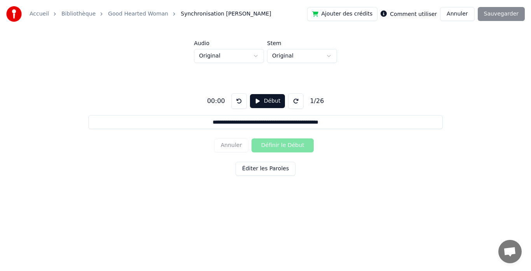
click at [241, 52] on html "**********" at bounding box center [265, 107] width 531 height 215
click at [285, 52] on html "**********" at bounding box center [265, 107] width 531 height 215
click at [253, 100] on button "Début" at bounding box center [267, 101] width 35 height 14
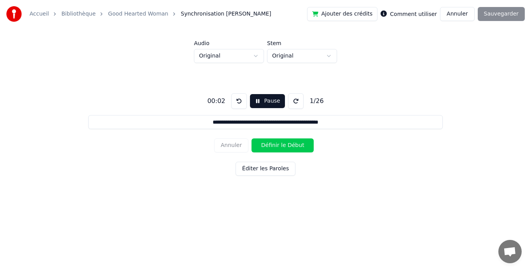
click at [348, 121] on input "**********" at bounding box center [265, 122] width 354 height 14
click at [255, 171] on button "Éditer les Paroles" at bounding box center [266, 169] width 60 height 14
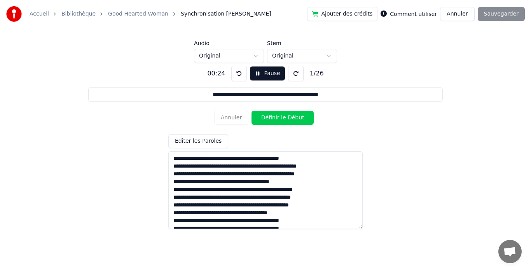
click at [312, 160] on textarea at bounding box center [265, 190] width 194 height 78
click at [257, 75] on button "Pause" at bounding box center [267, 74] width 35 height 14
click at [256, 74] on button "Début" at bounding box center [267, 74] width 35 height 14
click at [327, 167] on textarea at bounding box center [265, 190] width 194 height 78
click at [327, 186] on textarea at bounding box center [265, 190] width 194 height 78
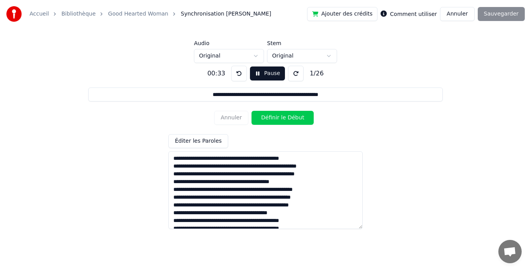
click at [327, 188] on textarea at bounding box center [265, 190] width 194 height 78
type textarea "**********"
click at [285, 102] on input "**********" at bounding box center [265, 95] width 354 height 14
click at [336, 98] on input "**********" at bounding box center [265, 95] width 354 height 14
click at [292, 74] on button at bounding box center [296, 74] width 16 height 16
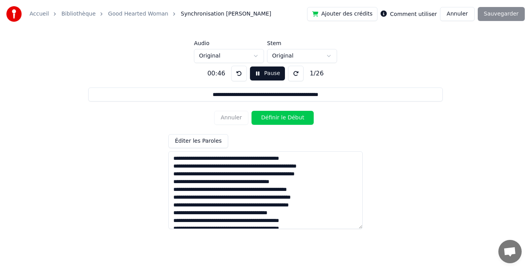
click at [235, 75] on button at bounding box center [239, 74] width 16 height 16
click at [228, 56] on html "**********" at bounding box center [265, 107] width 531 height 215
click at [289, 56] on html "**********" at bounding box center [265, 107] width 531 height 215
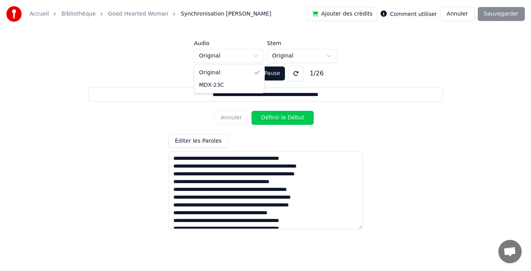
click at [239, 56] on html "**********" at bounding box center [265, 107] width 531 height 215
click at [226, 56] on html "**********" at bounding box center [265, 107] width 531 height 215
click at [284, 221] on textarea at bounding box center [265, 190] width 194 height 78
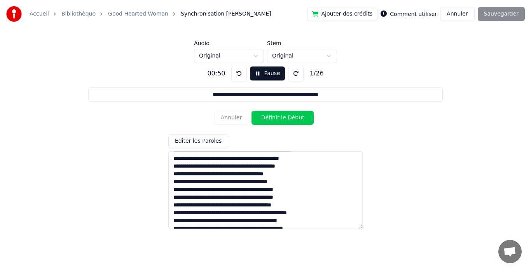
scroll to position [131, 0]
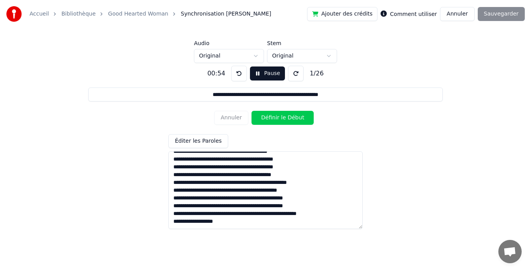
drag, startPoint x: 432, startPoint y: 136, endPoint x: 320, endPoint y: 74, distance: 127.4
click at [432, 134] on div "**********" at bounding box center [265, 144] width 506 height 163
click at [250, 74] on button "Pause" at bounding box center [267, 74] width 35 height 14
click at [278, 119] on div "Annuler Définir le Début" at bounding box center [265, 118] width 103 height 20
click at [262, 75] on button "Début" at bounding box center [267, 74] width 35 height 14
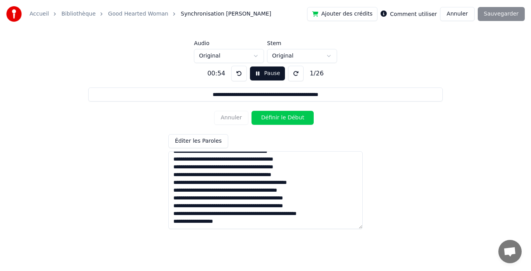
click at [260, 75] on button "Pause" at bounding box center [267, 74] width 35 height 14
click at [228, 56] on html "**********" at bounding box center [265, 107] width 531 height 215
click at [196, 215] on html "**********" at bounding box center [265, 107] width 531 height 215
click at [204, 137] on button "Éditer les Paroles" at bounding box center [198, 141] width 60 height 14
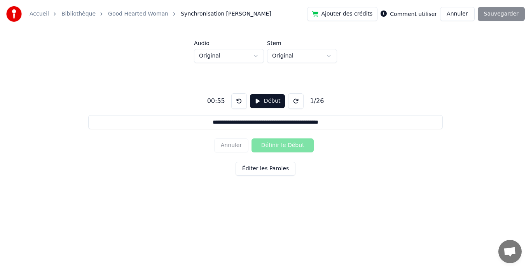
click at [278, 171] on button "Éditer les Paroles" at bounding box center [266, 169] width 60 height 14
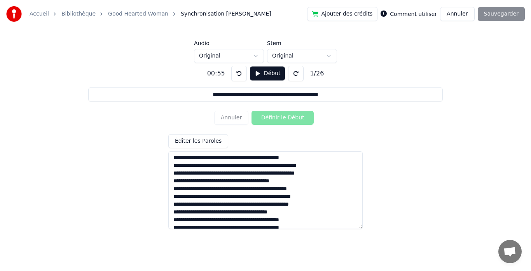
scroll to position [0, 0]
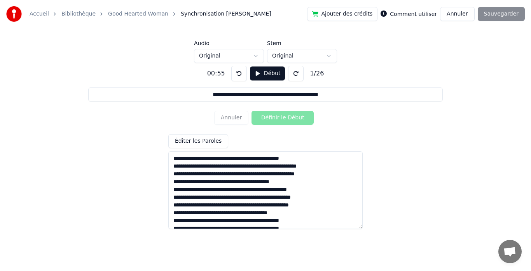
click at [235, 160] on textarea at bounding box center [265, 190] width 194 height 78
type input "**********"
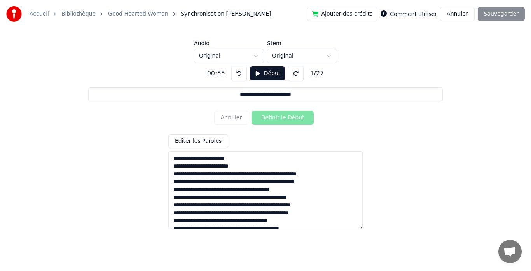
click at [234, 173] on textarea at bounding box center [265, 190] width 194 height 78
click at [231, 173] on textarea at bounding box center [265, 190] width 194 height 78
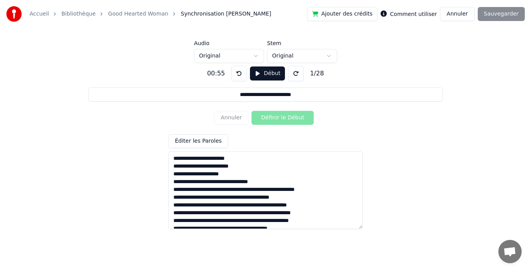
click at [267, 179] on textarea at bounding box center [265, 190] width 194 height 78
click at [235, 191] on textarea at bounding box center [265, 190] width 194 height 78
click at [234, 191] on textarea at bounding box center [265, 190] width 194 height 78
click at [261, 196] on textarea at bounding box center [265, 190] width 194 height 78
click at [213, 206] on textarea at bounding box center [265, 190] width 194 height 78
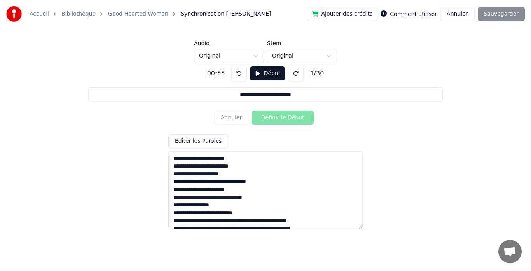
click at [249, 213] on textarea at bounding box center [265, 190] width 194 height 78
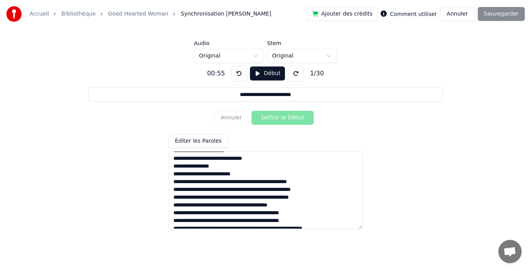
click at [242, 182] on textarea at bounding box center [265, 190] width 194 height 78
click at [250, 193] on textarea at bounding box center [265, 190] width 194 height 78
click at [251, 198] on textarea at bounding box center [265, 190] width 194 height 78
click at [253, 198] on textarea at bounding box center [265, 190] width 194 height 78
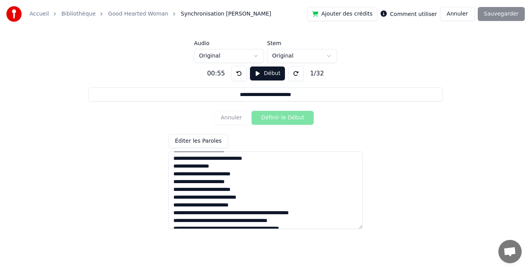
click at [240, 205] on textarea at bounding box center [265, 190] width 194 height 78
click at [265, 212] on textarea at bounding box center [265, 190] width 194 height 78
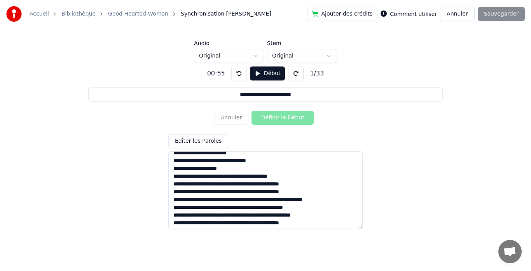
scroll to position [78, 0]
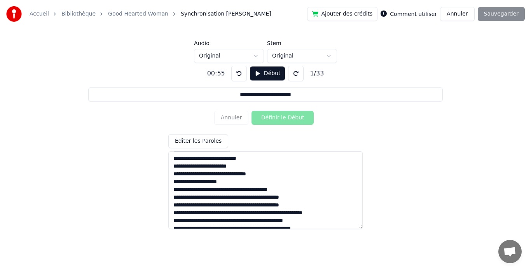
click at [217, 191] on textarea at bounding box center [265, 190] width 194 height 78
click at [246, 205] on textarea at bounding box center [265, 190] width 194 height 78
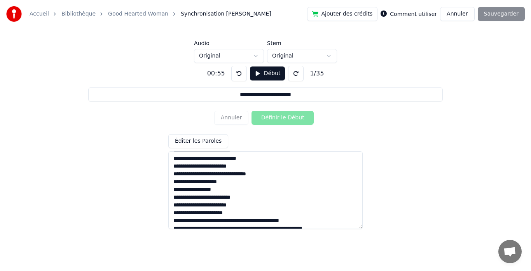
click at [232, 211] on textarea at bounding box center [265, 190] width 194 height 78
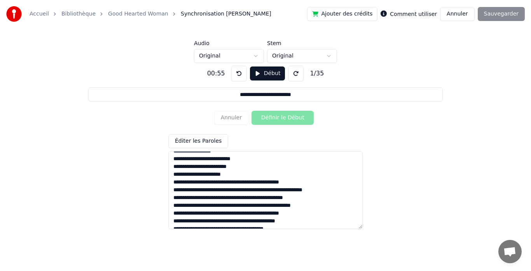
scroll to position [117, 0]
click at [234, 182] on textarea at bounding box center [265, 190] width 194 height 78
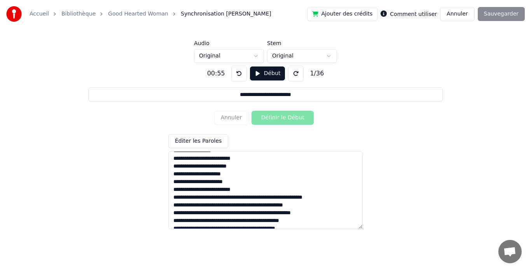
click at [238, 197] on textarea at bounding box center [265, 190] width 194 height 78
click at [245, 213] on textarea at bounding box center [265, 190] width 194 height 78
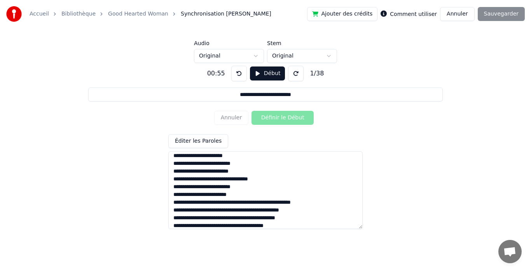
scroll to position [156, 0]
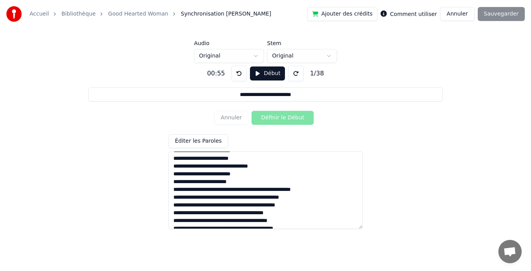
click at [247, 189] on textarea at bounding box center [265, 190] width 194 height 78
click at [259, 205] on textarea at bounding box center [265, 190] width 194 height 78
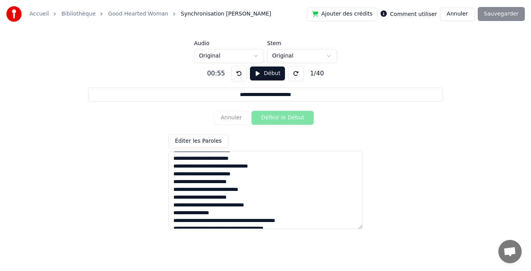
scroll to position [194, 0]
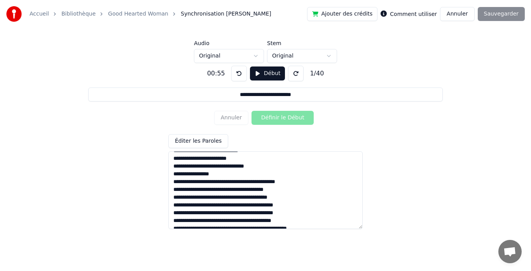
click at [250, 184] on textarea at bounding box center [265, 190] width 194 height 78
click at [233, 198] on textarea at bounding box center [265, 190] width 194 height 78
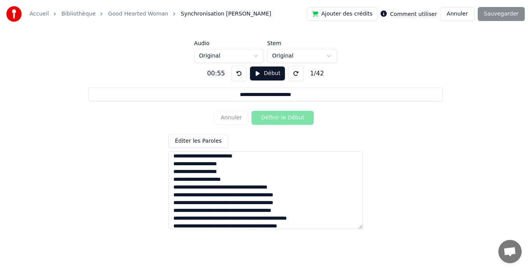
scroll to position [233, 0]
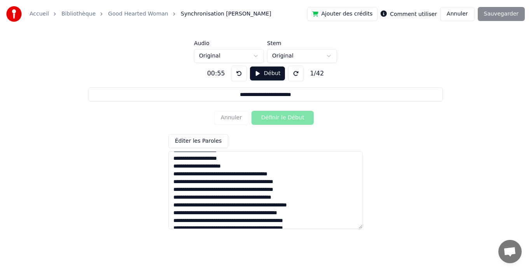
click at [225, 176] on textarea at bounding box center [265, 190] width 194 height 78
click at [224, 191] on textarea at bounding box center [265, 190] width 194 height 78
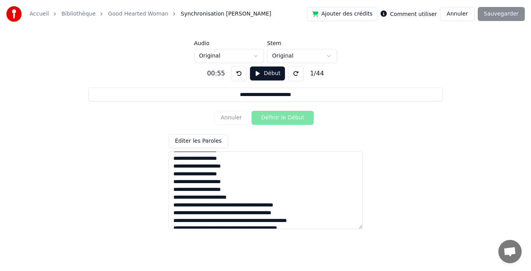
click at [228, 206] on textarea at bounding box center [265, 190] width 194 height 78
click at [236, 205] on textarea at bounding box center [265, 190] width 194 height 78
click at [237, 205] on textarea at bounding box center [265, 190] width 194 height 78
click at [229, 221] on textarea at bounding box center [265, 190] width 194 height 78
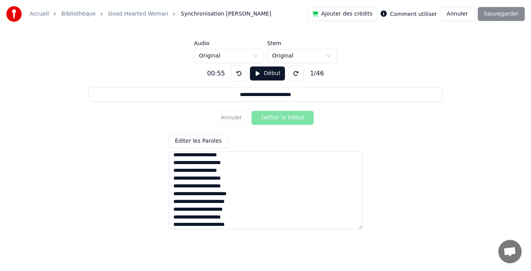
scroll to position [276, 0]
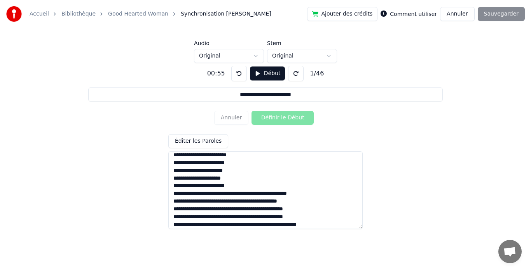
click at [232, 182] on textarea at bounding box center [265, 190] width 194 height 78
click at [229, 196] on textarea at bounding box center [265, 190] width 194 height 78
click at [235, 209] on textarea at bounding box center [265, 190] width 194 height 78
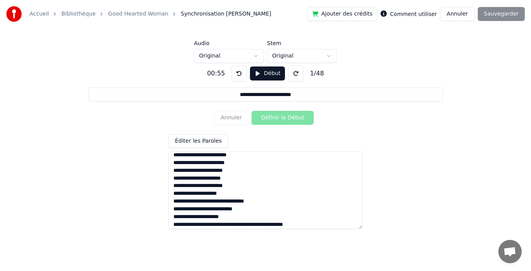
scroll to position [302, 0]
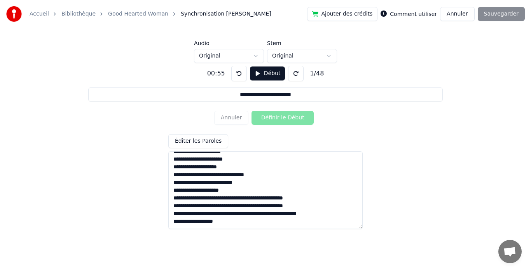
click at [236, 184] on textarea at bounding box center [265, 190] width 194 height 78
click at [236, 200] on textarea at bounding box center [265, 190] width 194 height 78
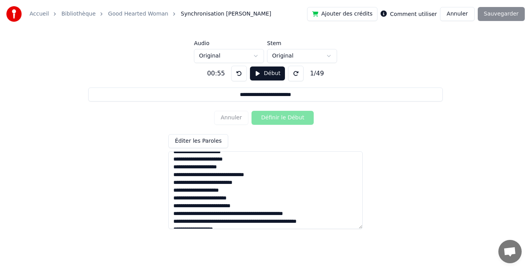
scroll to position [310, 0]
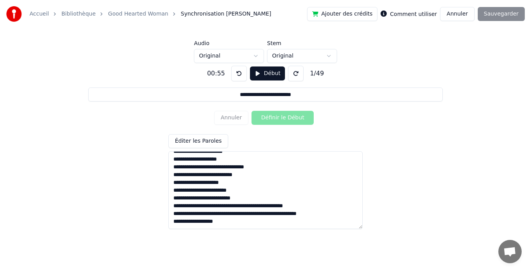
click at [248, 205] on textarea at bounding box center [265, 190] width 194 height 78
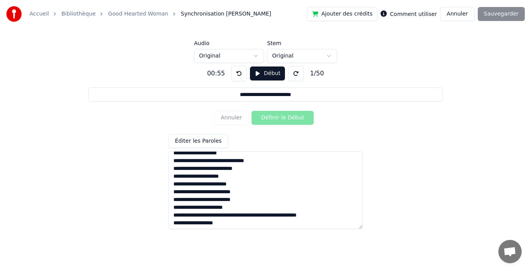
scroll to position [318, 0]
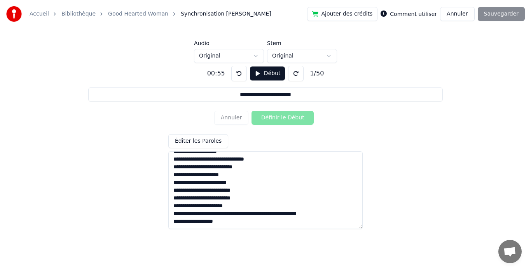
click at [249, 214] on textarea at bounding box center [265, 190] width 194 height 78
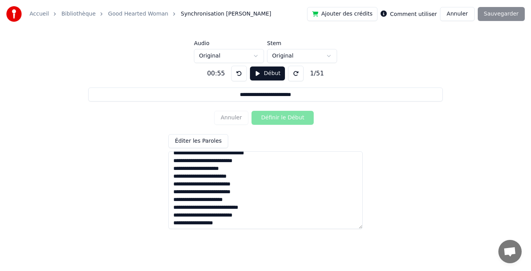
scroll to position [326, 0]
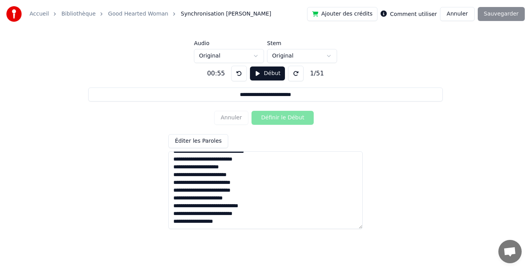
click at [248, 212] on textarea at bounding box center [265, 190] width 194 height 78
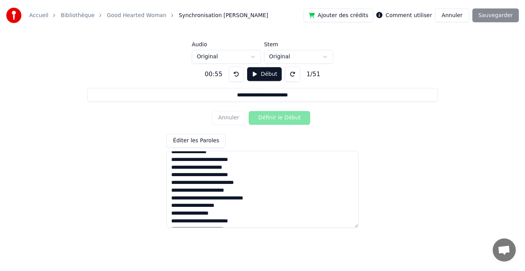
scroll to position [0, 0]
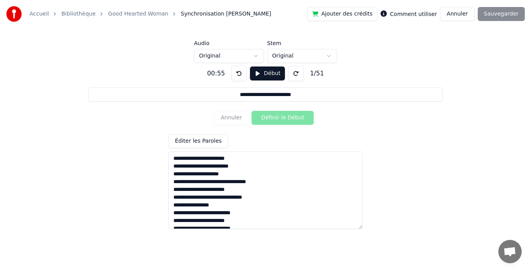
type textarea "**********"
click at [219, 142] on button "Éditer les Paroles" at bounding box center [198, 141] width 60 height 14
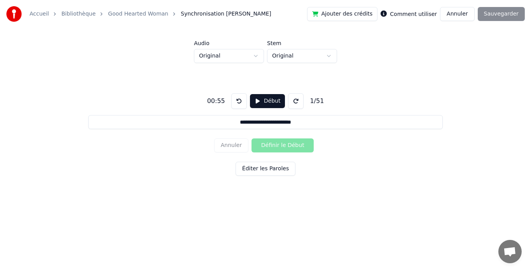
click at [126, 15] on link "Good Hearted Woman" at bounding box center [138, 14] width 60 height 8
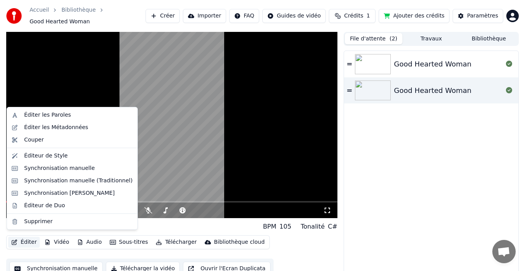
click at [33, 237] on button "Éditer" at bounding box center [24, 242] width 32 height 11
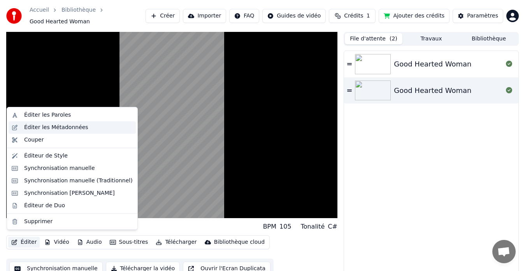
click at [35, 125] on div "Éditer les Métadonnées" at bounding box center [56, 128] width 64 height 8
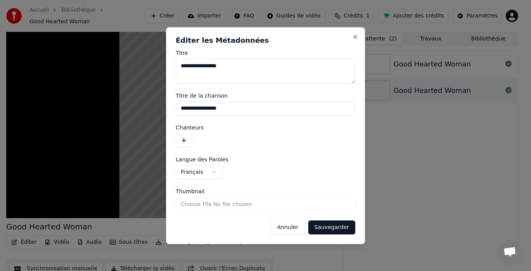
click at [295, 225] on button "Annuler" at bounding box center [288, 228] width 34 height 14
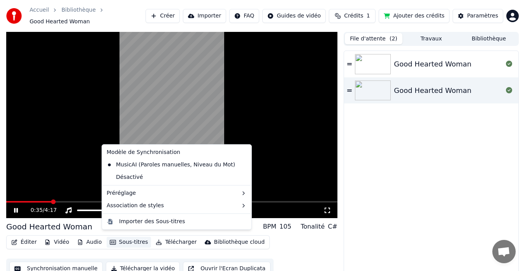
click at [118, 241] on button "Sous-titres" at bounding box center [129, 242] width 45 height 11
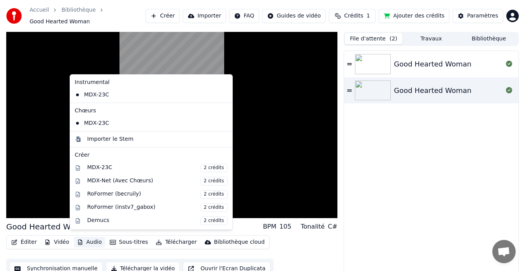
click at [81, 238] on button "Audio" at bounding box center [89, 242] width 31 height 11
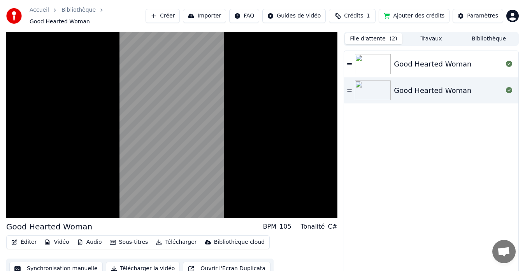
click at [81, 238] on button "Audio" at bounding box center [89, 242] width 31 height 11
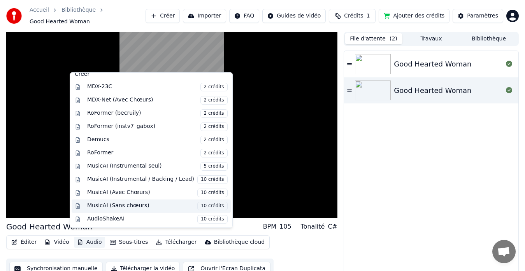
scroll to position [6, 0]
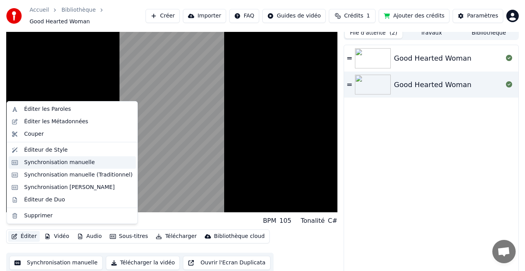
click at [55, 163] on div "Synchronisation manuelle" at bounding box center [59, 163] width 71 height 8
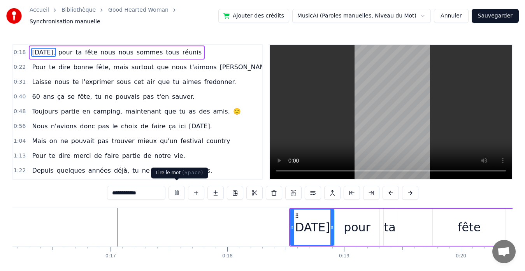
scroll to position [0, 1909]
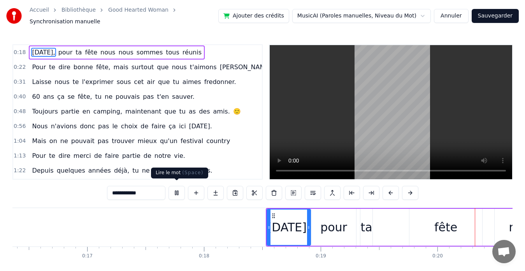
click at [175, 187] on button at bounding box center [176, 193] width 16 height 14
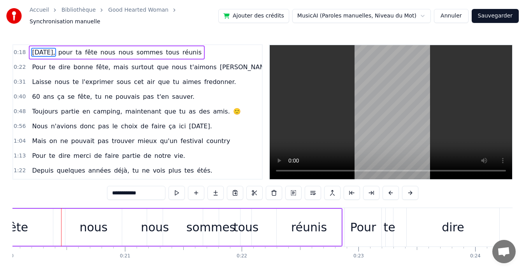
scroll to position [0, 2347]
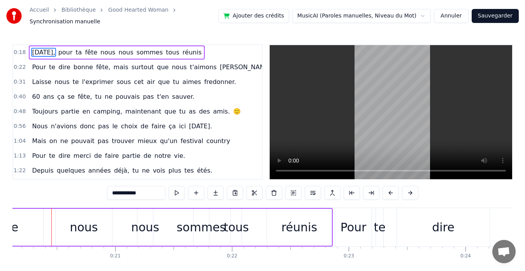
click at [176, 187] on button at bounding box center [176, 193] width 16 height 14
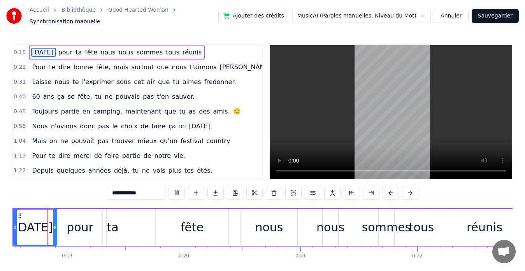
scroll to position [0, 2147]
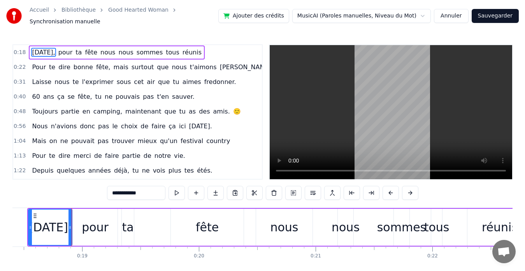
click at [176, 189] on button at bounding box center [176, 193] width 16 height 14
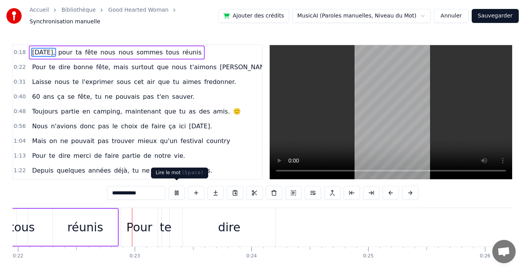
scroll to position [0, 2562]
click at [175, 189] on button at bounding box center [176, 193] width 16 height 14
click at [124, 221] on div "Pour" at bounding box center [139, 227] width 37 height 39
type input "****"
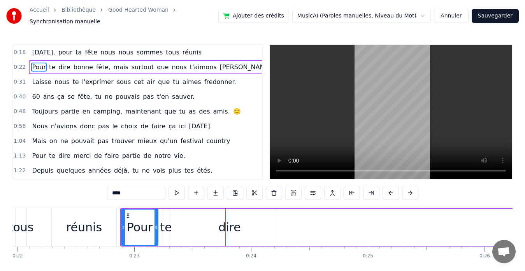
drag, startPoint x: 225, startPoint y: 214, endPoint x: 164, endPoint y: 216, distance: 61.5
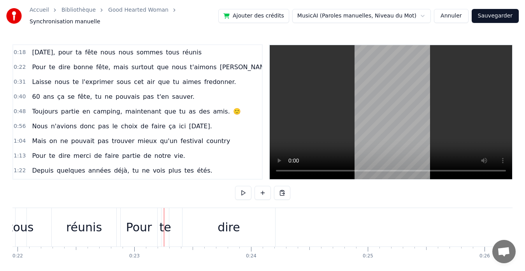
click at [133, 208] on div "Pour" at bounding box center [139, 227] width 37 height 39
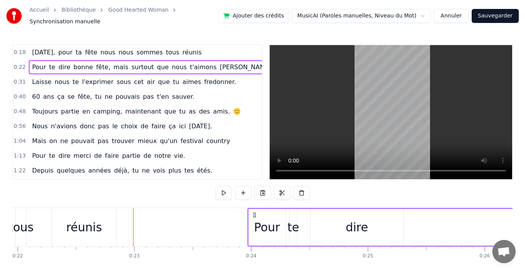
drag, startPoint x: 126, startPoint y: 212, endPoint x: 193, endPoint y: 207, distance: 66.6
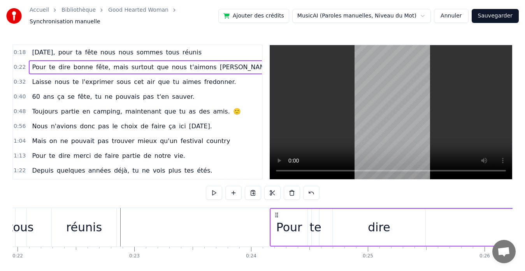
drag, startPoint x: 126, startPoint y: 212, endPoint x: 276, endPoint y: 207, distance: 149.4
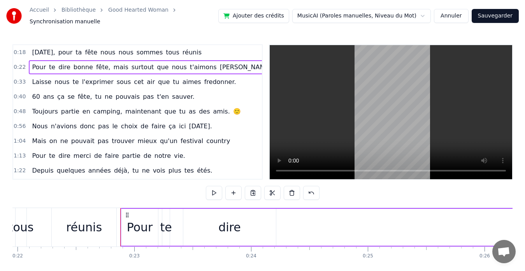
click at [65, 46] on div "Aujourd'hui, pour ta fête nous nous sommes tous réunis" at bounding box center [117, 53] width 176 height 14
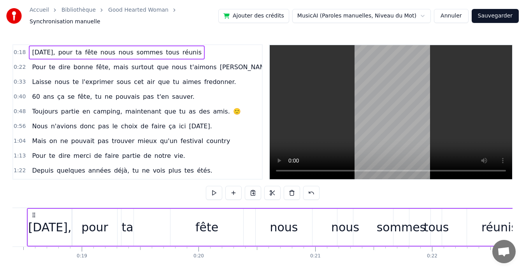
scroll to position [0, 2123]
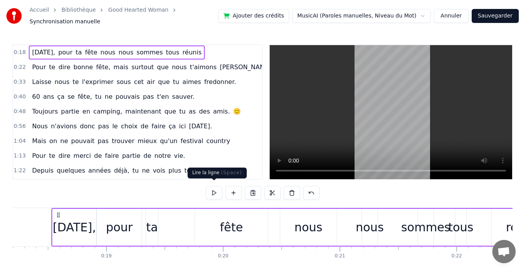
click at [212, 192] on button at bounding box center [214, 193] width 16 height 14
click at [285, 224] on div "nous" at bounding box center [308, 227] width 56 height 37
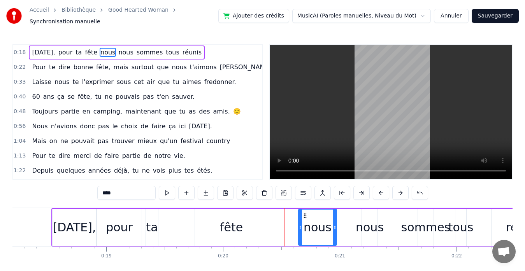
drag, startPoint x: 282, startPoint y: 222, endPoint x: 300, endPoint y: 221, distance: 18.3
click at [300, 224] on icon at bounding box center [300, 227] width 3 height 6
click at [18, 51] on span "0:18" at bounding box center [20, 53] width 12 height 8
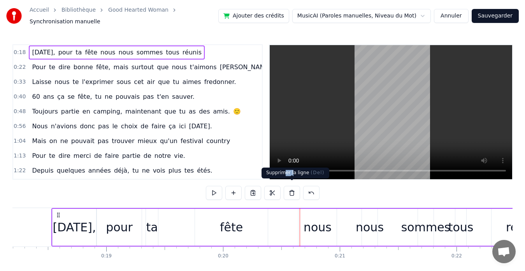
drag, startPoint x: 289, startPoint y: 168, endPoint x: 283, endPoint y: 168, distance: 6.2
click at [283, 168] on div "Supprimer la ligne ( Del ) Supprimer la ligne ( Del )" at bounding box center [295, 173] width 68 height 11
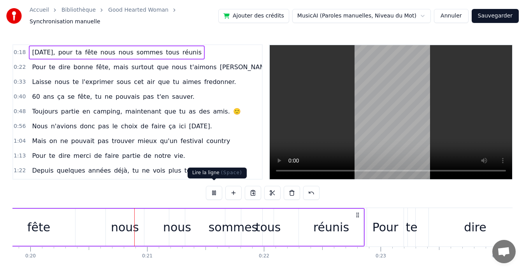
scroll to position [0, 2338]
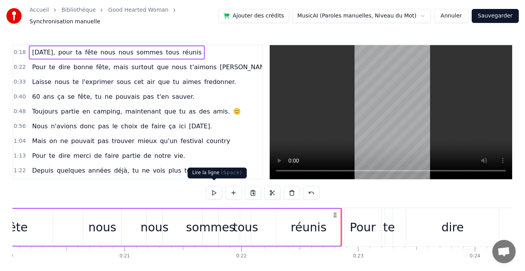
click at [213, 190] on button at bounding box center [214, 193] width 16 height 14
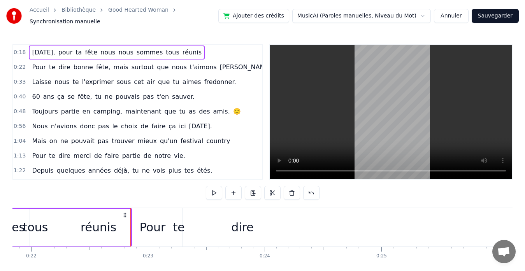
scroll to position [0, 2581]
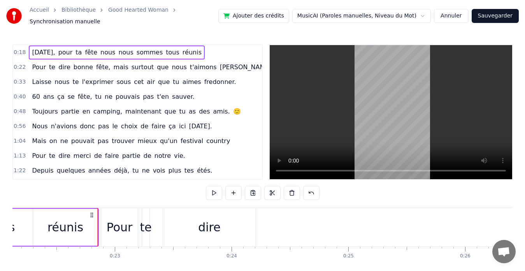
click at [184, 48] on span "réunis" at bounding box center [192, 52] width 21 height 9
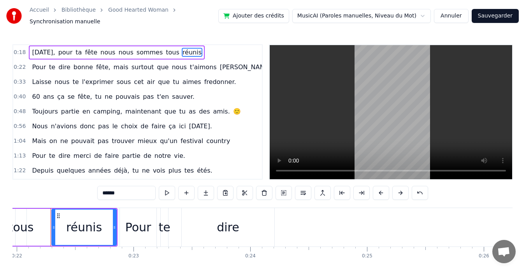
scroll to position [0, 2562]
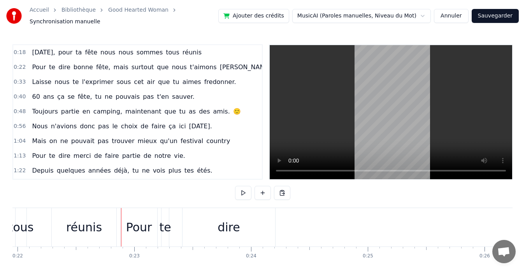
click at [114, 219] on div "réunis" at bounding box center [84, 227] width 65 height 39
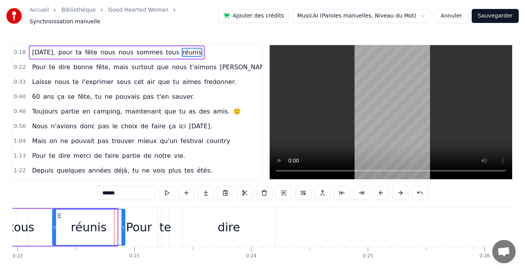
drag, startPoint x: 115, startPoint y: 219, endPoint x: 123, endPoint y: 219, distance: 8.6
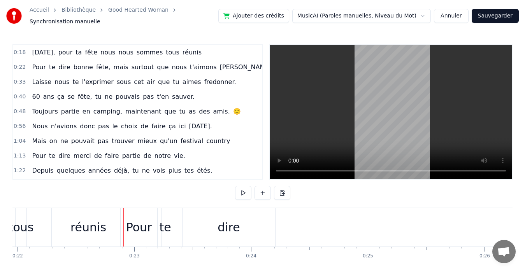
click at [135, 227] on div "Pour" at bounding box center [139, 228] width 26 height 18
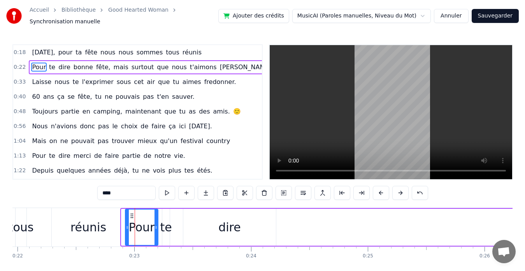
drag, startPoint x: 123, startPoint y: 225, endPoint x: 127, endPoint y: 226, distance: 4.3
click at [127, 226] on icon at bounding box center [127, 227] width 3 height 6
click at [166, 189] on button at bounding box center [167, 193] width 16 height 14
click at [184, 48] on span "réunis" at bounding box center [192, 52] width 21 height 9
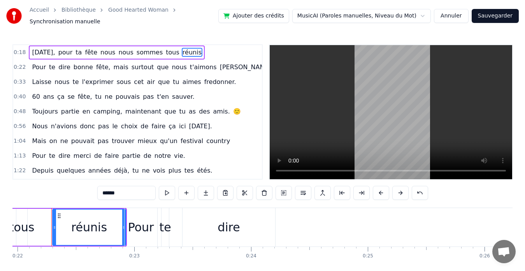
click at [35, 52] on span "Aujourd'hui," at bounding box center [43, 52] width 25 height 9
type input "**********"
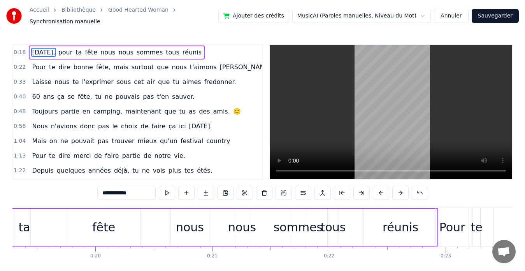
click at [18, 63] on span "0:22" at bounding box center [20, 67] width 12 height 8
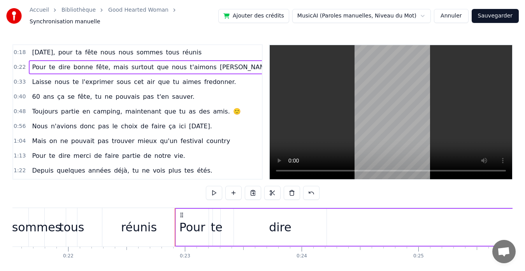
scroll to position [0, 2634]
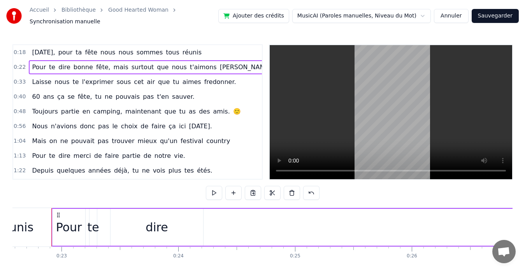
click at [18, 63] on span "0:22" at bounding box center [20, 67] width 12 height 8
drag, startPoint x: 53, startPoint y: 221, endPoint x: 67, endPoint y: 223, distance: 14.2
click at [67, 223] on div "Pour" at bounding box center [68, 227] width 33 height 37
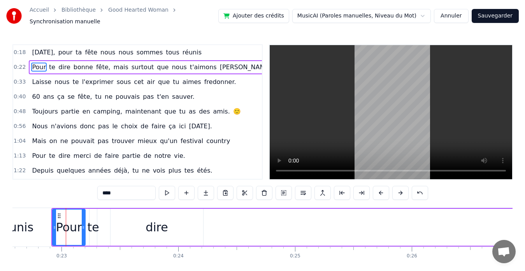
drag, startPoint x: 60, startPoint y: 249, endPoint x: 51, endPoint y: 249, distance: 8.2
drag, startPoint x: 64, startPoint y: 230, endPoint x: 57, endPoint y: 231, distance: 7.2
click at [57, 231] on div "Pour" at bounding box center [69, 228] width 26 height 18
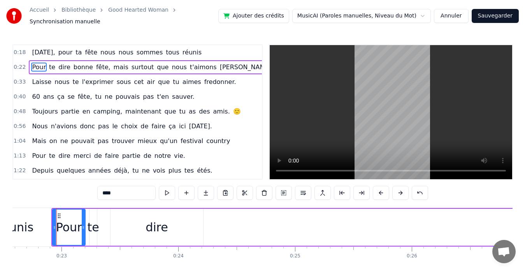
drag, startPoint x: 64, startPoint y: 233, endPoint x: 47, endPoint y: 234, distance: 17.5
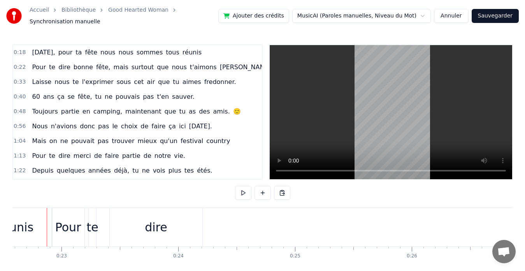
scroll to position [0, 2630]
click at [56, 48] on span "Aujourd'hui," at bounding box center [43, 52] width 25 height 9
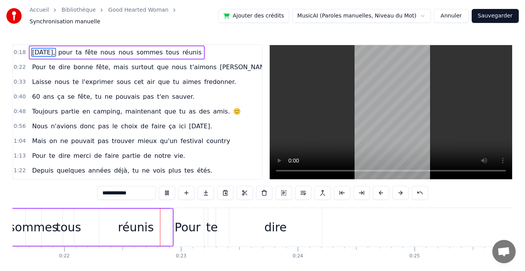
scroll to position [0, 2561]
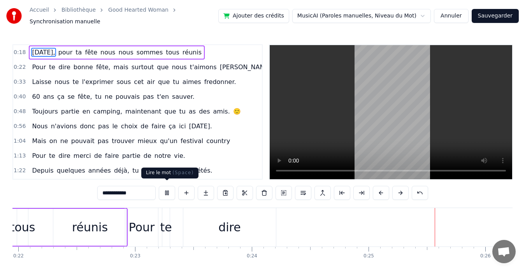
click at [167, 189] on button at bounding box center [167, 193] width 16 height 14
click at [105, 236] on div "réunis" at bounding box center [89, 227] width 73 height 37
type input "******"
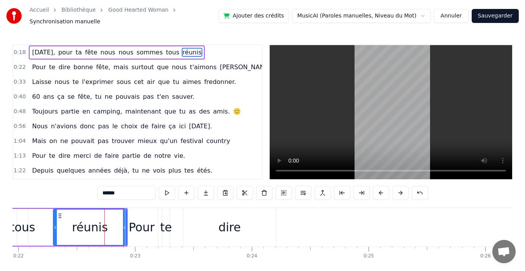
drag, startPoint x: 103, startPoint y: 226, endPoint x: 116, endPoint y: 226, distance: 12.8
click at [116, 226] on div "réunis" at bounding box center [90, 227] width 72 height 35
drag, startPoint x: 116, startPoint y: 218, endPoint x: 125, endPoint y: 221, distance: 9.2
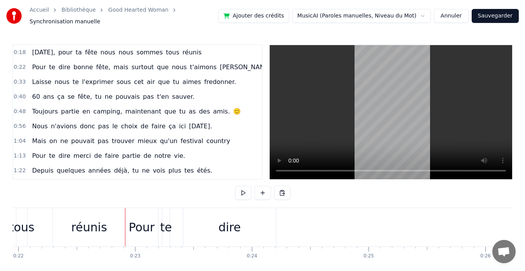
click at [116, 221] on div "réunis" at bounding box center [89, 227] width 73 height 39
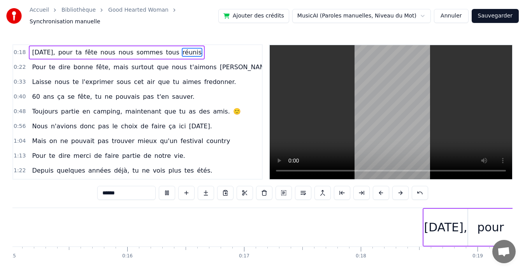
scroll to position [0, 1691]
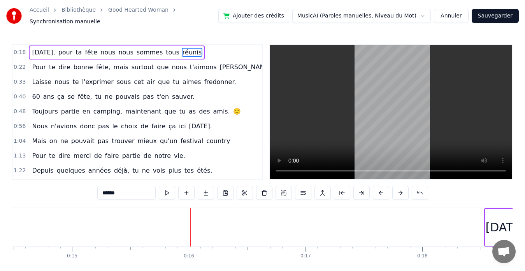
click at [185, 48] on span "réunis" at bounding box center [192, 52] width 21 height 9
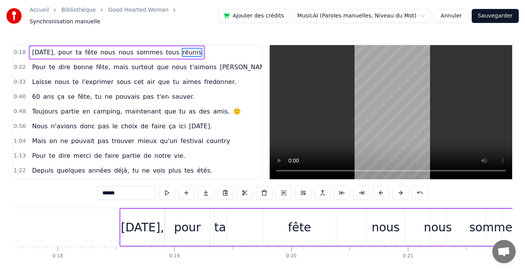
click at [193, 50] on span "réunis" at bounding box center [192, 52] width 21 height 9
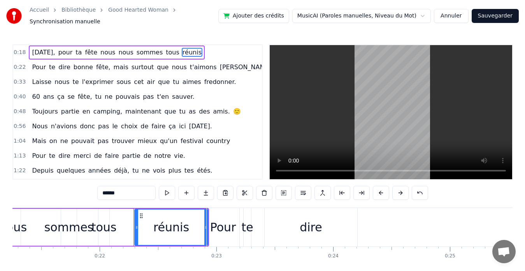
scroll to position [0, 2562]
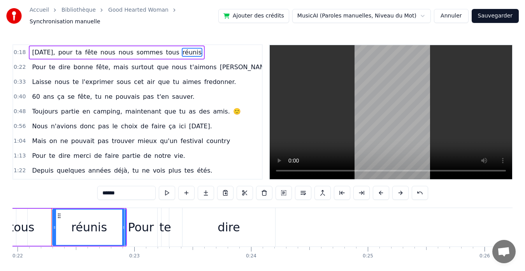
click at [133, 48] on span "nous" at bounding box center [125, 52] width 16 height 9
type input "****"
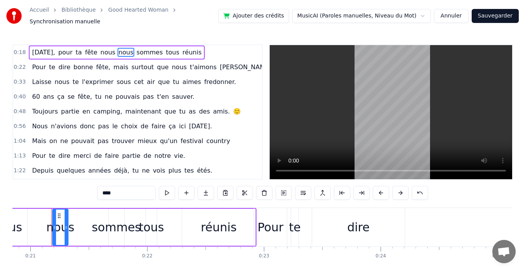
click at [155, 46] on div "Aujourd'hui, pour ta fête nous nous sommes tous réunis" at bounding box center [117, 53] width 176 height 14
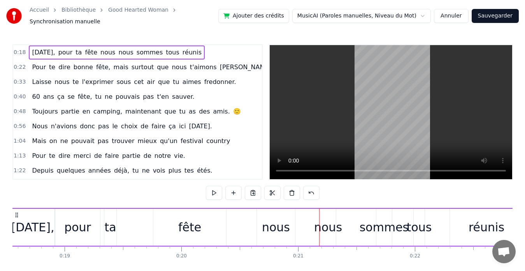
scroll to position [0, 2123]
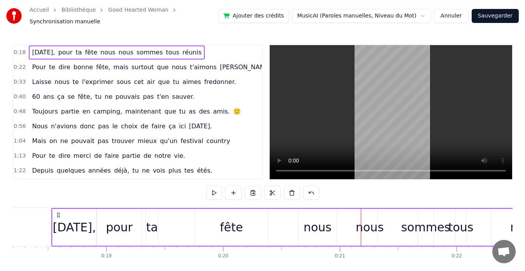
drag, startPoint x: 458, startPoint y: 222, endPoint x: 277, endPoint y: 246, distance: 182.5
click at [277, 246] on div "Aujourd'hui, pour ta fête nous nous sommes tous réunis Pour te dire bonne fête,…" at bounding box center [262, 237] width 500 height 58
click at [74, 223] on div "Aujourd'hui," at bounding box center [74, 228] width 43 height 18
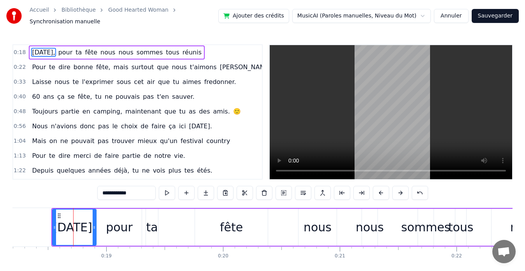
click at [122, 191] on input "**********" at bounding box center [126, 193] width 58 height 14
click at [136, 191] on input "**********" at bounding box center [126, 193] width 58 height 14
click at [100, 190] on input "**********" at bounding box center [126, 193] width 58 height 14
click at [165, 188] on button at bounding box center [167, 193] width 16 height 14
drag, startPoint x: 95, startPoint y: 220, endPoint x: 100, endPoint y: 219, distance: 5.5
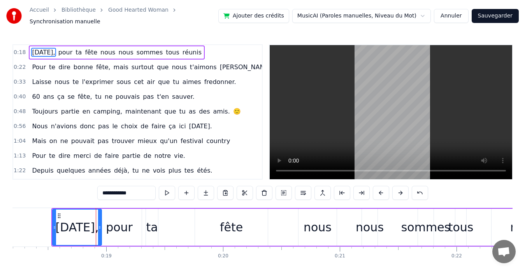
click at [100, 219] on div at bounding box center [99, 227] width 3 height 35
click at [420, 190] on button at bounding box center [419, 193] width 16 height 14
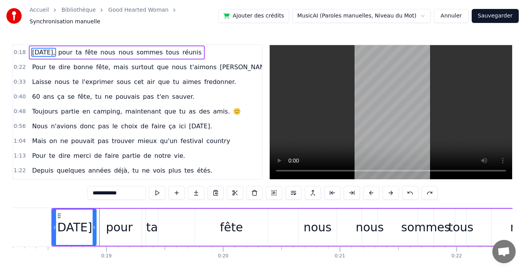
click at [420, 190] on div "**********" at bounding box center [263, 193] width 350 height 14
click at [411, 190] on button at bounding box center [410, 193] width 16 height 14
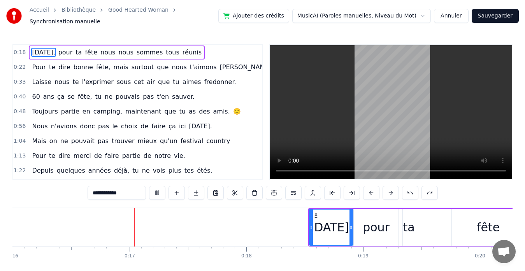
scroll to position [0, 1889]
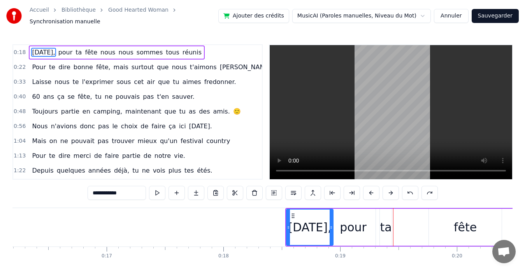
click at [332, 224] on icon at bounding box center [330, 227] width 3 height 6
click at [347, 224] on div "pour" at bounding box center [353, 228] width 27 height 18
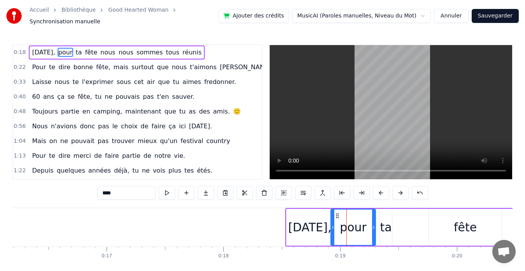
click at [392, 221] on div "ta" at bounding box center [385, 227] width 13 height 37
type input "**"
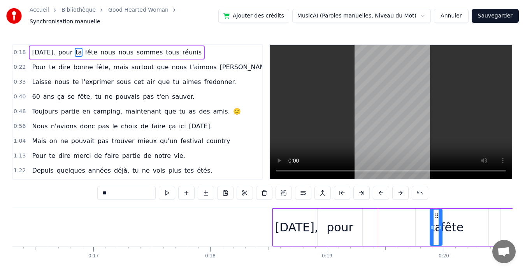
scroll to position [0, 1909]
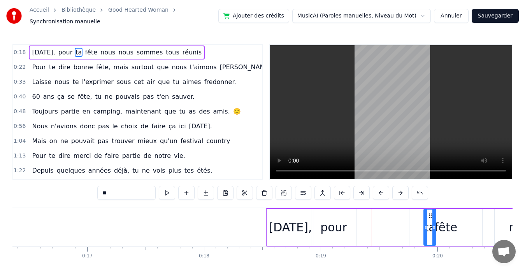
drag, startPoint x: 384, startPoint y: 215, endPoint x: 432, endPoint y: 215, distance: 47.8
drag, startPoint x: 343, startPoint y: 225, endPoint x: 393, endPoint y: 221, distance: 50.3
click at [393, 221] on div "Aujourd'hui, pour fête ta nous nous sommes tous réunis" at bounding box center [518, 227] width 506 height 39
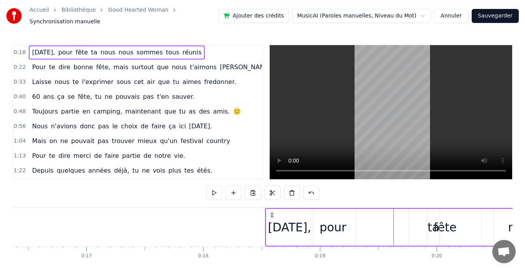
click at [334, 219] on div "pour" at bounding box center [332, 228] width 27 height 18
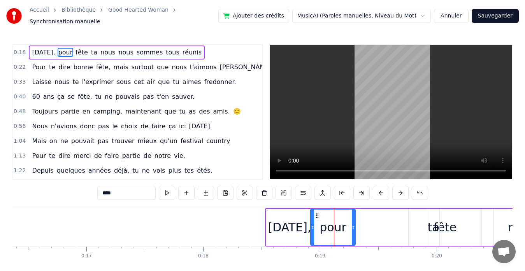
drag, startPoint x: 322, startPoint y: 213, endPoint x: 368, endPoint y: 213, distance: 45.5
click at [368, 213] on div "Aujourd'hui, pour fête ta nous nous sommes tous réunis" at bounding box center [518, 227] width 506 height 39
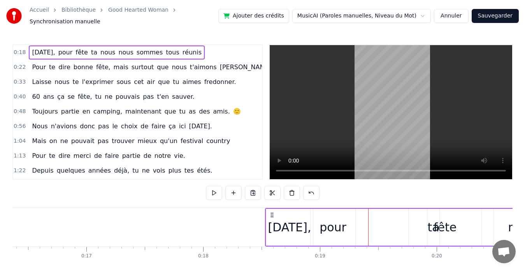
drag, startPoint x: 351, startPoint y: 217, endPoint x: 362, endPoint y: 218, distance: 10.9
click at [362, 218] on div "Aujourd'hui, pour fête ta nous nous sommes tous réunis" at bounding box center [518, 227] width 506 height 39
click at [320, 223] on div "pour" at bounding box center [332, 227] width 45 height 37
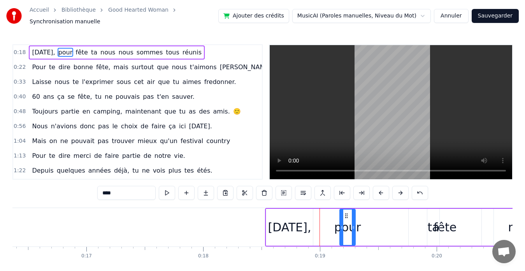
drag, startPoint x: 313, startPoint y: 214, endPoint x: 343, endPoint y: 217, distance: 29.3
click at [343, 217] on div at bounding box center [341, 227] width 3 height 35
drag, startPoint x: 354, startPoint y: 219, endPoint x: 393, endPoint y: 220, distance: 39.3
click at [393, 220] on div at bounding box center [392, 227] width 3 height 35
click at [306, 229] on div "Aujourd'hui," at bounding box center [289, 228] width 43 height 18
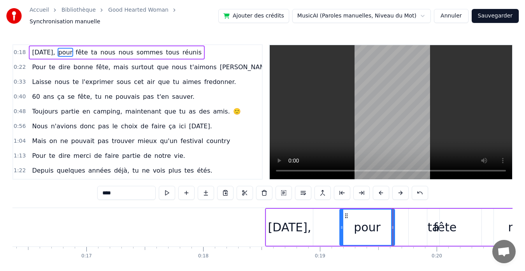
type input "**********"
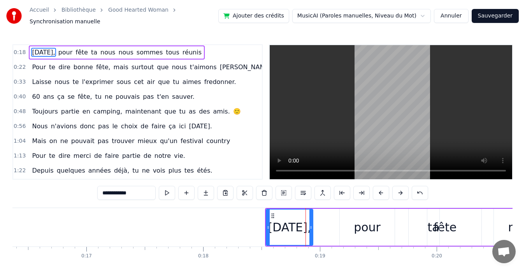
drag, startPoint x: 312, startPoint y: 224, endPoint x: 324, endPoint y: 227, distance: 11.7
click at [324, 227] on div "Aujourd'hui, pour fête ta nous nous sommes tous réunis" at bounding box center [518, 227] width 506 height 39
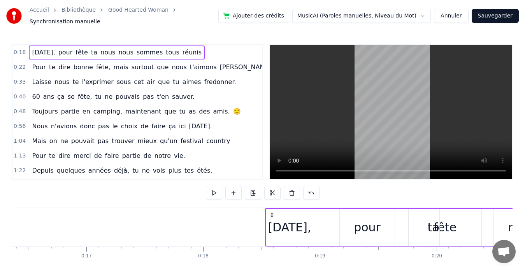
click at [310, 227] on div "Aujourd'hui," at bounding box center [289, 228] width 43 height 18
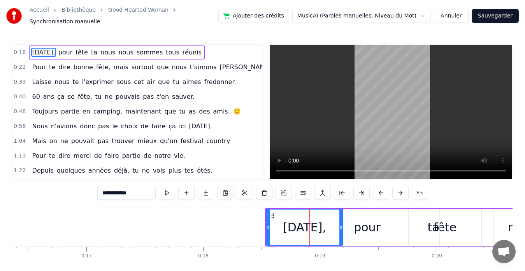
drag, startPoint x: 311, startPoint y: 227, endPoint x: 341, endPoint y: 230, distance: 30.1
click at [341, 230] on div at bounding box center [340, 227] width 3 height 35
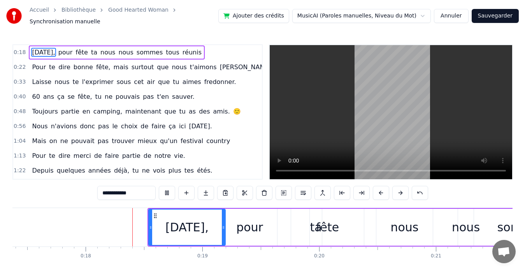
scroll to position [0, 2049]
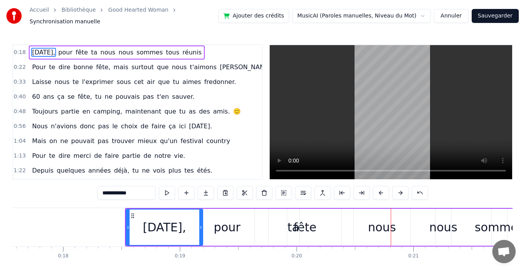
click at [298, 224] on div "ta" at bounding box center [293, 228] width 12 height 18
type input "**"
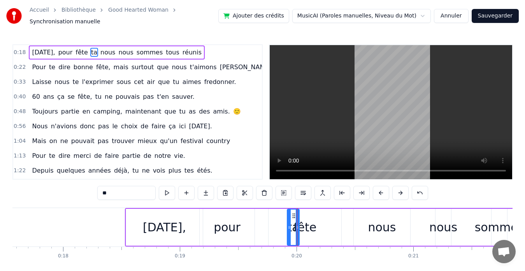
drag, startPoint x: 295, startPoint y: 224, endPoint x: 284, endPoint y: 226, distance: 11.9
click at [284, 226] on div "Aujourd'hui, pour fête ta nous nous sommes tous réunis" at bounding box center [378, 227] width 506 height 39
drag, startPoint x: 293, startPoint y: 226, endPoint x: 275, endPoint y: 226, distance: 17.5
click at [275, 226] on div "Aujourd'hui, pour fête ta nous nous sommes tous réunis" at bounding box center [378, 227] width 506 height 39
click at [316, 217] on div "fête" at bounding box center [304, 227] width 73 height 37
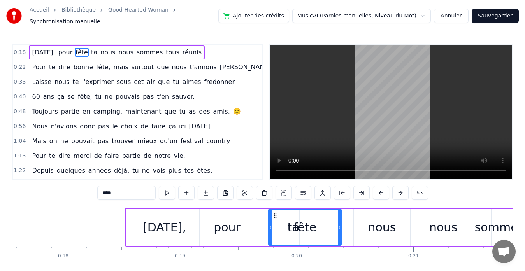
click at [303, 219] on div "fête" at bounding box center [304, 228] width 23 height 18
click at [294, 223] on div "fête" at bounding box center [305, 227] width 72 height 35
click at [291, 223] on div "fête" at bounding box center [305, 227] width 72 height 35
click at [295, 226] on div "fête" at bounding box center [304, 228] width 23 height 18
click at [296, 226] on div "fête" at bounding box center [304, 228] width 23 height 18
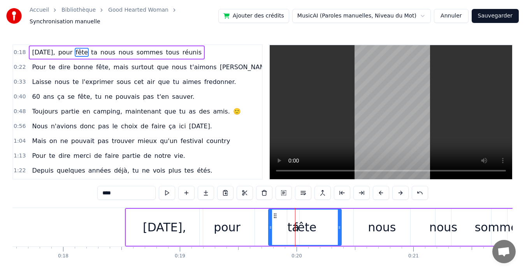
click at [89, 48] on span "fête" at bounding box center [82, 52] width 14 height 9
click at [163, 190] on button at bounding box center [167, 193] width 16 height 14
click at [163, 191] on button at bounding box center [167, 193] width 16 height 14
click at [150, 191] on input "****" at bounding box center [126, 193] width 58 height 14
click at [416, 189] on button at bounding box center [419, 193] width 16 height 14
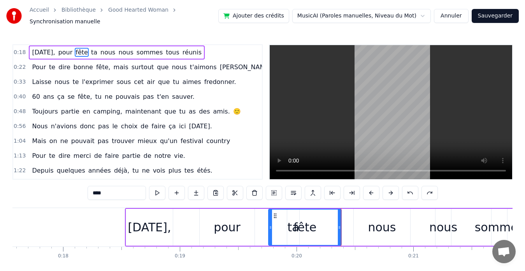
click at [416, 189] on button at bounding box center [410, 193] width 16 height 14
click at [411, 189] on button at bounding box center [410, 193] width 16 height 14
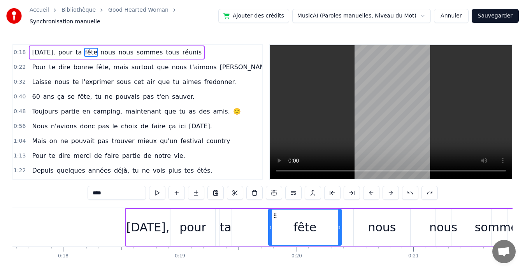
click at [411, 189] on button at bounding box center [410, 193] width 16 height 14
click at [411, 189] on button at bounding box center [419, 193] width 16 height 14
click at [411, 189] on button at bounding box center [410, 193] width 16 height 14
click at [421, 189] on button at bounding box center [429, 193] width 16 height 14
click at [411, 189] on button at bounding box center [410, 193] width 16 height 14
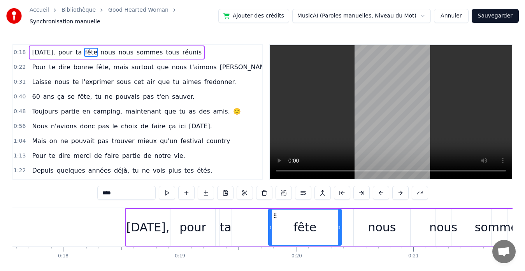
click at [411, 189] on button at bounding box center [419, 193] width 16 height 14
click at [411, 189] on button at bounding box center [410, 193] width 16 height 14
click at [411, 189] on div "****" at bounding box center [263, 193] width 350 height 14
click at [411, 189] on div "****" at bounding box center [262, 193] width 331 height 14
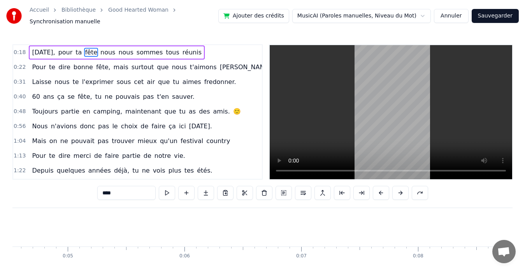
scroll to position [0, 0]
click at [56, 49] on span "Aujourd'hui," at bounding box center [43, 52] width 25 height 9
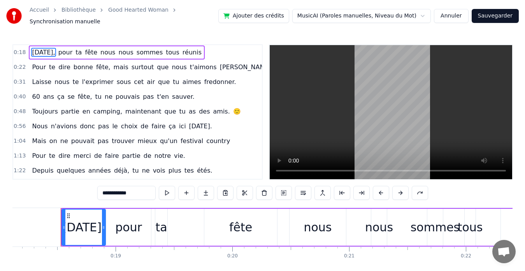
scroll to position [0, 2123]
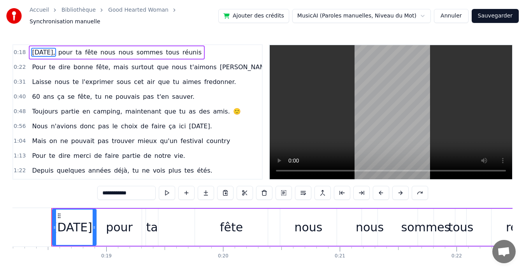
click at [56, 48] on span "Aujourd'hui," at bounding box center [43, 52] width 25 height 9
drag, startPoint x: 93, startPoint y: 225, endPoint x: 125, endPoint y: 225, distance: 32.3
click at [125, 225] on icon at bounding box center [125, 227] width 3 height 6
click at [137, 226] on div "pour" at bounding box center [119, 227] width 45 height 37
type input "****"
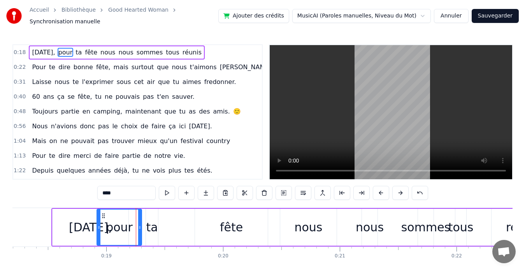
drag, startPoint x: 142, startPoint y: 224, endPoint x: 153, endPoint y: 224, distance: 10.5
click at [154, 224] on div "Aujourd'hui, pour ta fête nous nous sommes tous réunis" at bounding box center [304, 227] width 506 height 39
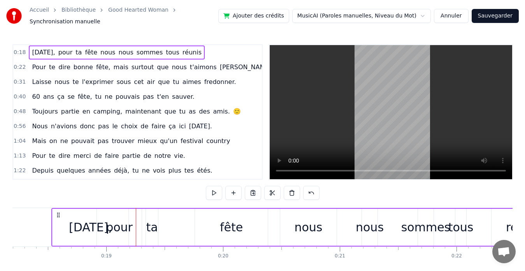
click at [134, 225] on div "pour" at bounding box center [119, 227] width 45 height 37
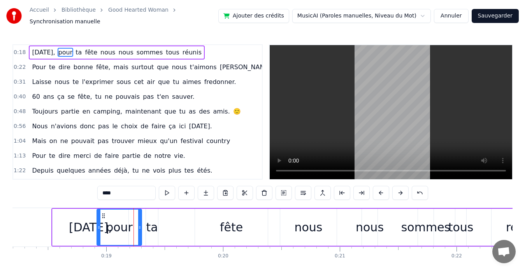
drag, startPoint x: 137, startPoint y: 225, endPoint x: 158, endPoint y: 228, distance: 21.9
click at [158, 228] on div "Aujourd'hui, pour ta fête nous nous sommes tous réunis" at bounding box center [304, 227] width 506 height 39
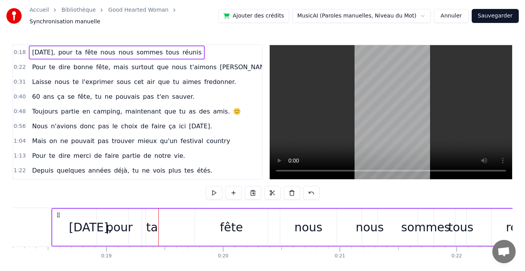
click at [117, 222] on div "pour" at bounding box center [119, 228] width 27 height 18
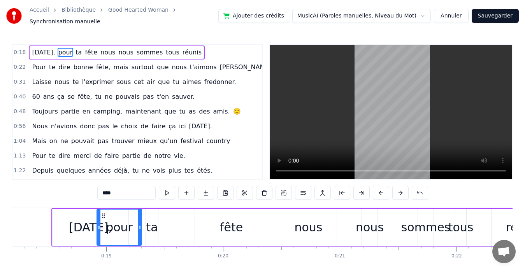
click at [74, 48] on span "pour" at bounding box center [66, 52] width 16 height 9
click at [103, 217] on circle at bounding box center [102, 217] width 0 height 0
click at [103, 213] on icon at bounding box center [103, 216] width 6 height 6
drag, startPoint x: 97, startPoint y: 214, endPoint x: 125, endPoint y: 219, distance: 28.3
click at [122, 217] on div "pour" at bounding box center [119, 227] width 46 height 37
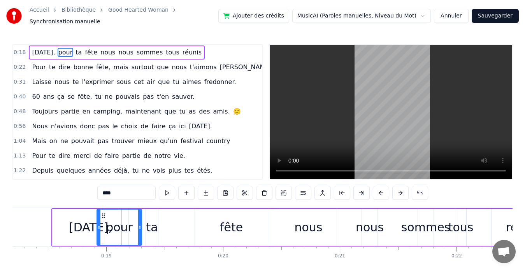
click at [159, 225] on div "Aujourd'hui, pour ta fête nous nous sommes tous réunis" at bounding box center [304, 227] width 506 height 39
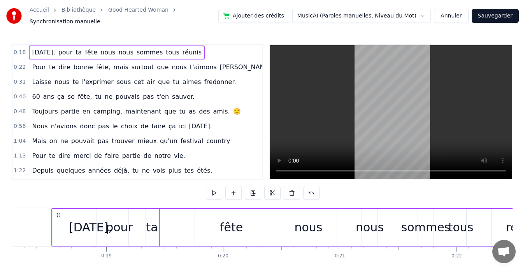
click at [151, 225] on div "ta" at bounding box center [152, 228] width 12 height 18
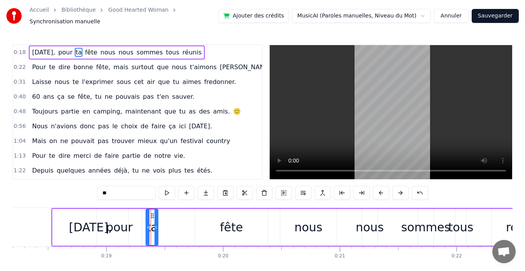
drag, startPoint x: 150, startPoint y: 225, endPoint x: 207, endPoint y: 225, distance: 57.6
click at [207, 225] on div "Aujourd'hui, pour ta fête nous nous sommes tous réunis" at bounding box center [304, 227] width 506 height 39
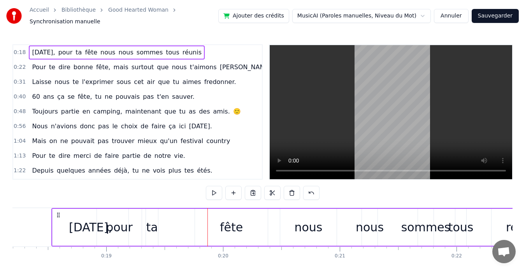
click at [151, 225] on div "ta" at bounding box center [152, 228] width 12 height 18
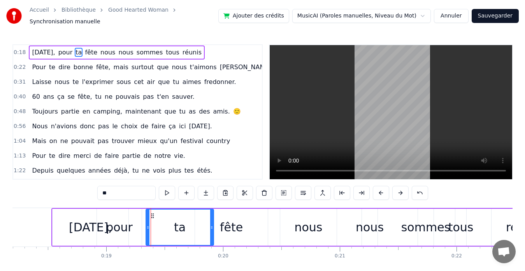
drag, startPoint x: 157, startPoint y: 209, endPoint x: 213, endPoint y: 220, distance: 56.7
click at [213, 220] on div at bounding box center [211, 227] width 3 height 35
drag, startPoint x: 147, startPoint y: 224, endPoint x: 184, endPoint y: 229, distance: 36.5
click at [187, 229] on div at bounding box center [187, 227] width 3 height 35
click at [132, 225] on div "pour" at bounding box center [119, 227] width 45 height 37
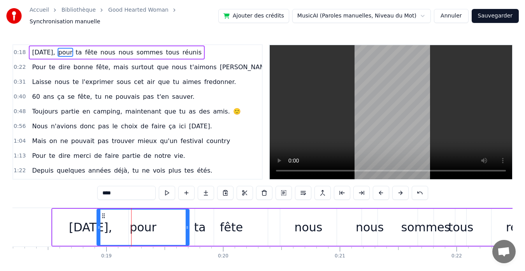
drag, startPoint x: 140, startPoint y: 225, endPoint x: 188, endPoint y: 228, distance: 48.3
click at [188, 228] on div at bounding box center [187, 227] width 3 height 35
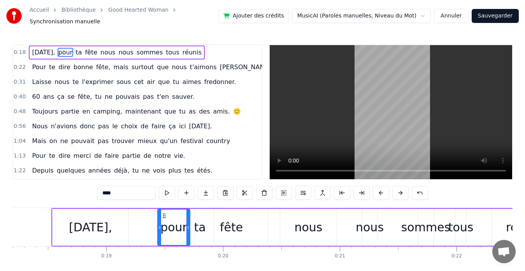
drag, startPoint x: 99, startPoint y: 224, endPoint x: 159, endPoint y: 230, distance: 61.0
click at [159, 230] on div at bounding box center [159, 227] width 3 height 35
click at [109, 225] on div "Aujourd'hui," at bounding box center [90, 228] width 43 height 18
type input "**********"
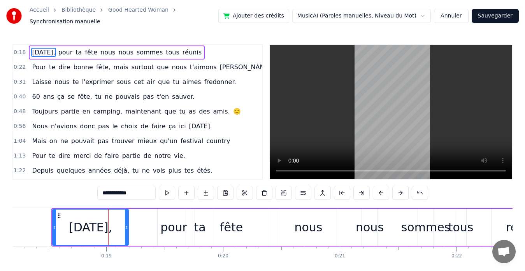
click at [70, 219] on div "Aujourd'hui," at bounding box center [90, 228] width 43 height 18
click at [88, 225] on div "Aujourd'hui," at bounding box center [90, 228] width 43 height 18
click at [112, 224] on div "Aujourd'hui," at bounding box center [90, 228] width 43 height 18
click at [112, 226] on div "Aujourd'hui," at bounding box center [90, 228] width 43 height 18
click at [123, 227] on div "Aujourd'hui," at bounding box center [90, 227] width 75 height 35
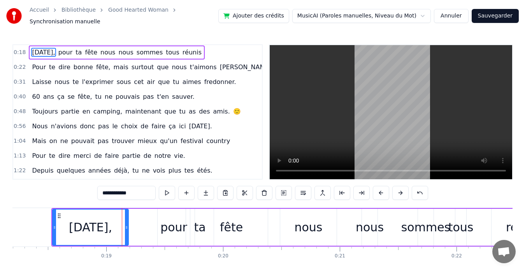
click at [157, 226] on div "Aujourd'hui, pour ta fête nous nous sommes tous réunis" at bounding box center [304, 227] width 506 height 39
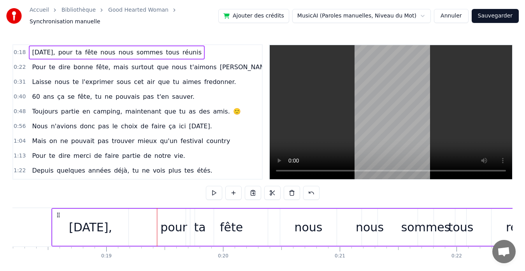
click at [172, 227] on div "pour" at bounding box center [173, 228] width 27 height 18
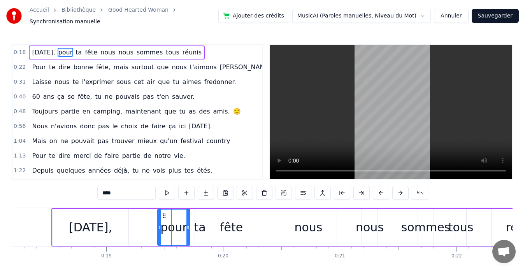
click at [178, 228] on div "pour" at bounding box center [173, 228] width 27 height 18
click at [186, 227] on div "pour" at bounding box center [173, 228] width 27 height 18
click at [179, 227] on div "pour" at bounding box center [173, 228] width 27 height 18
click at [200, 226] on div "fête" at bounding box center [231, 227] width 73 height 37
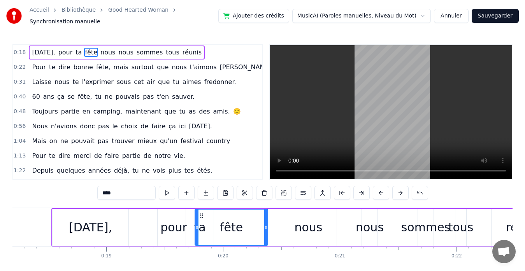
click at [202, 226] on div "fête" at bounding box center [231, 227] width 72 height 35
click at [230, 226] on div "fête" at bounding box center [231, 228] width 23 height 18
click at [241, 223] on div "fête" at bounding box center [231, 227] width 72 height 35
click at [304, 221] on div "nous" at bounding box center [308, 228] width 28 height 18
type input "****"
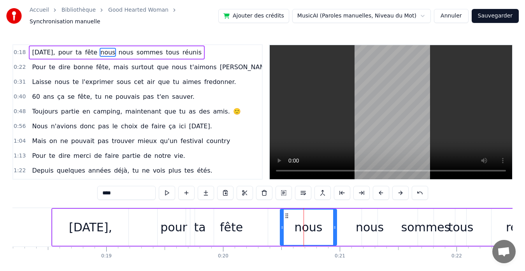
click at [319, 224] on div "nous" at bounding box center [308, 228] width 28 height 18
click at [322, 225] on div "nous" at bounding box center [308, 227] width 56 height 35
click at [119, 49] on div "Aujourd'hui, pour ta fête nous nous sommes tous réunis" at bounding box center [117, 53] width 176 height 14
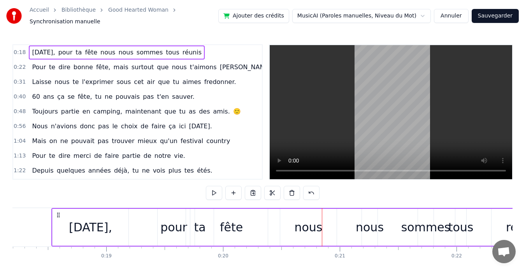
click at [103, 49] on span "nous" at bounding box center [108, 52] width 16 height 9
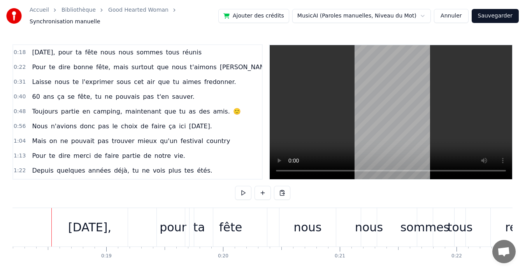
click at [285, 220] on div "nous" at bounding box center [307, 227] width 56 height 39
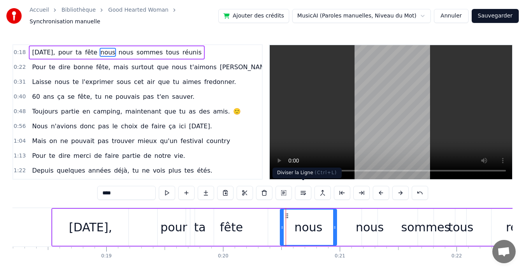
click at [301, 190] on button at bounding box center [303, 193] width 16 height 14
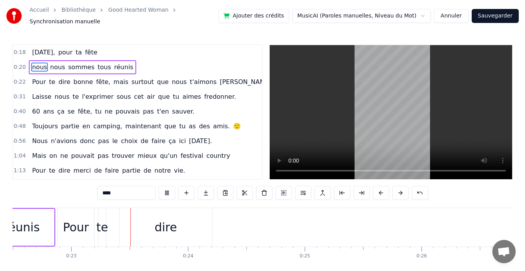
scroll to position [0, 2647]
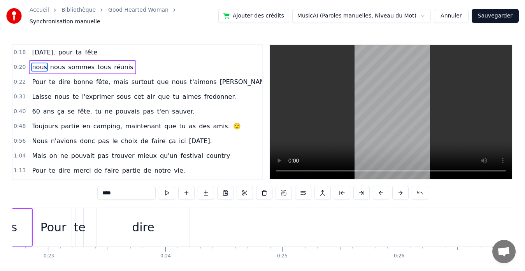
click at [118, 63] on span "réunis" at bounding box center [123, 67] width 21 height 9
type input "******"
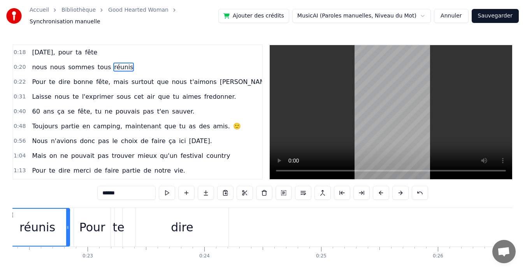
scroll to position [0, 2562]
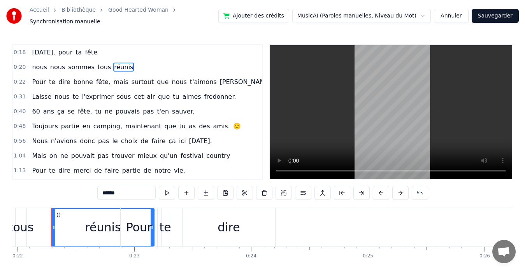
drag, startPoint x: 115, startPoint y: 223, endPoint x: 153, endPoint y: 225, distance: 38.2
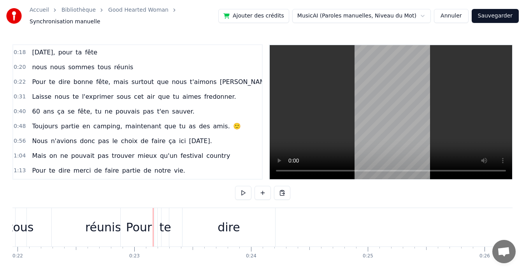
click at [217, 228] on div "dire" at bounding box center [228, 227] width 93 height 39
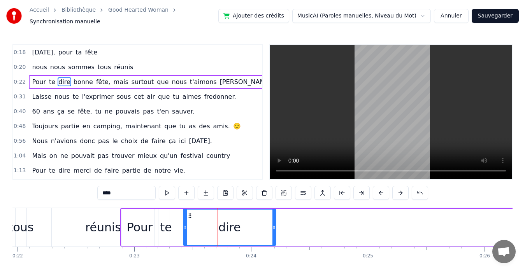
drag, startPoint x: 120, startPoint y: 219, endPoint x: 145, endPoint y: 223, distance: 26.0
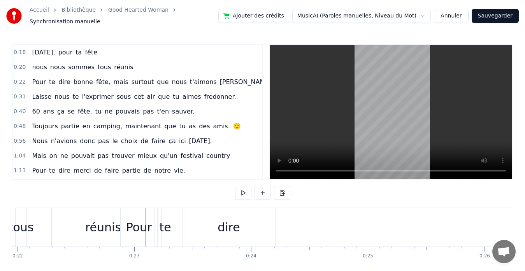
click at [148, 219] on div "Pour" at bounding box center [139, 228] width 26 height 18
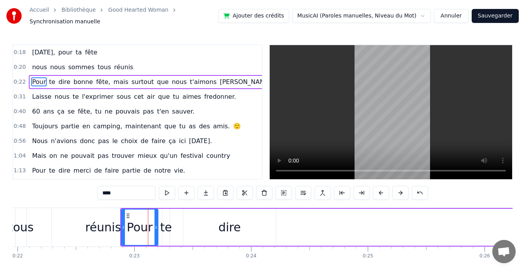
click at [213, 224] on div "dire" at bounding box center [229, 227] width 93 height 37
type input "****"
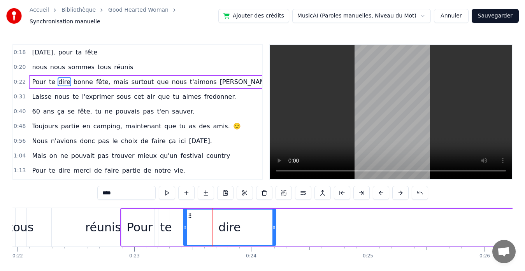
drag, startPoint x: 173, startPoint y: 204, endPoint x: 235, endPoint y: 207, distance: 62.3
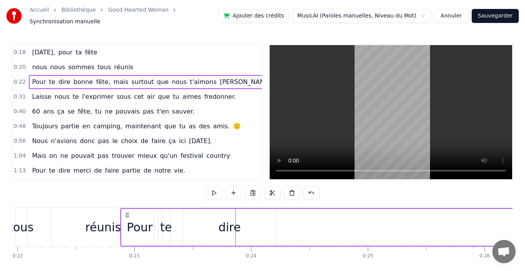
click at [196, 215] on div "dire" at bounding box center [229, 227] width 93 height 37
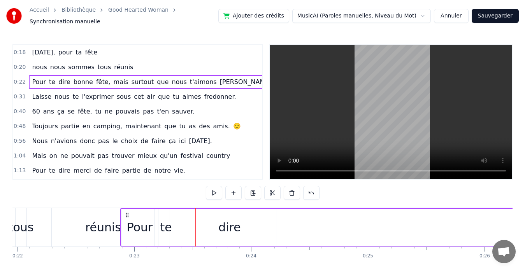
click at [124, 212] on icon at bounding box center [127, 215] width 6 height 6
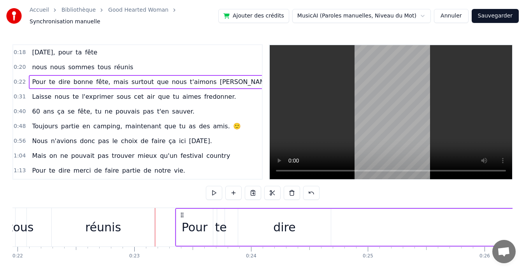
drag, startPoint x: 128, startPoint y: 212, endPoint x: 184, endPoint y: 215, distance: 55.3
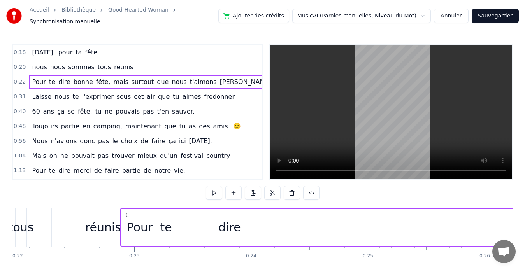
click at [253, 236] on div "dire" at bounding box center [229, 227] width 93 height 37
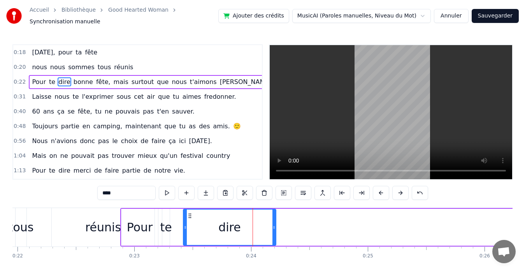
click at [140, 220] on div "Pour" at bounding box center [140, 228] width 26 height 18
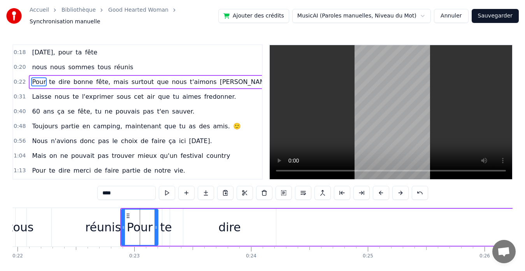
click at [207, 222] on div "dire" at bounding box center [229, 227] width 93 height 37
type input "****"
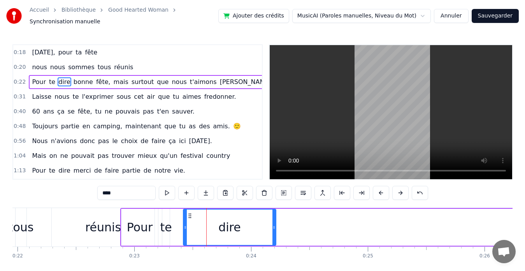
drag, startPoint x: 207, startPoint y: 222, endPoint x: 260, endPoint y: 222, distance: 52.9
click at [260, 222] on div "dire" at bounding box center [230, 227] width 92 height 35
drag, startPoint x: 251, startPoint y: 220, endPoint x: 280, endPoint y: 221, distance: 28.8
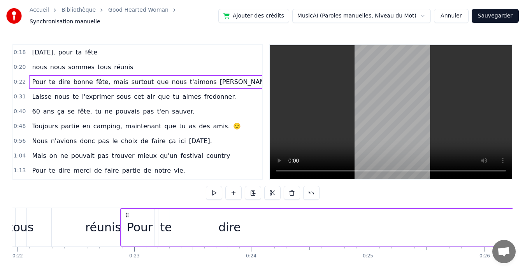
click at [201, 220] on div "dire" at bounding box center [229, 227] width 93 height 37
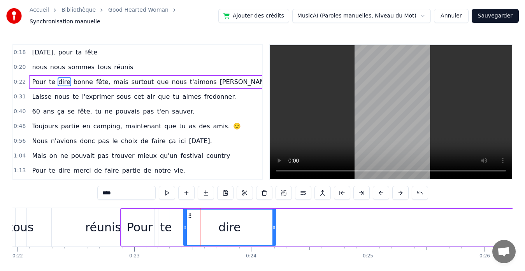
click at [229, 226] on div "dire" at bounding box center [229, 228] width 23 height 18
drag, startPoint x: 184, startPoint y: 223, endPoint x: 231, endPoint y: 226, distance: 47.2
click at [231, 226] on icon at bounding box center [232, 227] width 3 height 6
click at [157, 228] on div "Pour" at bounding box center [139, 227] width 37 height 37
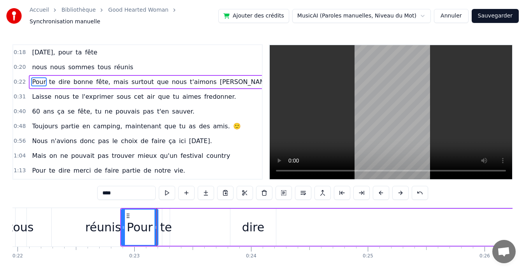
click at [163, 228] on div "te" at bounding box center [166, 228] width 12 height 18
type input "**"
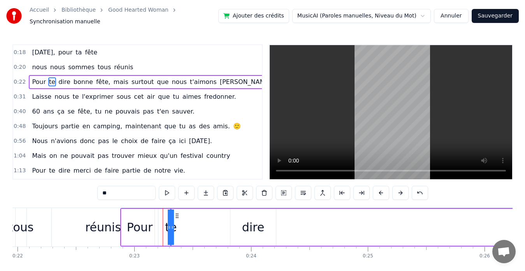
drag, startPoint x: 163, startPoint y: 228, endPoint x: 219, endPoint y: 228, distance: 56.0
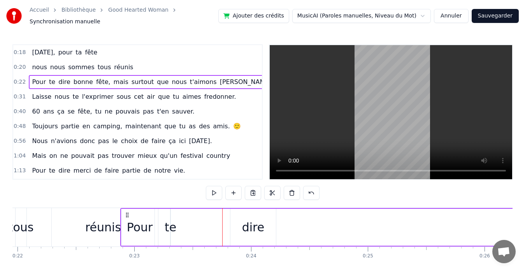
click at [172, 224] on div "te" at bounding box center [171, 228] width 12 height 18
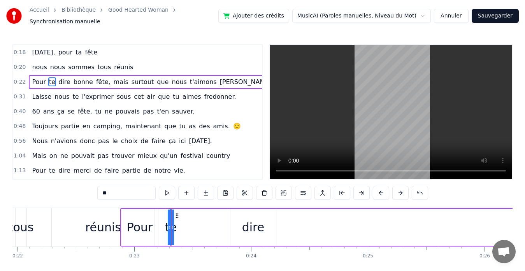
drag, startPoint x: 173, startPoint y: 225, endPoint x: 216, endPoint y: 222, distance: 43.3
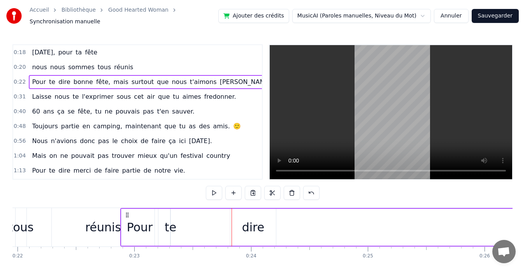
click at [170, 222] on div "te" at bounding box center [171, 228] width 12 height 18
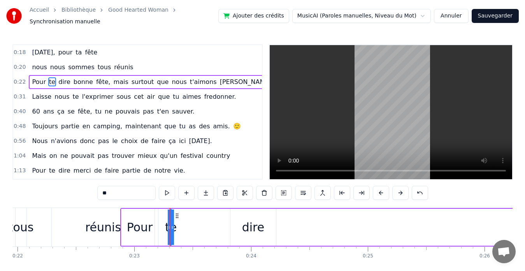
drag, startPoint x: 172, startPoint y: 223, endPoint x: 194, endPoint y: 224, distance: 23.0
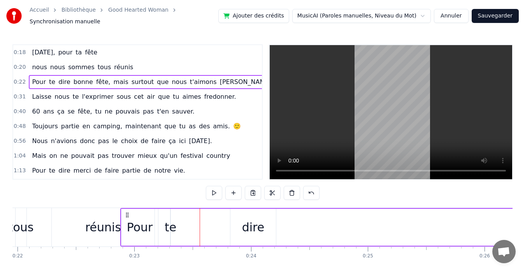
click at [170, 228] on div "te" at bounding box center [171, 228] width 12 height 18
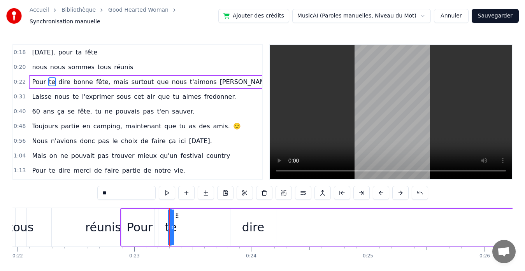
drag, startPoint x: 168, startPoint y: 226, endPoint x: 151, endPoint y: 226, distance: 17.1
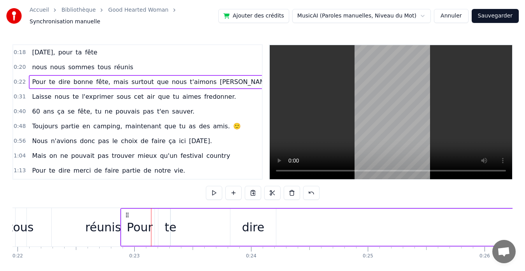
click at [167, 225] on div "te" at bounding box center [171, 228] width 12 height 18
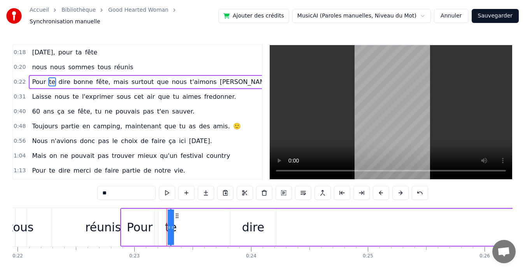
drag, startPoint x: 169, startPoint y: 225, endPoint x: 156, endPoint y: 226, distance: 13.3
click at [174, 224] on div "te" at bounding box center [171, 228] width 12 height 18
click at [170, 224] on icon at bounding box center [169, 227] width 3 height 6
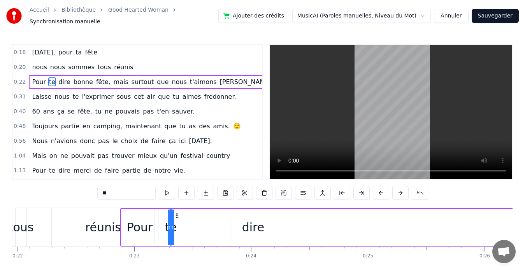
click at [170, 224] on icon at bounding box center [169, 227] width 3 height 6
drag, startPoint x: 172, startPoint y: 224, endPoint x: 185, endPoint y: 221, distance: 12.7
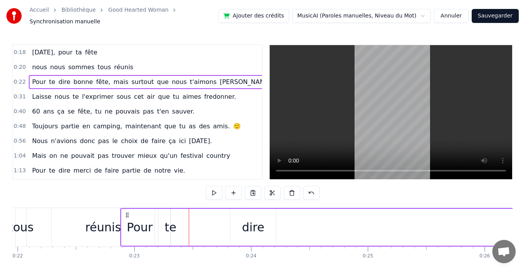
click at [173, 219] on div "te" at bounding box center [171, 228] width 12 height 18
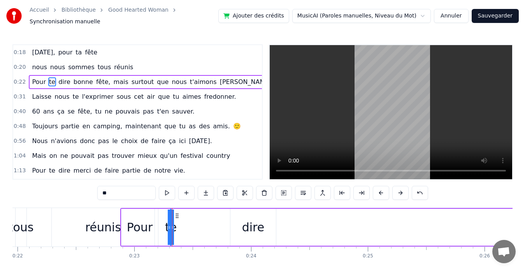
click at [178, 213] on icon at bounding box center [177, 216] width 6 height 6
click at [178, 216] on circle at bounding box center [177, 216] width 0 height 0
drag, startPoint x: 173, startPoint y: 223, endPoint x: 198, endPoint y: 224, distance: 25.3
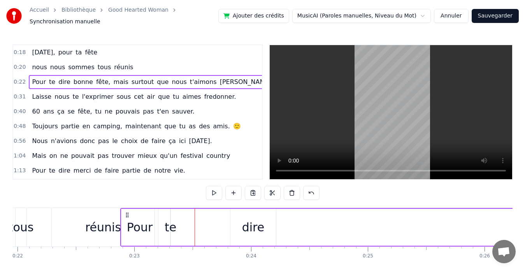
click at [137, 222] on div "Pour" at bounding box center [140, 228] width 26 height 18
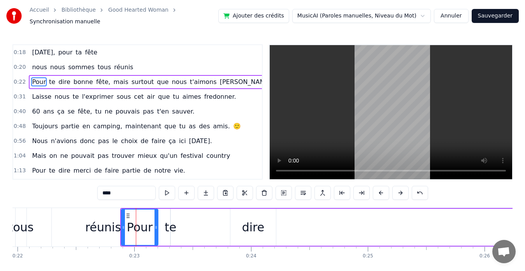
click at [127, 213] on icon at bounding box center [128, 216] width 6 height 6
click at [126, 219] on div "Pour" at bounding box center [140, 227] width 36 height 35
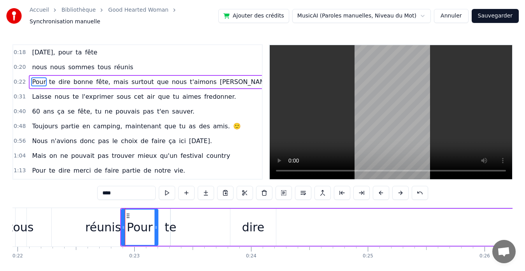
click at [124, 219] on div at bounding box center [123, 227] width 3 height 35
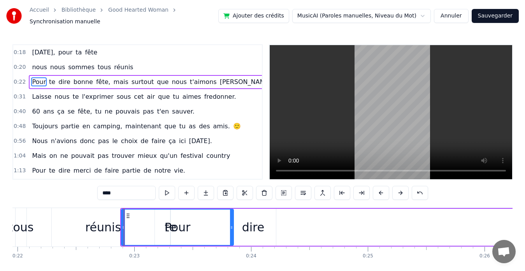
drag, startPoint x: 156, startPoint y: 225, endPoint x: 212, endPoint y: 225, distance: 56.0
click at [232, 229] on div at bounding box center [231, 227] width 3 height 35
click at [158, 230] on div "Pour" at bounding box center [178, 227] width 112 height 35
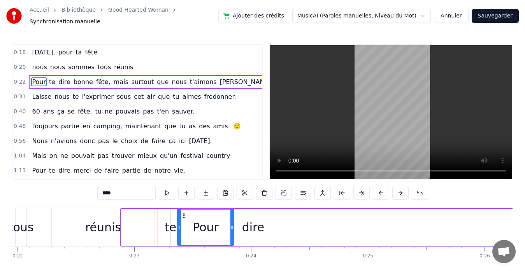
drag, startPoint x: 123, startPoint y: 220, endPoint x: 180, endPoint y: 232, distance: 58.4
click at [171, 226] on div "te" at bounding box center [171, 228] width 12 height 18
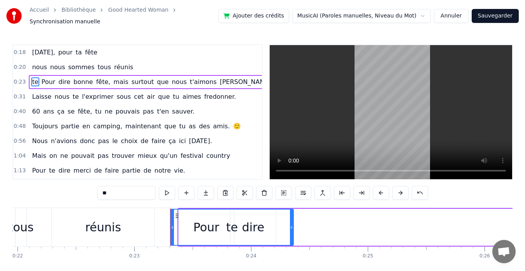
drag, startPoint x: 168, startPoint y: 226, endPoint x: 292, endPoint y: 228, distance: 123.7
click at [292, 229] on div at bounding box center [291, 227] width 3 height 35
click at [26, 226] on div "tous" at bounding box center [21, 228] width 25 height 18
type input "****"
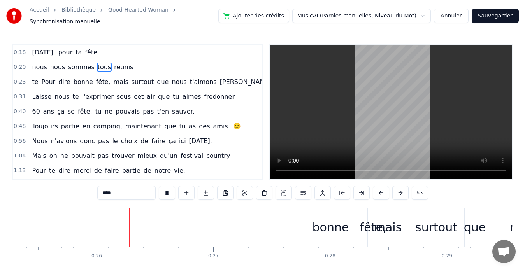
scroll to position [0, 2974]
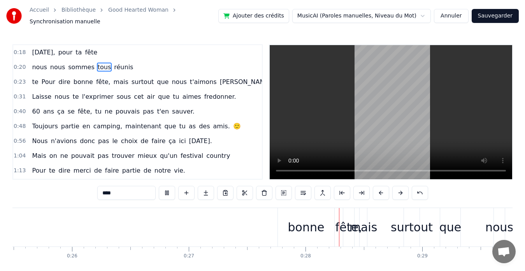
click at [84, 75] on div "te Pour dire bonne fête, mais surtout que nous t'aimons Sylvie." at bounding box center [152, 82] width 247 height 14
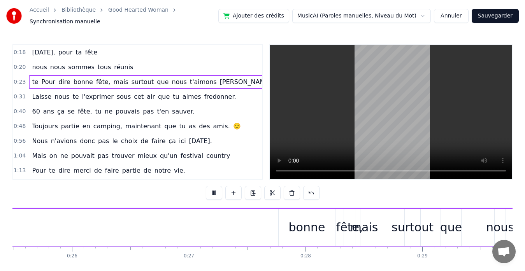
click at [41, 79] on span "Pour" at bounding box center [49, 81] width 16 height 9
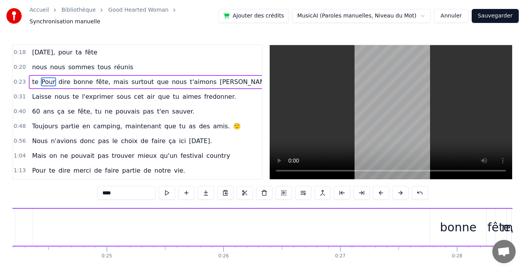
scroll to position [0, 2687]
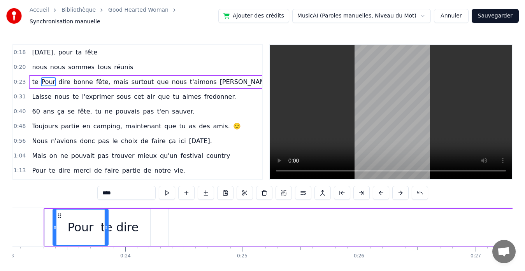
drag, startPoint x: 42, startPoint y: 79, endPoint x: 29, endPoint y: 81, distance: 13.3
click at [29, 81] on div "te Pour dire bonne fête, mais surtout que nous t'aimons Sylvie." at bounding box center [152, 82] width 247 height 14
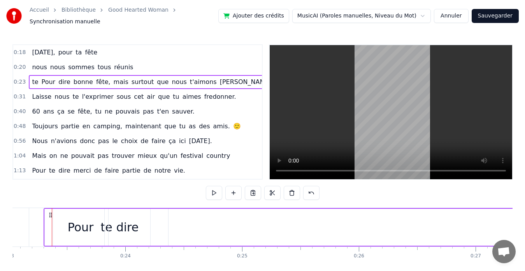
scroll to position [0, 2679]
drag, startPoint x: 34, startPoint y: 80, endPoint x: 53, endPoint y: 79, distance: 19.4
click at [53, 79] on div "te Pour dire bonne fête, mais surtout que nous t'aimons Sylvie." at bounding box center [152, 82] width 247 height 14
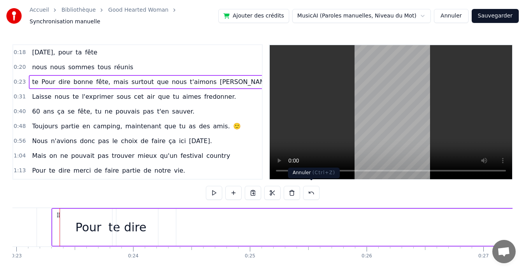
click at [317, 188] on button at bounding box center [311, 193] width 16 height 14
click at [302, 189] on button at bounding box center [301, 193] width 16 height 14
click at [301, 189] on button at bounding box center [301, 193] width 16 height 14
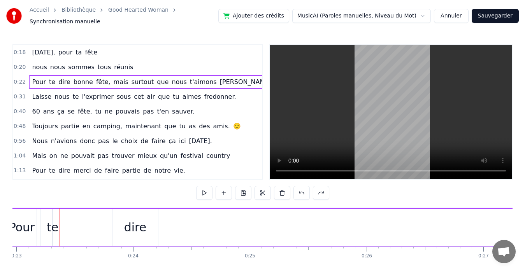
click at [301, 189] on button at bounding box center [301, 193] width 16 height 14
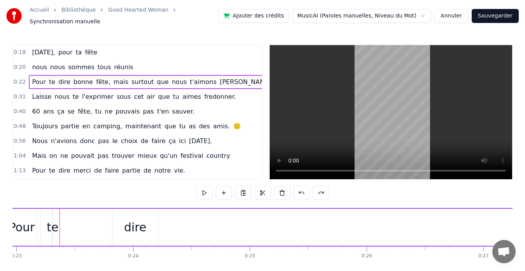
click at [301, 189] on button at bounding box center [301, 193] width 16 height 14
click at [103, 217] on div "Pour te dire bonne fête, mais surtout que nous t'aimons Sylvie." at bounding box center [484, 227] width 965 height 39
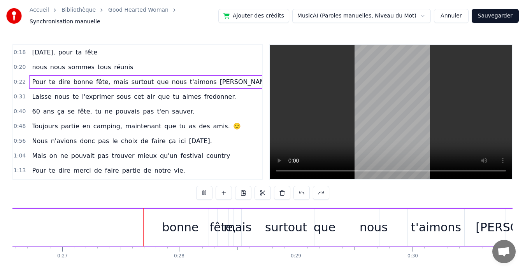
scroll to position [0, 3129]
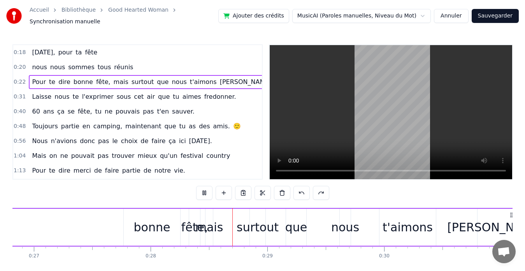
click at [58, 77] on span "dire" at bounding box center [65, 81] width 14 height 9
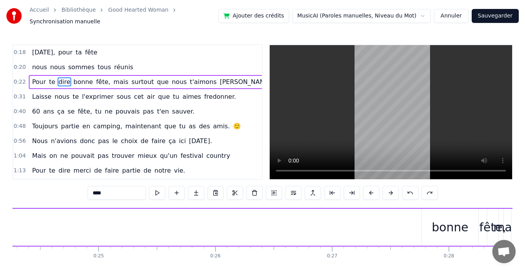
click at [128, 61] on div "0:20 nous nous sommes tous réunis" at bounding box center [137, 67] width 249 height 15
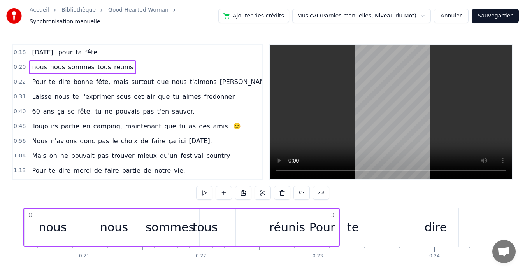
scroll to position [0, 2350]
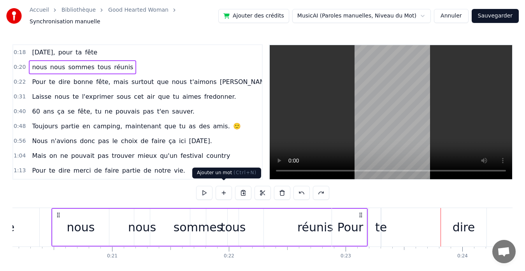
click at [223, 188] on button at bounding box center [223, 193] width 16 height 14
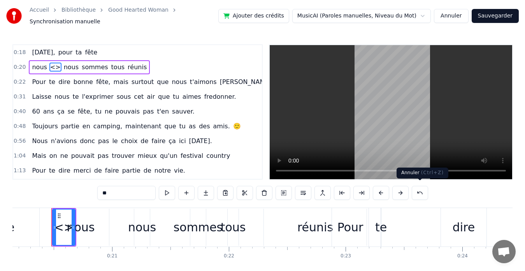
click at [421, 187] on button at bounding box center [419, 193] width 16 height 14
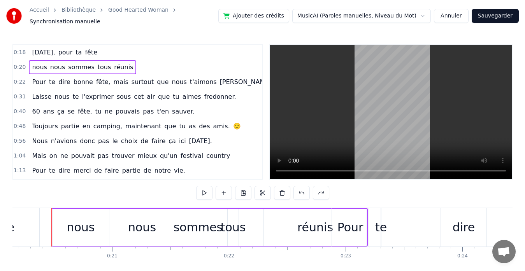
click at [111, 45] on div "0:18 Aujourd'hui, pour ta fête" at bounding box center [137, 52] width 249 height 15
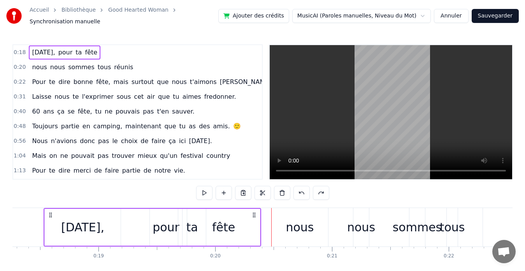
scroll to position [0, 2123]
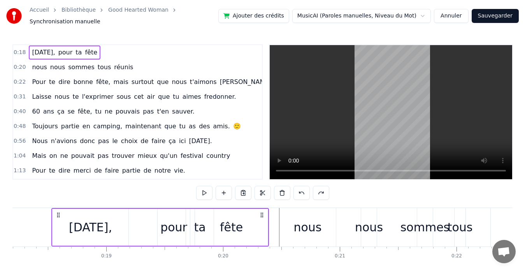
drag, startPoint x: 224, startPoint y: 251, endPoint x: 241, endPoint y: 252, distance: 17.5
click at [202, 191] on button at bounding box center [204, 193] width 16 height 14
click at [266, 230] on div "fête" at bounding box center [231, 227] width 73 height 37
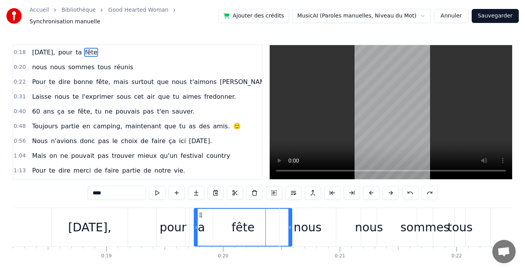
drag, startPoint x: 266, startPoint y: 214, endPoint x: 291, endPoint y: 214, distance: 24.9
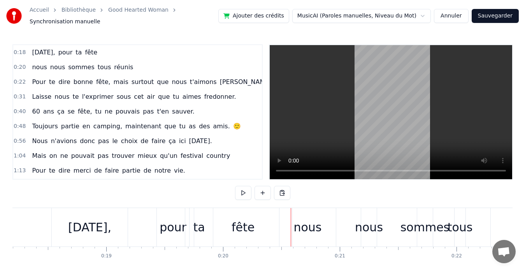
click at [88, 233] on div "Aujourd'hui," at bounding box center [90, 227] width 76 height 39
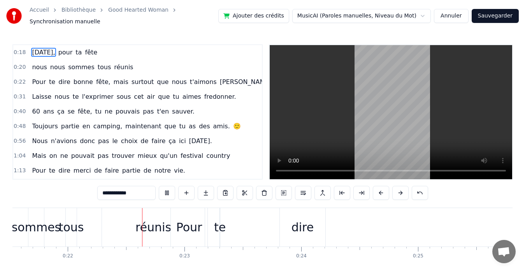
scroll to position [0, 2554]
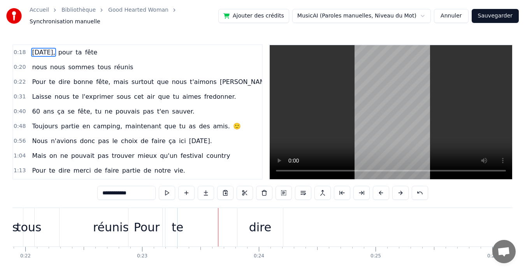
click at [161, 222] on div "Pour" at bounding box center [146, 227] width 37 height 39
type input "****"
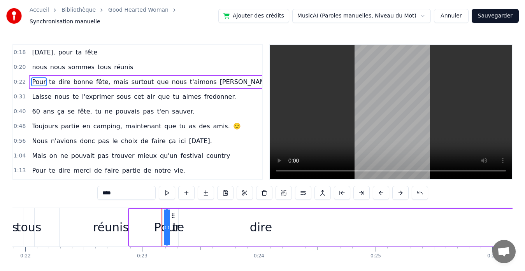
drag, startPoint x: 131, startPoint y: 218, endPoint x: 203, endPoint y: 215, distance: 72.4
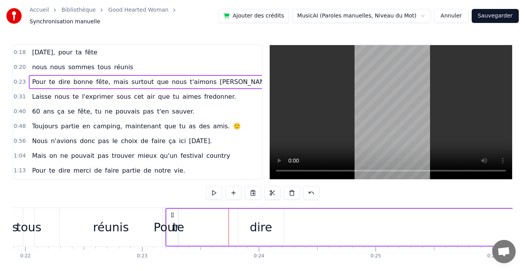
drag, startPoint x: 184, startPoint y: 216, endPoint x: 236, endPoint y: 215, distance: 51.7
drag, startPoint x: 176, startPoint y: 223, endPoint x: 231, endPoint y: 221, distance: 55.2
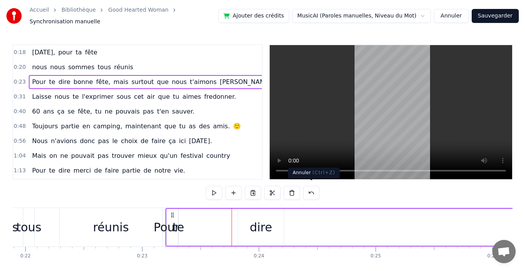
click at [306, 191] on button at bounding box center [311, 193] width 16 height 14
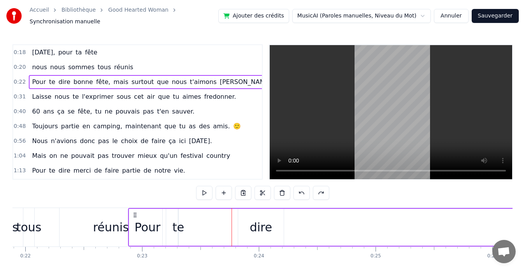
click at [136, 60] on div "0:20 nous nous sommes tous réunis" at bounding box center [137, 67] width 249 height 15
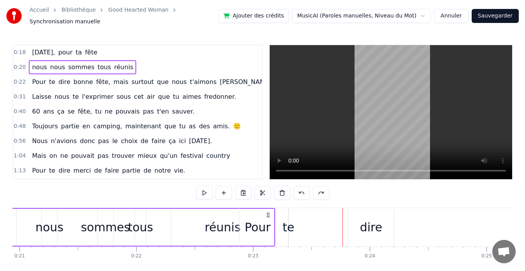
click at [119, 64] on span "réunis" at bounding box center [123, 67] width 21 height 9
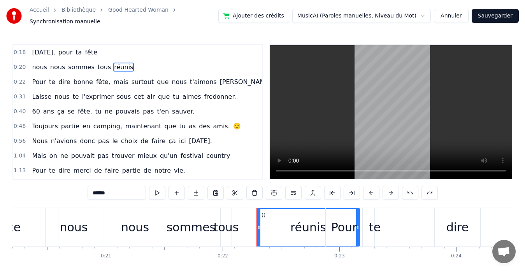
scroll to position [0, 2350]
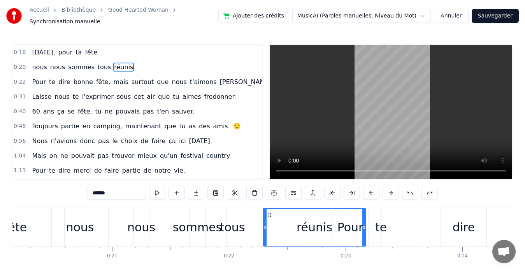
click at [124, 65] on div "0:20 nous nous sommes tous réunis" at bounding box center [137, 67] width 249 height 15
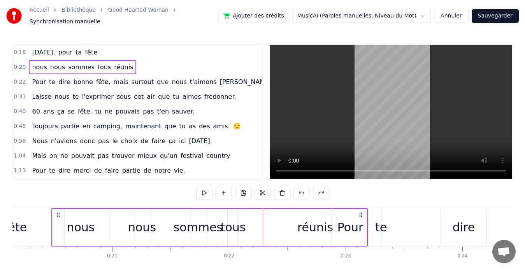
drag, startPoint x: 261, startPoint y: 232, endPoint x: 275, endPoint y: 236, distance: 14.2
click at [276, 236] on div "nous nous sommes tous réunis" at bounding box center [209, 227] width 316 height 39
drag, startPoint x: 277, startPoint y: 239, endPoint x: 347, endPoint y: 232, distance: 70.4
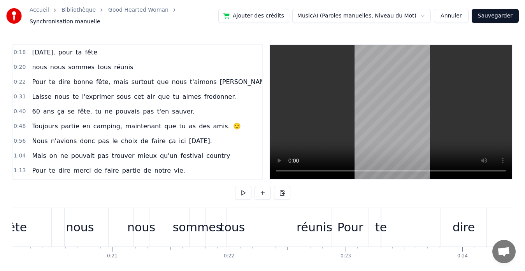
click at [360, 226] on div "Pour" at bounding box center [350, 228] width 26 height 18
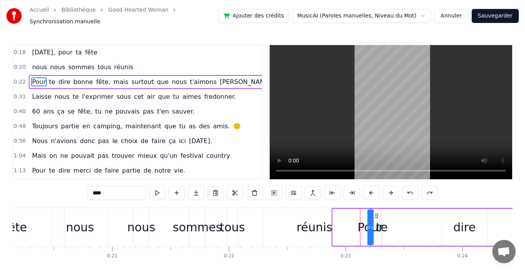
drag, startPoint x: 333, startPoint y: 225, endPoint x: 376, endPoint y: 225, distance: 42.4
click at [370, 225] on div "Pour" at bounding box center [370, 227] width 0 height 35
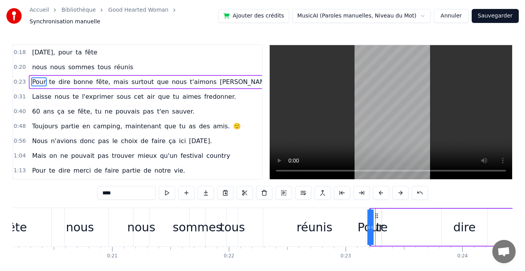
drag, startPoint x: 377, startPoint y: 227, endPoint x: 419, endPoint y: 227, distance: 42.0
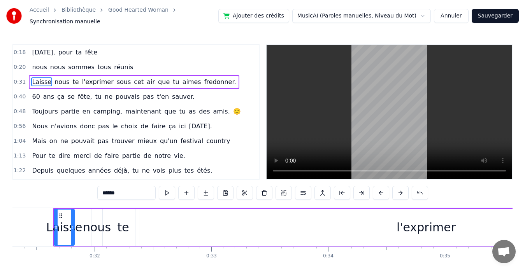
scroll to position [0, 3653]
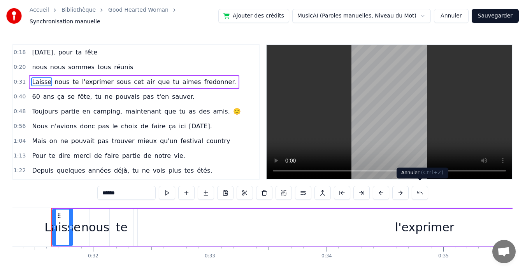
click at [418, 189] on button at bounding box center [419, 193] width 16 height 14
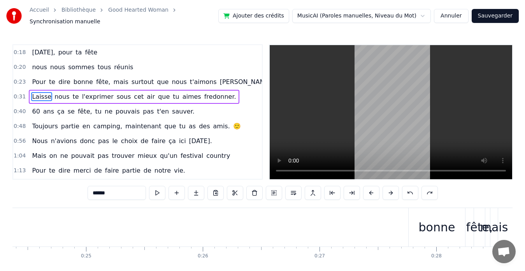
scroll to position [0, 2828]
click at [75, 64] on span "sommes" at bounding box center [81, 67] width 28 height 9
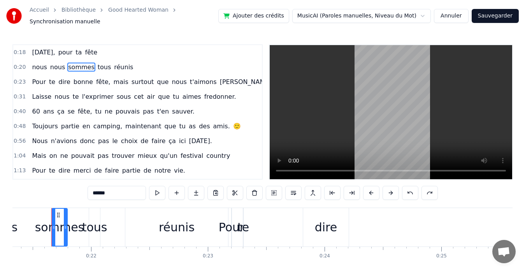
click at [35, 67] on span "nous" at bounding box center [39, 67] width 16 height 9
type input "****"
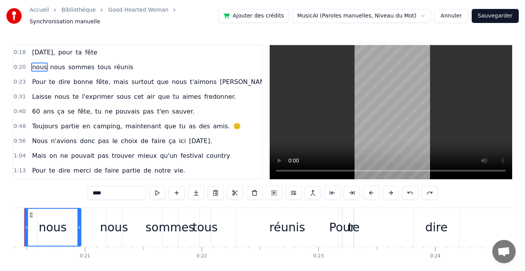
click at [21, 78] on span "0:23" at bounding box center [20, 82] width 12 height 8
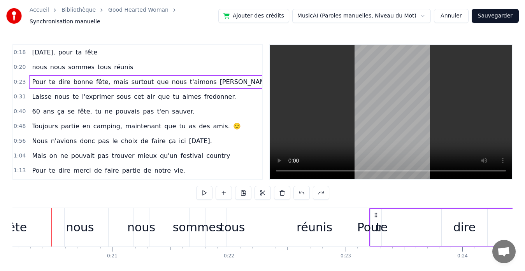
click at [20, 75] on div "0:23 Pour te dire bonne fête, mais surtout que nous t'aimons Sylvie." at bounding box center [137, 82] width 249 height 15
click at [20, 78] on span "0:23" at bounding box center [20, 82] width 12 height 8
click at [201, 187] on button at bounding box center [204, 193] width 16 height 14
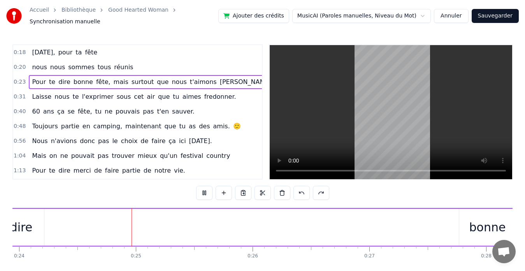
scroll to position [0, 2794]
click at [201, 187] on button at bounding box center [204, 193] width 16 height 14
click at [470, 219] on div "bonne" at bounding box center [487, 228] width 37 height 18
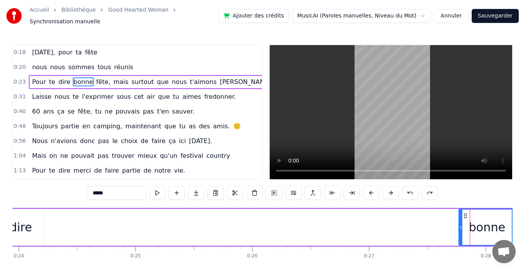
click at [326, 239] on div "Pour te dire bonne fête, mais surtout que nous t'aimons Sylvie." at bounding box center [389, 227] width 928 height 39
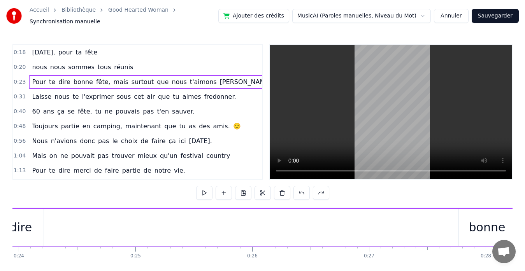
click at [34, 231] on div "dire" at bounding box center [21, 227] width 46 height 37
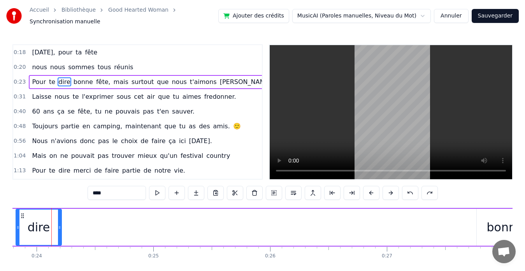
click at [34, 226] on div "dire" at bounding box center [39, 228] width 23 height 18
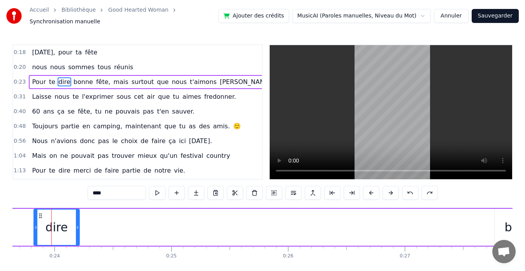
click at [39, 213] on icon at bounding box center [40, 216] width 6 height 6
drag, startPoint x: 51, startPoint y: 211, endPoint x: 267, endPoint y: 216, distance: 215.9
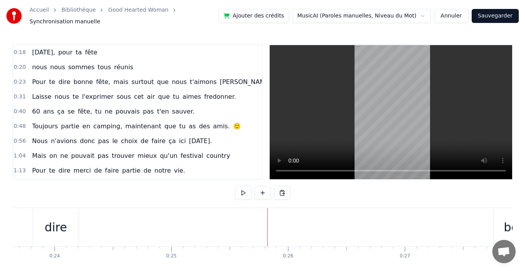
click at [65, 223] on div "dire" at bounding box center [56, 228] width 23 height 18
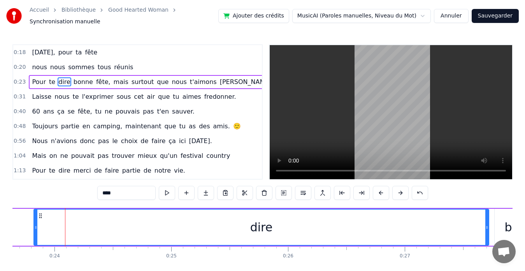
drag, startPoint x: 77, startPoint y: 237, endPoint x: 487, endPoint y: 216, distance: 409.6
click at [487, 216] on div at bounding box center [486, 227] width 3 height 35
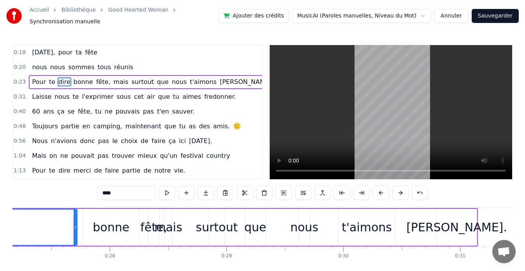
scroll to position [0, 3192]
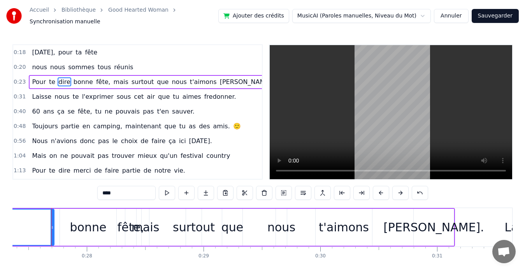
drag, startPoint x: 136, startPoint y: 227, endPoint x: 130, endPoint y: 227, distance: 5.4
click at [135, 227] on div "mais" at bounding box center [145, 228] width 28 height 18
type input "****"
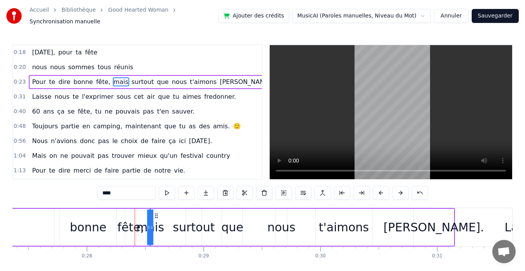
drag, startPoint x: 144, startPoint y: 228, endPoint x: 165, endPoint y: 232, distance: 21.4
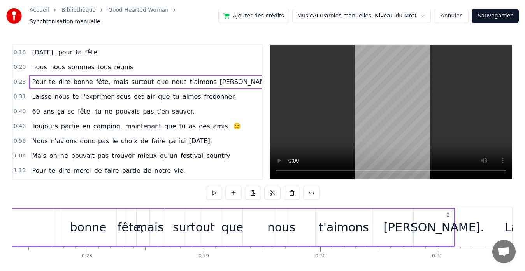
click at [130, 232] on div "fête," at bounding box center [130, 228] width 27 height 18
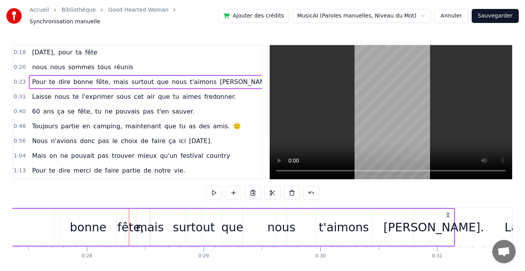
click at [452, 12] on button "Annuler" at bounding box center [451, 16] width 34 height 14
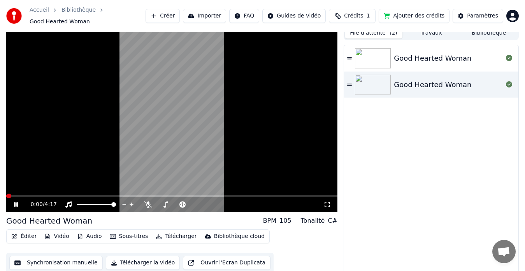
click at [23, 233] on button "Éditer" at bounding box center [24, 236] width 32 height 11
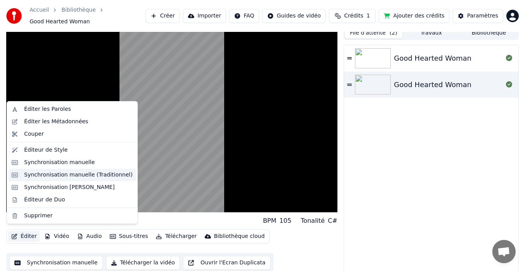
click at [40, 177] on div "Synchronisation manuelle (Traditionnel)" at bounding box center [78, 175] width 109 height 8
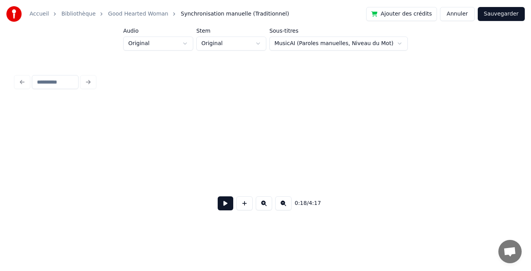
scroll to position [0, 1441]
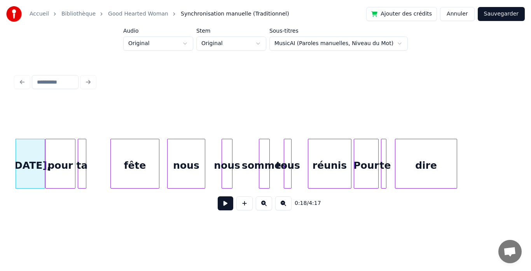
click at [20, 159] on div "Aujourd'hui," at bounding box center [30, 165] width 29 height 53
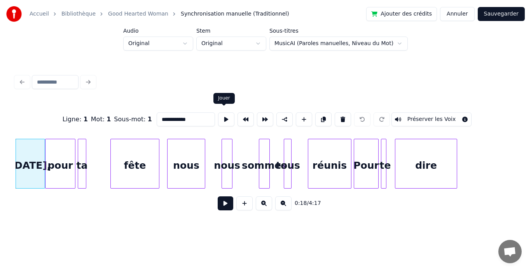
click at [221, 120] on button at bounding box center [226, 119] width 16 height 14
click at [94, 117] on div "Ligne : 1 Mot : 1 Sous-mot : 1" at bounding box center [107, 119] width 89 height 9
click at [94, 116] on div "Ligne : 1 Mot : 1 Sous-mot : 1" at bounding box center [107, 119] width 89 height 9
click at [111, 116] on span "1" at bounding box center [109, 119] width 4 height 7
click at [143, 118] on div "Sous-mot : 1" at bounding box center [133, 119] width 38 height 9
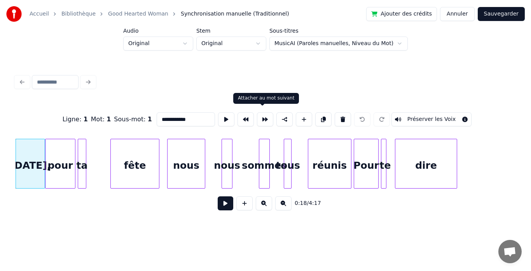
click at [261, 117] on button at bounding box center [265, 119] width 16 height 14
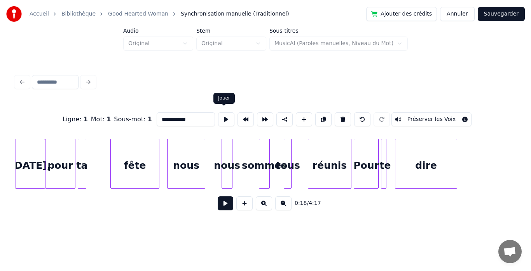
click at [222, 118] on button at bounding box center [226, 119] width 16 height 14
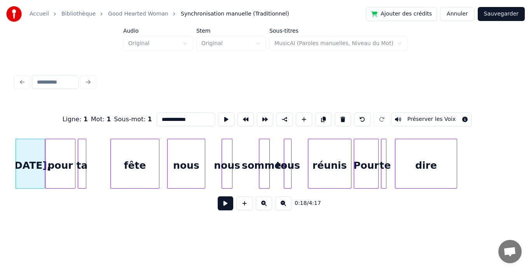
click at [63, 161] on div "pour" at bounding box center [61, 165] width 30 height 53
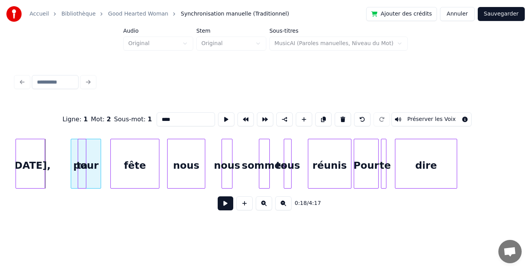
click at [74, 166] on div "pour" at bounding box center [86, 165] width 30 height 53
click at [43, 166] on div at bounding box center [43, 163] width 2 height 49
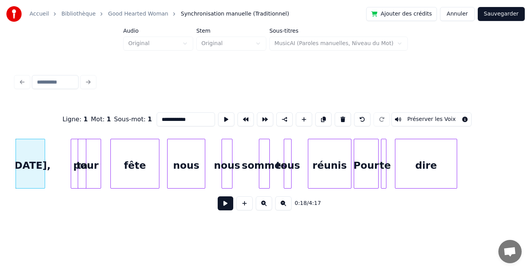
click at [43, 166] on div at bounding box center [43, 163] width 2 height 49
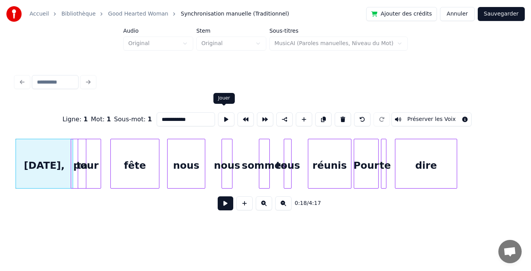
click at [222, 112] on button at bounding box center [226, 119] width 16 height 14
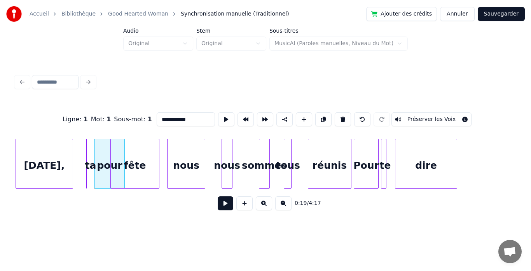
click at [87, 168] on div "ta" at bounding box center [86, 164] width 1 height 50
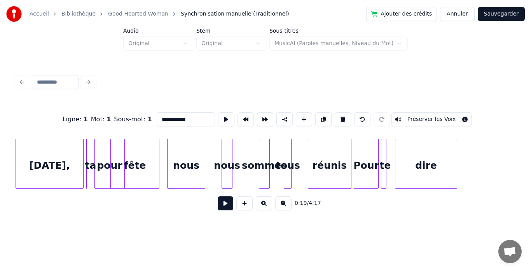
click at [83, 164] on div at bounding box center [82, 163] width 2 height 49
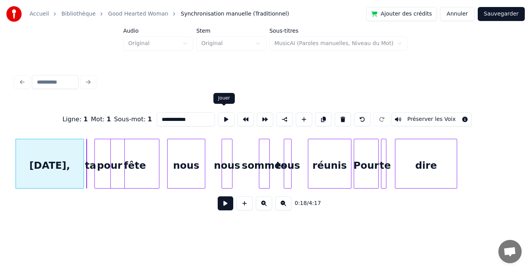
click at [230, 115] on button at bounding box center [226, 119] width 16 height 14
click at [228, 115] on button at bounding box center [226, 119] width 16 height 14
click at [227, 116] on button at bounding box center [226, 119] width 16 height 14
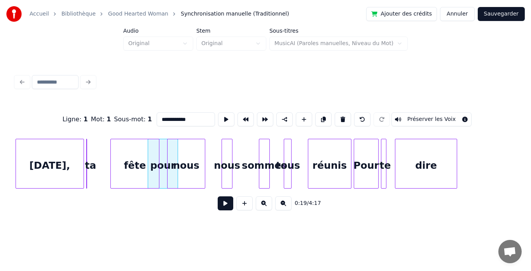
click at [161, 180] on div "pour" at bounding box center [163, 165] width 30 height 53
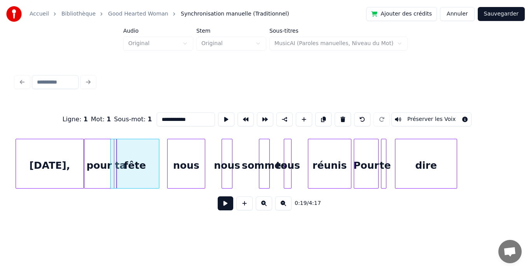
click at [103, 186] on div "Aujourd'hui, pour ta fête nous nous sommes tous réunis Pour te dire" at bounding box center [266, 164] width 500 height 50
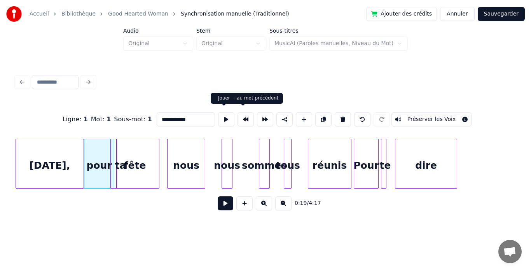
click at [228, 116] on button at bounding box center [226, 119] width 16 height 14
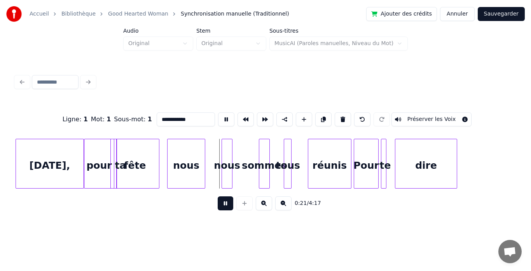
click at [227, 116] on button at bounding box center [226, 119] width 16 height 14
click at [203, 115] on input "**********" at bounding box center [186, 119] width 58 height 14
click at [100, 168] on div "pour" at bounding box center [99, 165] width 30 height 53
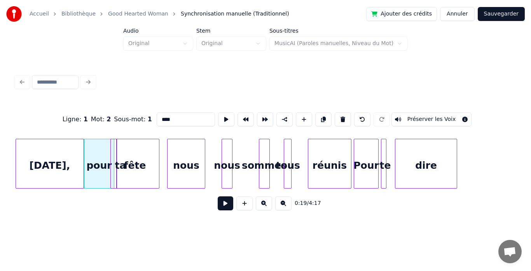
click at [61, 154] on div "Aujourd'hui," at bounding box center [50, 165] width 68 height 53
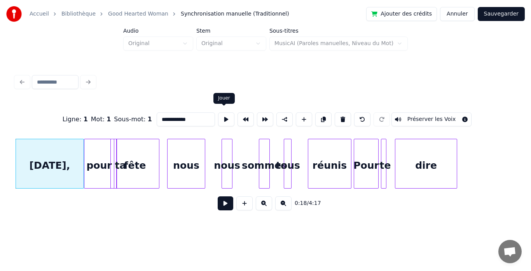
click at [221, 117] on button at bounding box center [226, 119] width 16 height 14
click at [92, 166] on div "pour" at bounding box center [99, 165] width 30 height 53
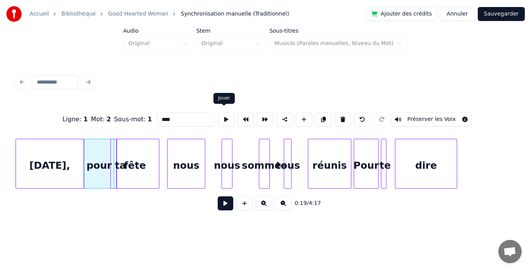
click at [228, 117] on button at bounding box center [226, 119] width 16 height 14
click at [127, 158] on div "fête" at bounding box center [135, 165] width 48 height 53
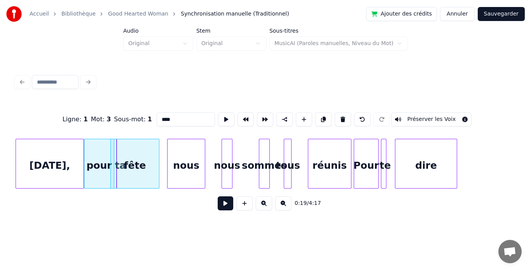
click at [124, 159] on div "fête" at bounding box center [135, 165] width 48 height 53
click at [160, 116] on input "****" at bounding box center [186, 119] width 58 height 14
click at [112, 165] on div at bounding box center [112, 163] width 2 height 49
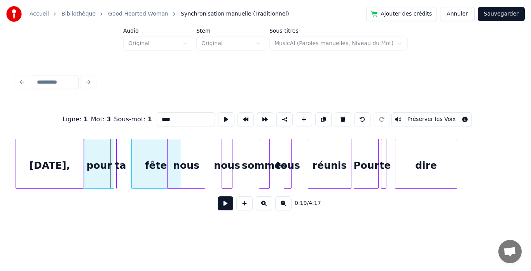
click at [118, 164] on div at bounding box center [118, 163] width 2 height 49
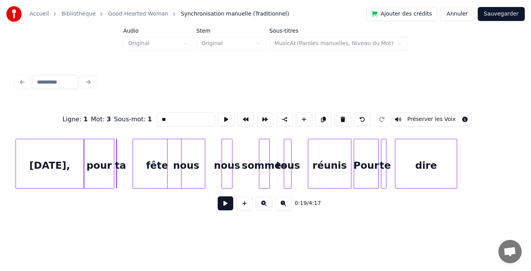
click at [123, 165] on div "ta" at bounding box center [121, 165] width 8 height 53
click at [226, 117] on button at bounding box center [226, 119] width 16 height 14
click at [223, 118] on button at bounding box center [226, 119] width 16 height 14
click at [63, 162] on div "Aujourd'hui," at bounding box center [50, 165] width 68 height 53
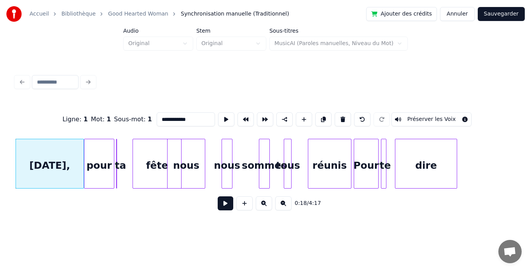
click at [94, 159] on div "pour" at bounding box center [99, 165] width 30 height 53
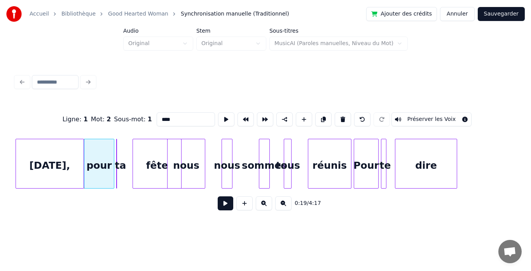
click at [121, 166] on div "ta" at bounding box center [121, 165] width 8 height 53
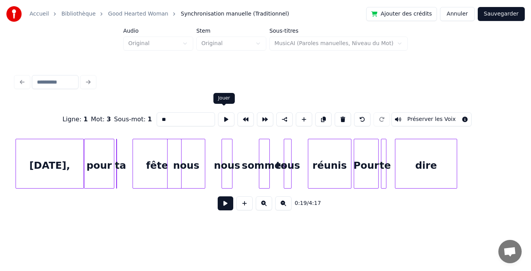
click at [226, 116] on button at bounding box center [226, 119] width 16 height 14
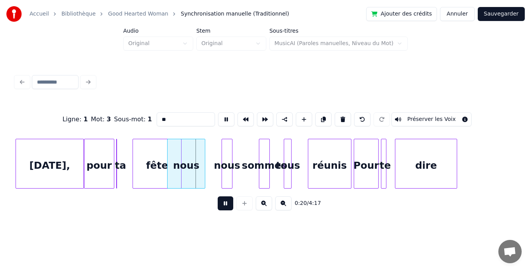
click at [226, 116] on button at bounding box center [226, 119] width 16 height 14
click at [138, 164] on div "fête" at bounding box center [147, 165] width 48 height 53
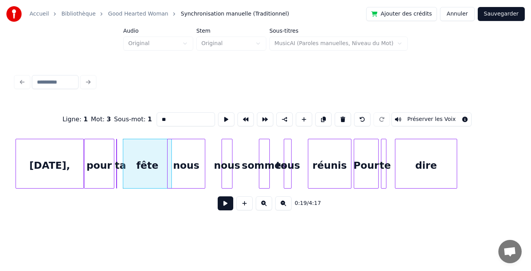
click at [134, 200] on div "0:19 / 4:17" at bounding box center [266, 203] width 488 height 17
click at [170, 205] on div "0:19 / 4:17" at bounding box center [266, 203] width 488 height 17
click at [187, 171] on div "nous" at bounding box center [186, 165] width 37 height 53
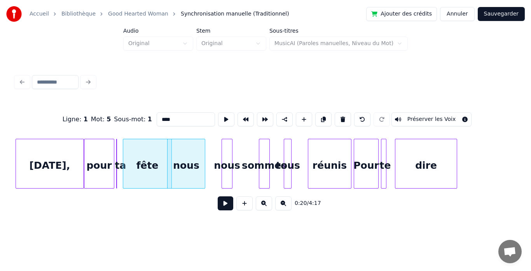
click at [184, 171] on div "nous" at bounding box center [186, 165] width 37 height 53
click at [163, 170] on div "fête" at bounding box center [147, 165] width 48 height 53
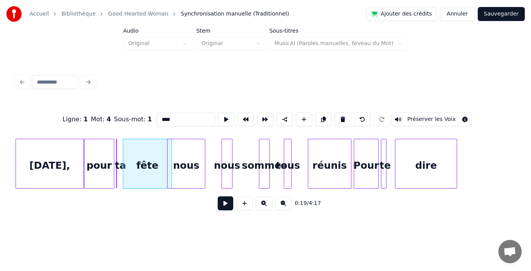
click at [163, 170] on div "fête" at bounding box center [147, 165] width 48 height 53
click at [224, 122] on button at bounding box center [226, 119] width 16 height 14
click at [118, 173] on div at bounding box center [117, 163] width 2 height 49
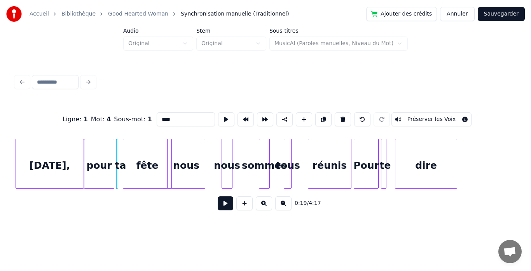
click at [182, 168] on div "nous" at bounding box center [186, 165] width 37 height 53
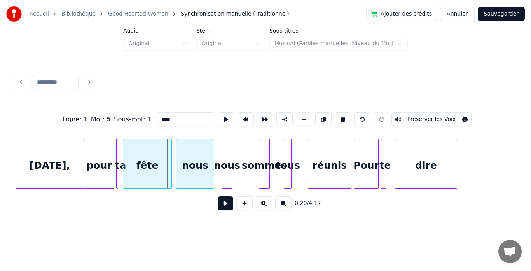
click at [193, 167] on div "nous" at bounding box center [195, 165] width 37 height 53
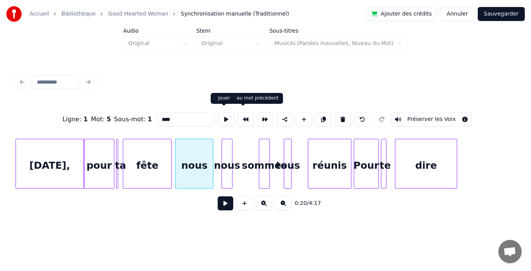
click at [228, 117] on button at bounding box center [226, 119] width 16 height 14
click at [71, 156] on div "Aujourd'hui," at bounding box center [50, 165] width 68 height 53
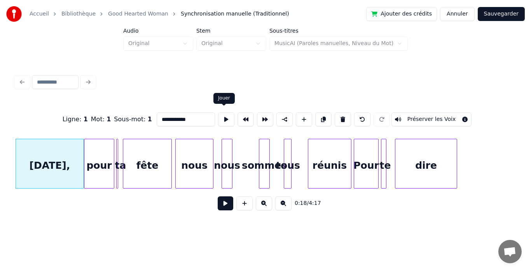
click at [219, 118] on button at bounding box center [226, 119] width 16 height 14
click at [103, 160] on div "pour" at bounding box center [99, 165] width 30 height 53
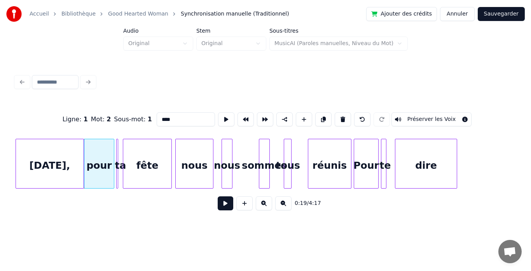
click at [145, 153] on div "fête" at bounding box center [147, 165] width 48 height 53
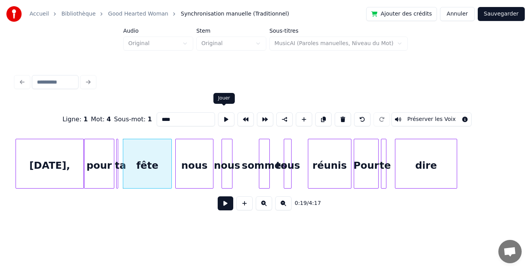
click at [224, 119] on button at bounding box center [226, 119] width 16 height 14
click at [247, 114] on button at bounding box center [246, 119] width 16 height 14
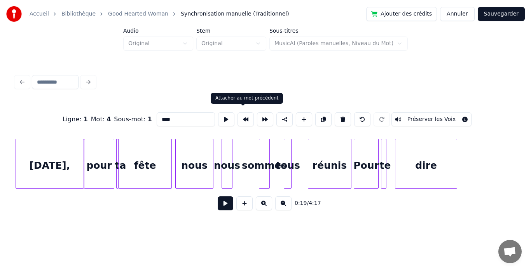
click at [238, 117] on button at bounding box center [246, 119] width 16 height 14
click at [222, 120] on button at bounding box center [226, 119] width 16 height 14
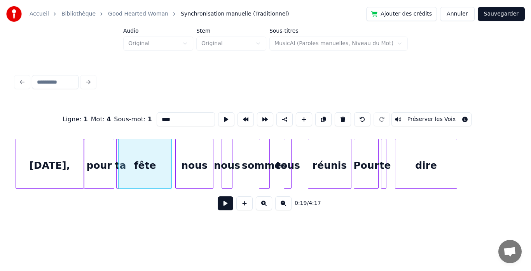
click at [191, 160] on div "nous" at bounding box center [194, 165] width 37 height 53
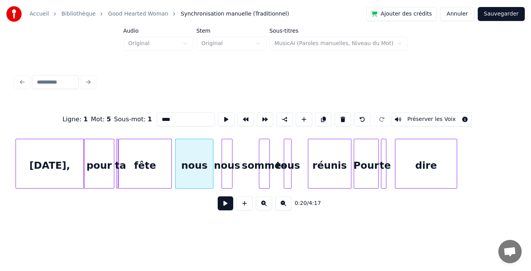
click at [267, 160] on div "sommes" at bounding box center [264, 165] width 10 height 53
type input "******"
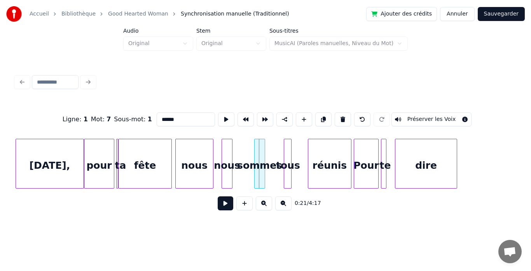
click at [255, 156] on div "sommes" at bounding box center [260, 165] width 10 height 53
click at [255, 182] on div at bounding box center [256, 163] width 2 height 49
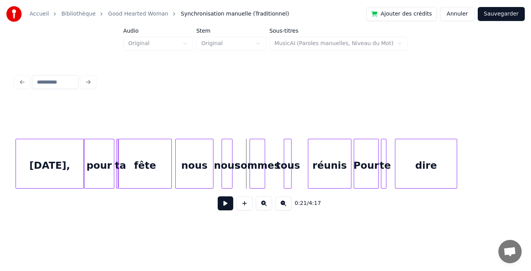
click at [250, 181] on div at bounding box center [251, 163] width 2 height 49
click at [464, 17] on button "Annuler" at bounding box center [457, 14] width 34 height 14
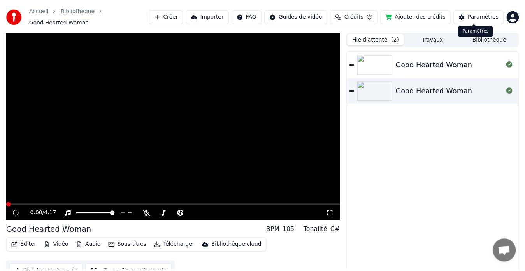
scroll to position [6, 0]
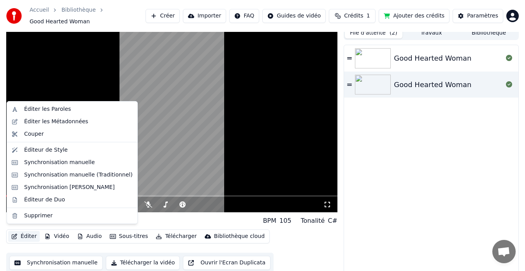
click at [29, 236] on button "Éditer" at bounding box center [24, 236] width 32 height 11
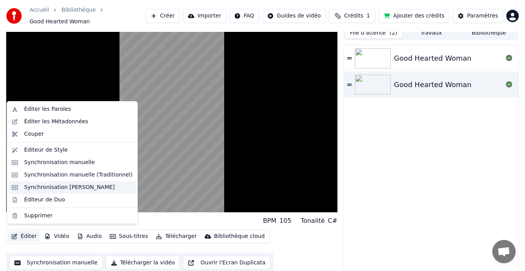
click at [54, 186] on div "Synchronisation Manuelle de Ligne" at bounding box center [69, 188] width 91 height 8
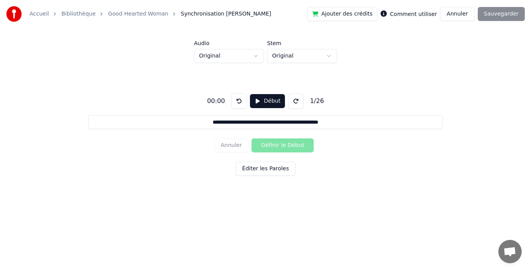
click at [250, 100] on button "Début" at bounding box center [267, 101] width 35 height 14
click at [259, 123] on input "**********" at bounding box center [265, 122] width 354 height 14
click at [256, 102] on button "Pause" at bounding box center [267, 101] width 35 height 14
click at [256, 102] on button "Début" at bounding box center [267, 101] width 35 height 14
click at [256, 102] on button "Pause" at bounding box center [267, 101] width 35 height 14
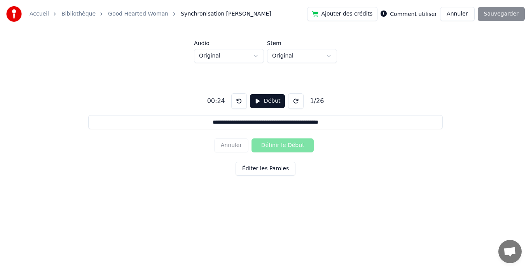
click at [332, 119] on input "**********" at bounding box center [265, 122] width 354 height 14
click at [295, 103] on button at bounding box center [296, 101] width 16 height 16
click at [240, 103] on button at bounding box center [239, 101] width 16 height 16
click at [330, 125] on input "**********" at bounding box center [265, 122] width 354 height 14
click at [343, 125] on input "**********" at bounding box center [265, 122] width 354 height 14
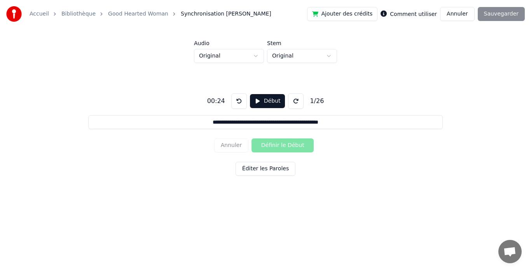
click at [268, 146] on div "Annuler Définir le Début" at bounding box center [265, 145] width 103 height 20
click at [263, 168] on button "Éditer les Paroles" at bounding box center [266, 169] width 60 height 14
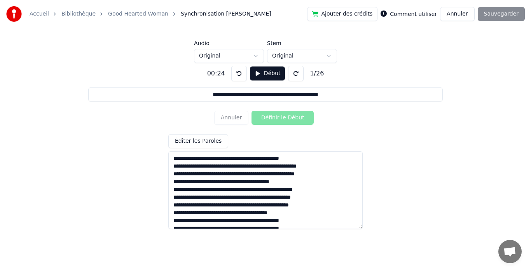
click at [315, 162] on textarea at bounding box center [265, 190] width 194 height 78
click at [315, 166] on textarea at bounding box center [265, 190] width 194 height 78
drag, startPoint x: 328, startPoint y: 167, endPoint x: 124, endPoint y: 168, distance: 204.2
click at [124, 168] on div "**********" at bounding box center [265, 144] width 506 height 163
click at [299, 53] on html "**********" at bounding box center [265, 107] width 531 height 215
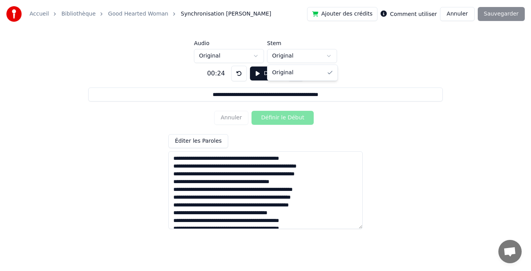
click at [299, 53] on html "**********" at bounding box center [265, 107] width 531 height 215
click at [231, 59] on html "**********" at bounding box center [265, 107] width 531 height 215
click at [141, 12] on link "Good Hearted Woman" at bounding box center [138, 14] width 60 height 8
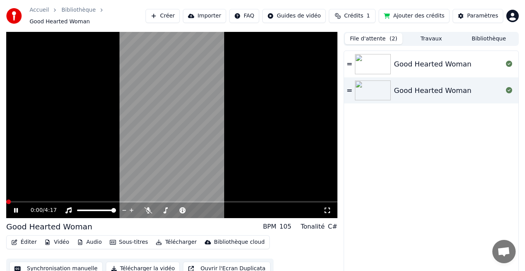
click at [22, 237] on button "Éditer" at bounding box center [24, 242] width 32 height 11
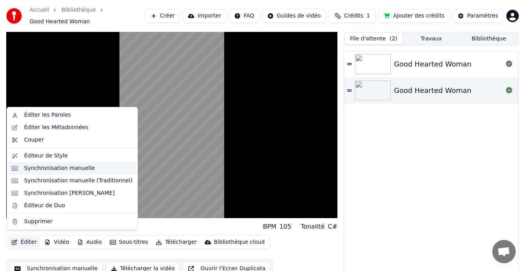
click at [52, 167] on div "Synchronisation manuelle" at bounding box center [59, 169] width 71 height 8
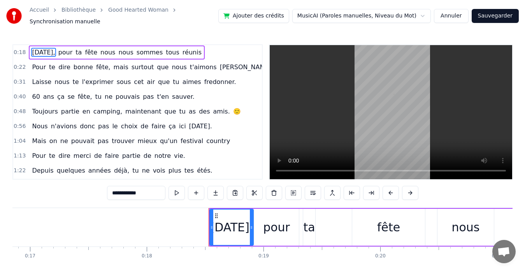
scroll to position [0, 2123]
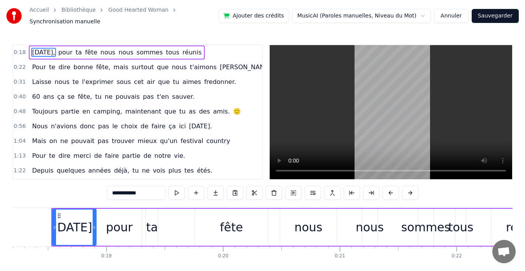
click at [338, 11] on html "Accueil Bibliothèque Good Hearted Woman Synchronisation manuelle Ajouter des cr…" at bounding box center [262, 149] width 525 height 299
click at [113, 64] on span "mais" at bounding box center [121, 67] width 16 height 9
type input "****"
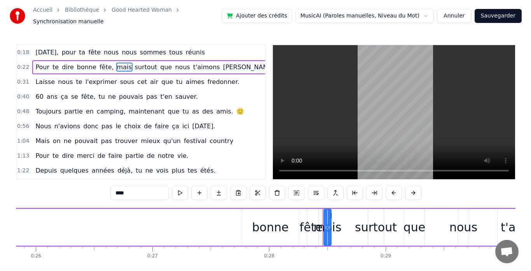
scroll to position [0, 3281]
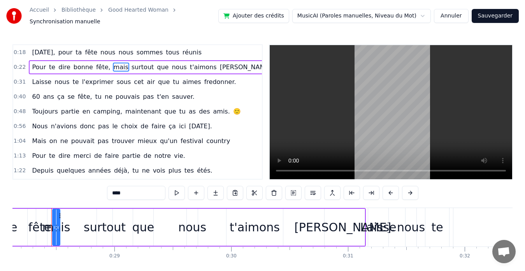
click at [460, 15] on button "Annuler" at bounding box center [451, 16] width 34 height 14
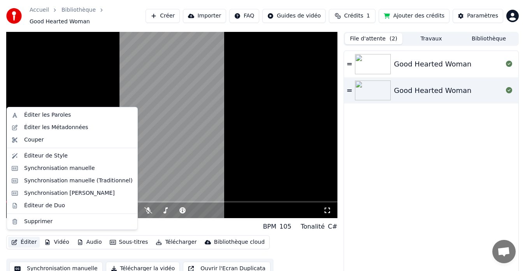
click at [23, 238] on button "Éditer" at bounding box center [24, 242] width 32 height 11
click at [52, 179] on div "Synchronisation manuelle (Traditionnel)" at bounding box center [78, 181] width 109 height 8
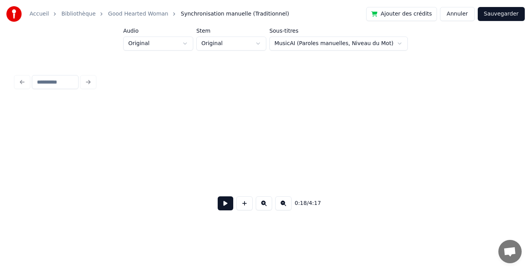
scroll to position [0, 1441]
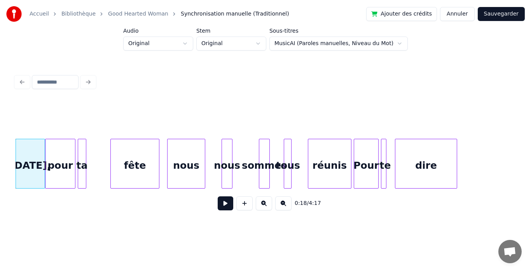
click at [304, 39] on html "Accueil Bibliothèque Good Hearted Woman Synchronisation manuelle (Traditionnel)…" at bounding box center [265, 119] width 531 height 238
click at [248, 45] on html "Accueil Bibliothèque Good Hearted Woman Synchronisation manuelle (Traditionnel)…" at bounding box center [265, 119] width 531 height 238
click at [175, 44] on html "Accueil Bibliothèque Good Hearted Woman Synchronisation manuelle (Traditionnel)…" at bounding box center [265, 119] width 531 height 238
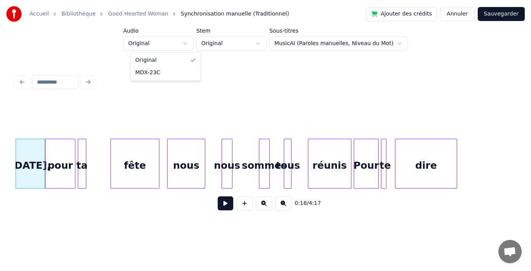
click at [175, 44] on html "Accueil Bibliothèque Good Hearted Woman Synchronisation manuelle (Traditionnel)…" at bounding box center [265, 119] width 531 height 238
click at [225, 204] on button at bounding box center [226, 203] width 16 height 14
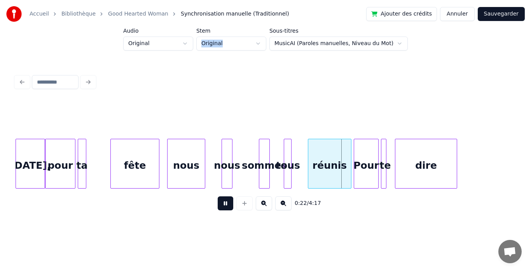
click at [225, 204] on button at bounding box center [226, 203] width 16 height 14
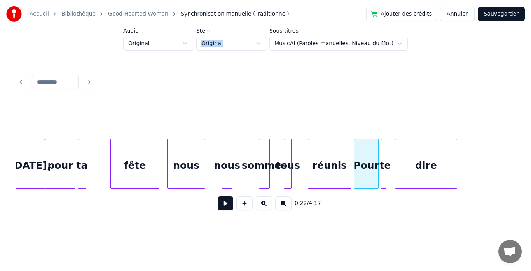
click at [364, 166] on div "Pour" at bounding box center [366, 165] width 24 height 53
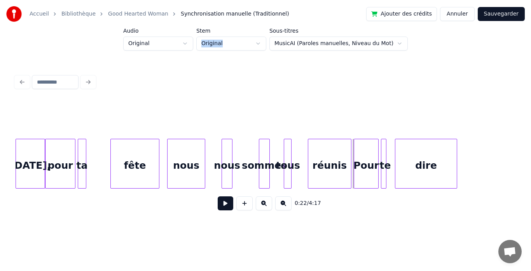
click at [361, 164] on div "Pour" at bounding box center [366, 165] width 24 height 53
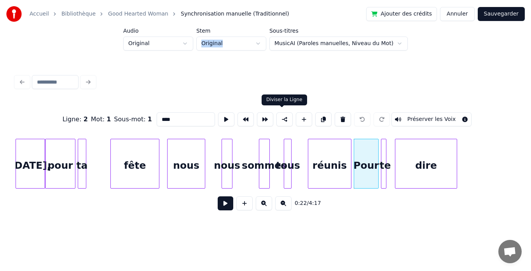
click at [282, 118] on button at bounding box center [285, 119] width 16 height 14
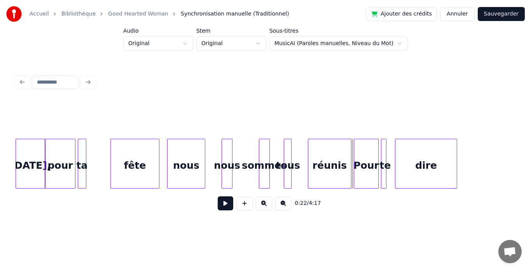
click at [282, 105] on div at bounding box center [266, 119] width 500 height 39
click at [296, 109] on div at bounding box center [266, 119] width 500 height 39
click at [464, 14] on button "Annuler" at bounding box center [457, 14] width 34 height 14
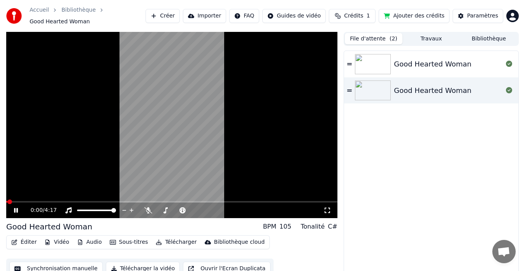
click at [19, 207] on icon at bounding box center [21, 210] width 18 height 6
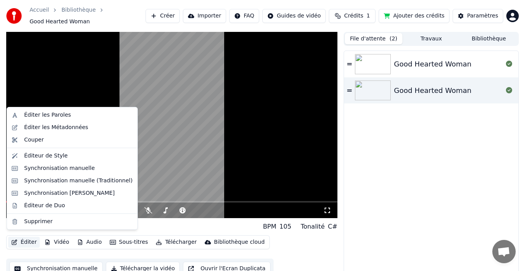
click at [26, 238] on button "Éditer" at bounding box center [24, 242] width 32 height 11
click at [35, 139] on div "Couper" at bounding box center [33, 140] width 19 height 8
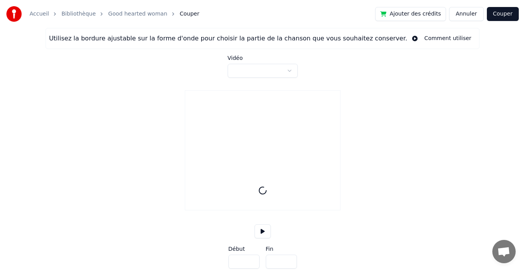
type input "*****"
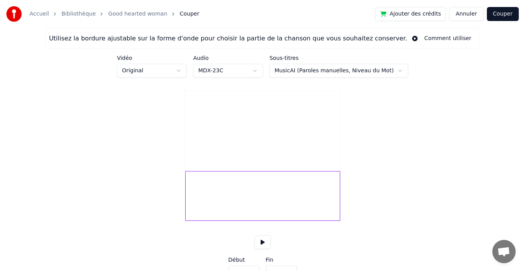
click at [459, 9] on button "Annuler" at bounding box center [466, 14] width 34 height 14
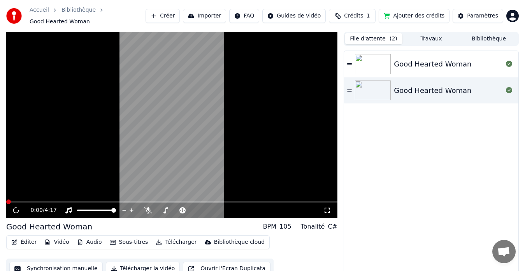
click at [23, 237] on button "Éditer" at bounding box center [24, 242] width 32 height 11
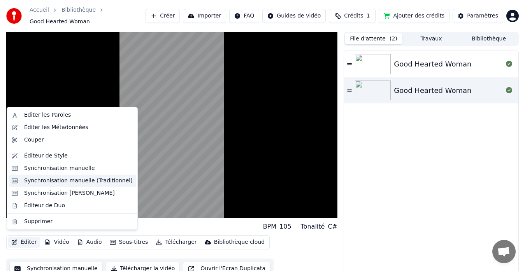
click at [47, 181] on div "Synchronisation manuelle (Traditionnel)" at bounding box center [78, 181] width 109 height 8
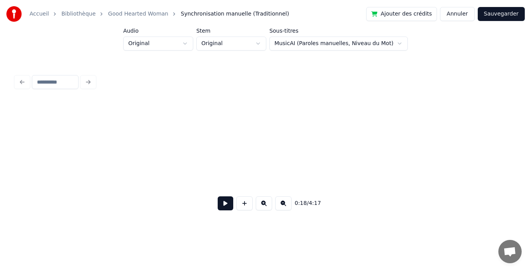
scroll to position [0, 1441]
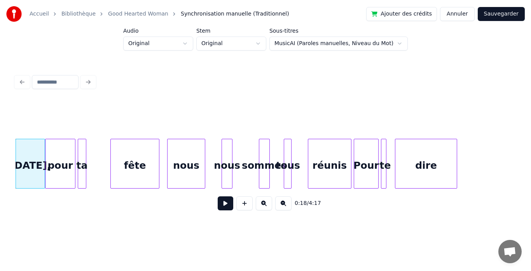
click at [468, 12] on button "Annuler" at bounding box center [457, 14] width 34 height 14
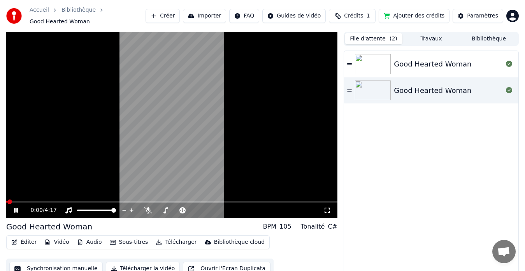
click at [14, 240] on icon "button" at bounding box center [14, 242] width 5 height 5
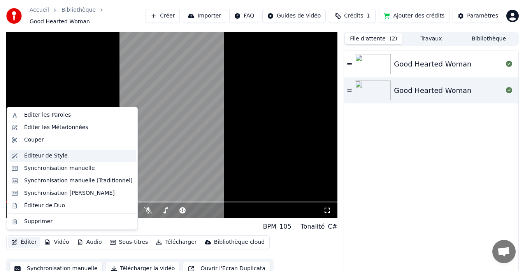
click at [42, 154] on div "Éditeur de Style" at bounding box center [46, 156] width 44 height 8
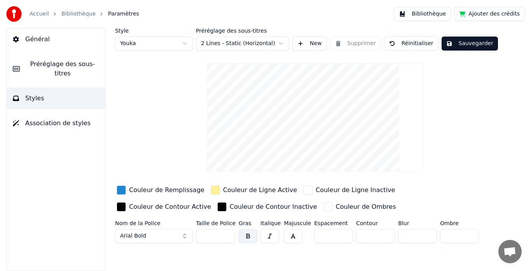
click at [81, 9] on div "Accueil Bibliothèque Paramètres" at bounding box center [72, 14] width 133 height 16
click at [81, 11] on link "Bibliothèque" at bounding box center [78, 14] width 34 height 8
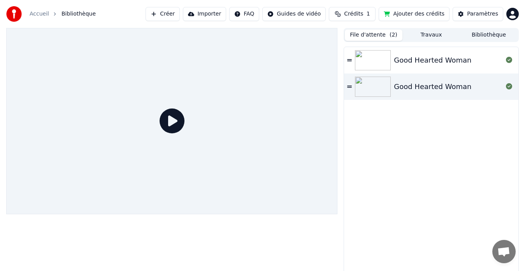
click at [432, 81] on div "Good Hearted Woman" at bounding box center [431, 87] width 174 height 26
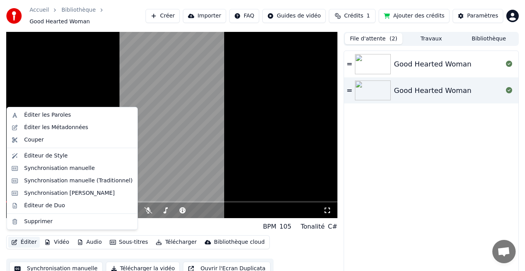
click at [13, 240] on icon "button" at bounding box center [14, 242] width 6 height 5
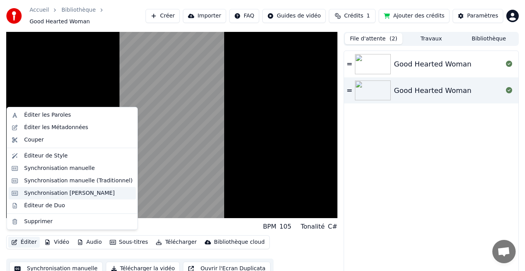
click at [40, 194] on div "Synchronisation Manuelle de Ligne" at bounding box center [69, 193] width 91 height 8
